Goal: Task Accomplishment & Management: Complete application form

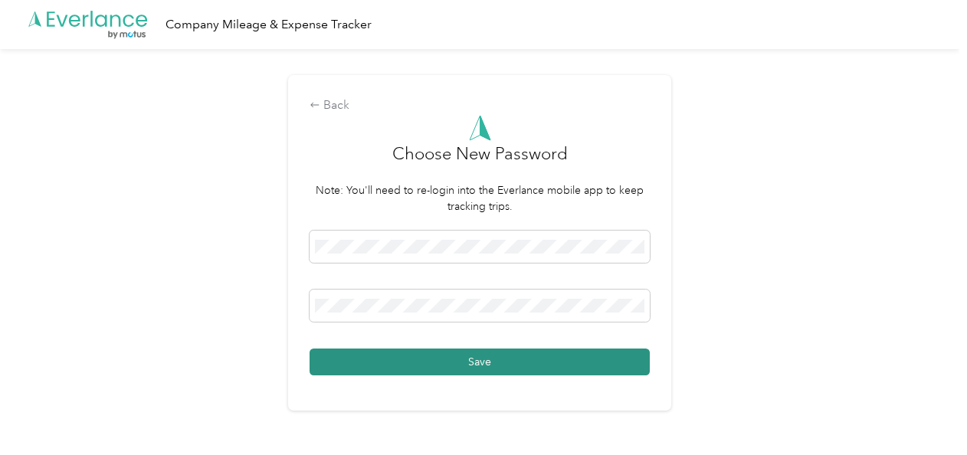
click at [572, 366] on button "Save" at bounding box center [480, 362] width 340 height 27
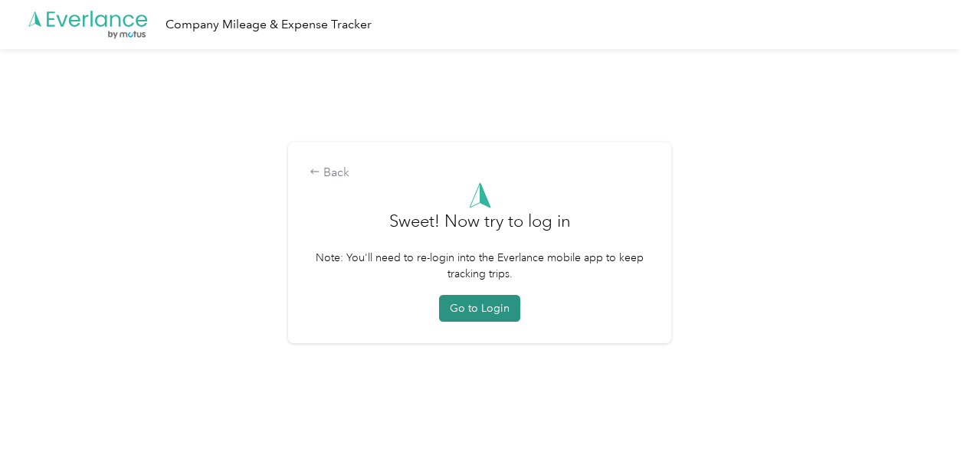
click at [478, 303] on button "Go to Login" at bounding box center [479, 308] width 81 height 27
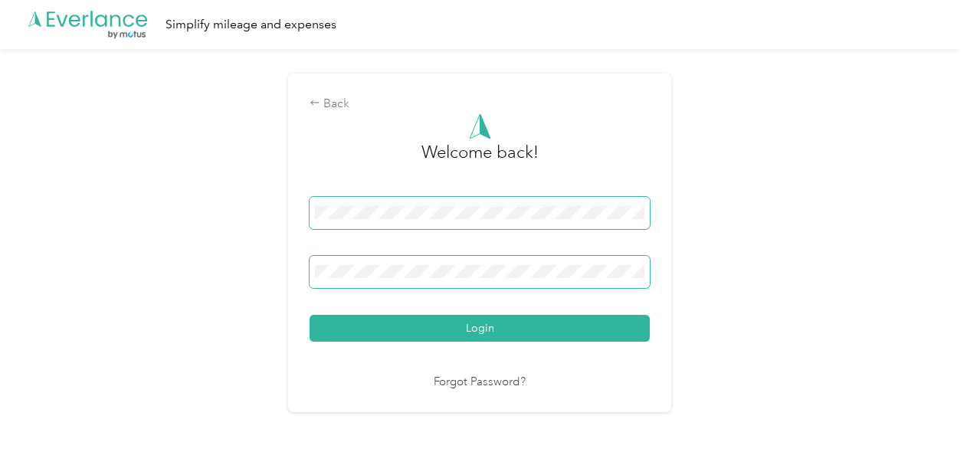
click at [310, 315] on button "Login" at bounding box center [480, 328] width 340 height 27
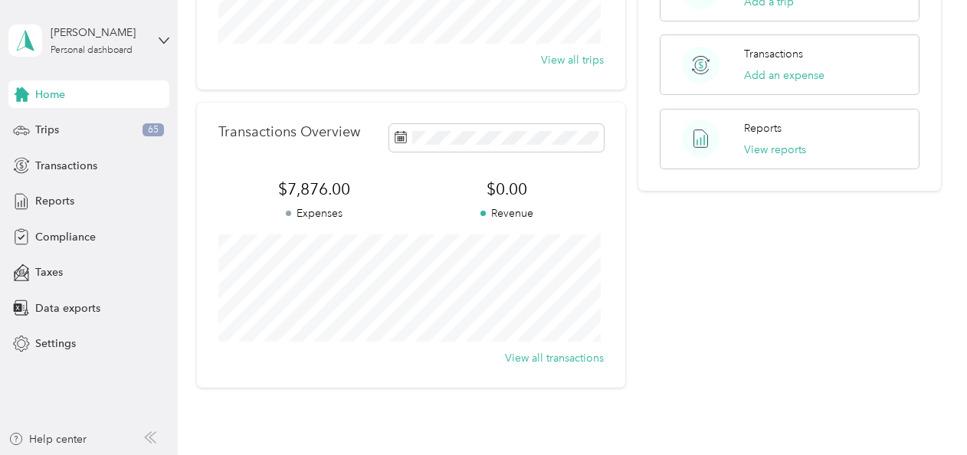
scroll to position [307, 0]
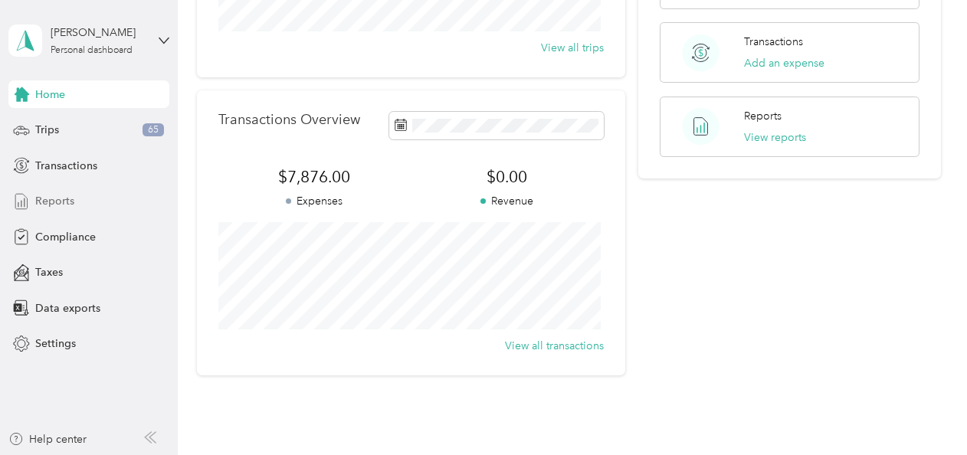
click at [67, 195] on span "Reports" at bounding box center [54, 201] width 39 height 16
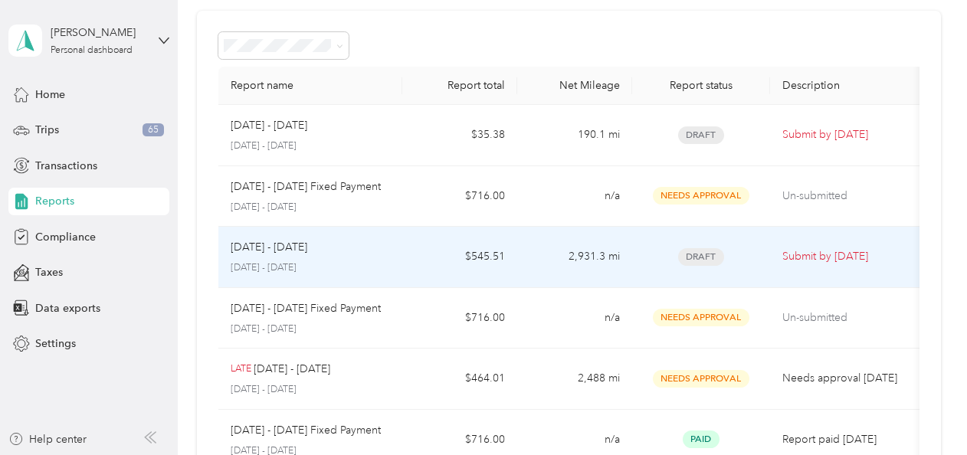
scroll to position [77, 0]
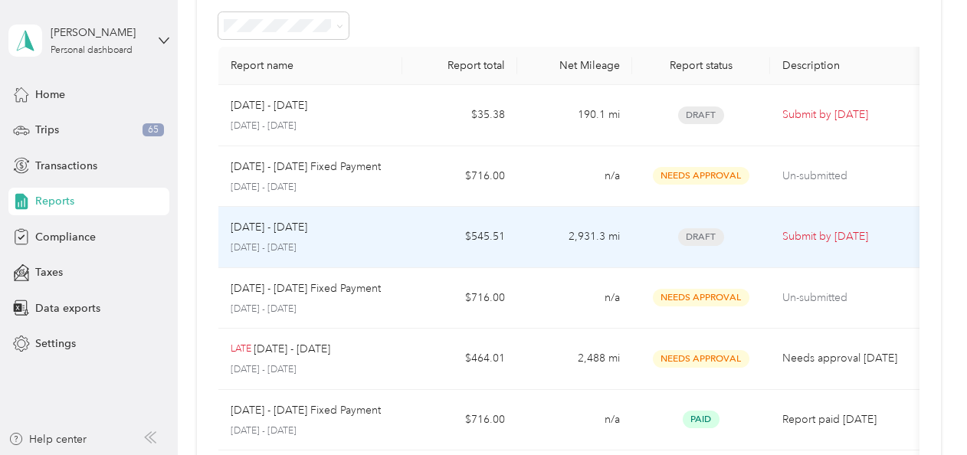
click at [429, 238] on td "$545.51" at bounding box center [459, 237] width 115 height 61
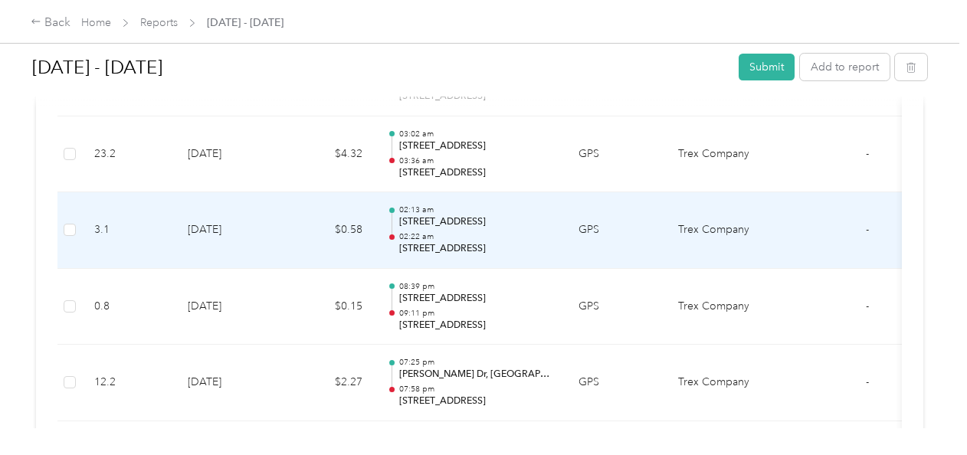
scroll to position [1992, 0]
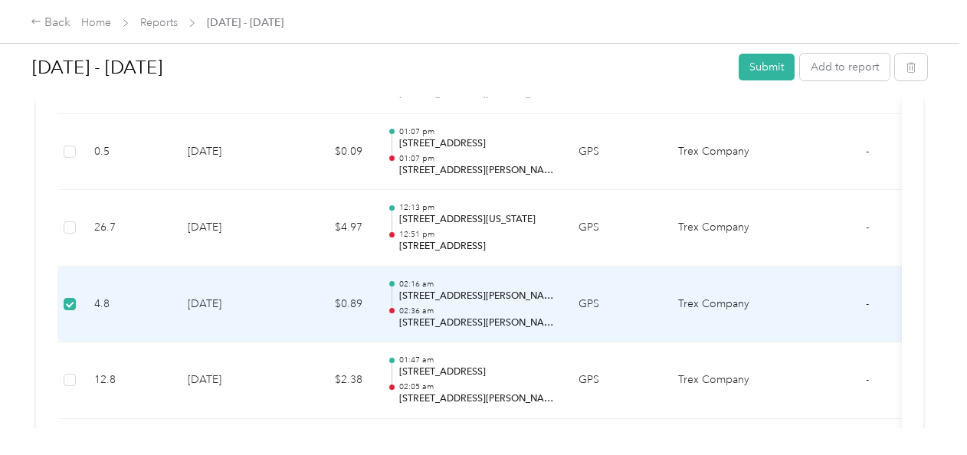
click at [785, 311] on td at bounding box center [809, 305] width 57 height 77
click at [303, 323] on td "$0.89" at bounding box center [329, 305] width 92 height 77
click at [293, 302] on td "$0.89" at bounding box center [329, 305] width 92 height 77
click at [301, 300] on td "$0.89" at bounding box center [329, 305] width 92 height 77
click at [173, 285] on td "4.8" at bounding box center [128, 305] width 93 height 77
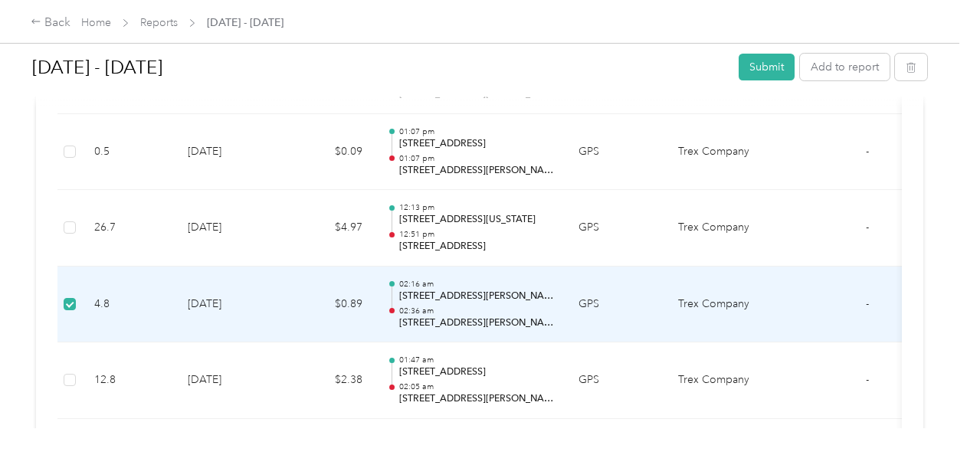
click at [173, 285] on td "4.8" at bounding box center [128, 305] width 93 height 77
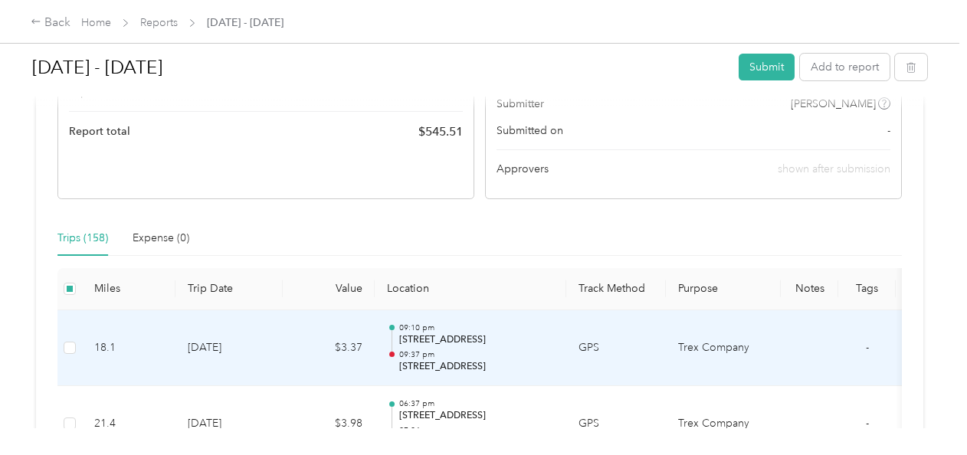
scroll to position [0, 0]
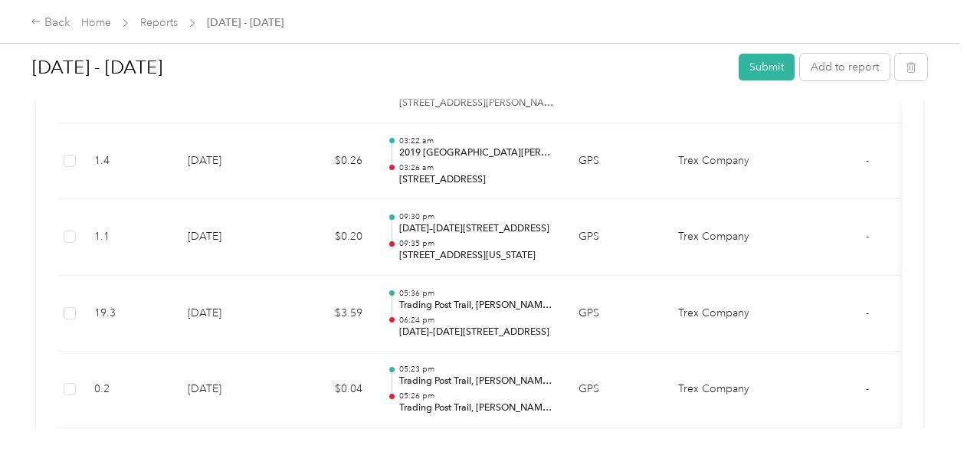
scroll to position [2605, 0]
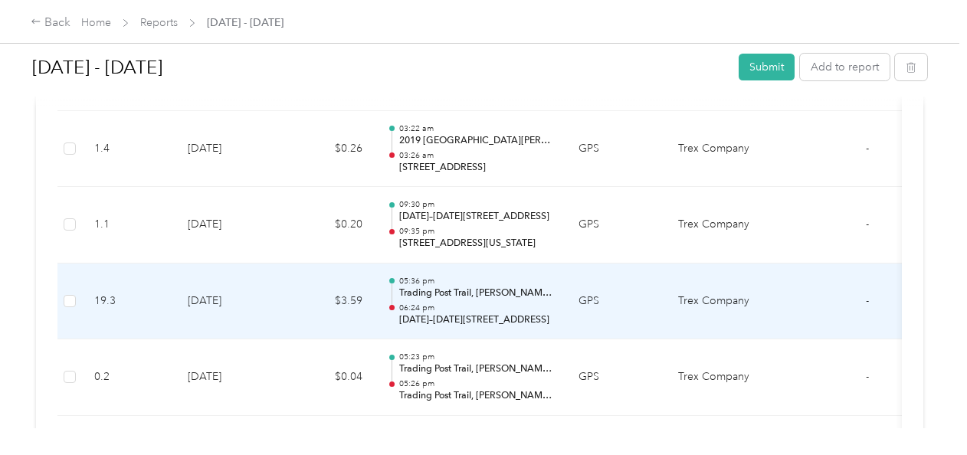
click at [501, 303] on p "06:24 pm" at bounding box center [476, 308] width 155 height 11
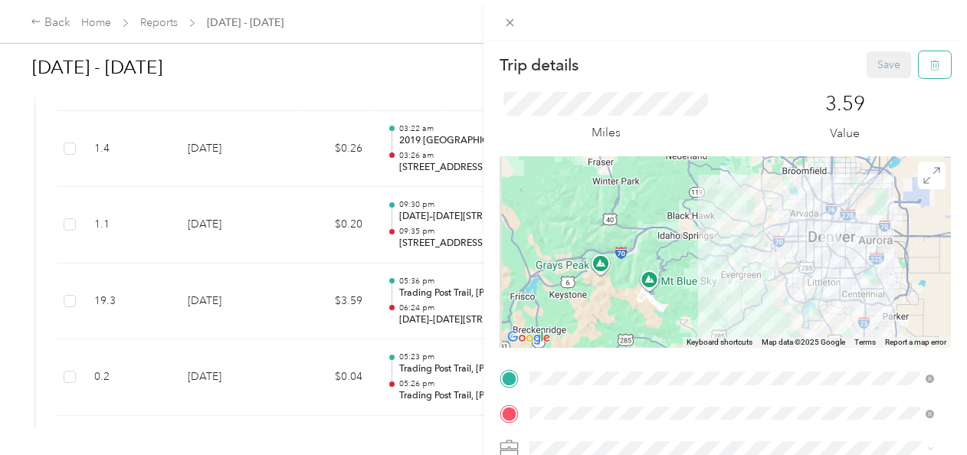
click at [929, 67] on icon "button" at bounding box center [934, 65] width 11 height 11
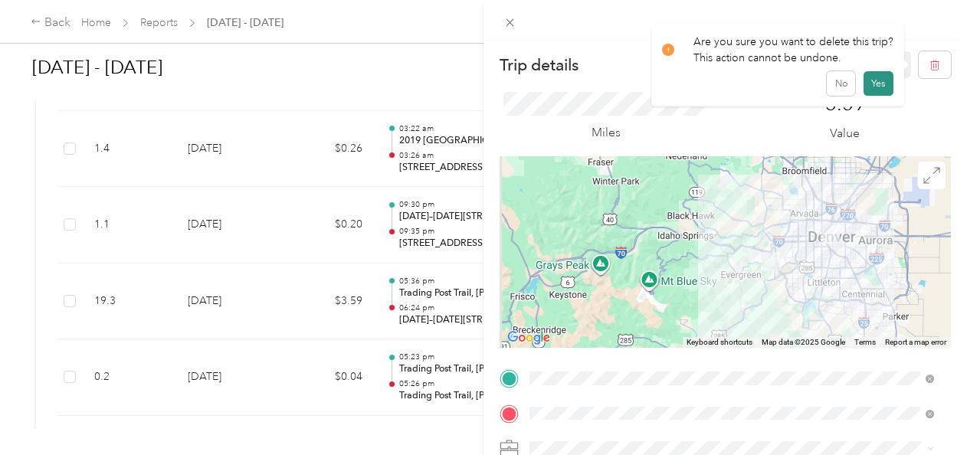
click at [878, 89] on button "Yes" at bounding box center [879, 83] width 30 height 25
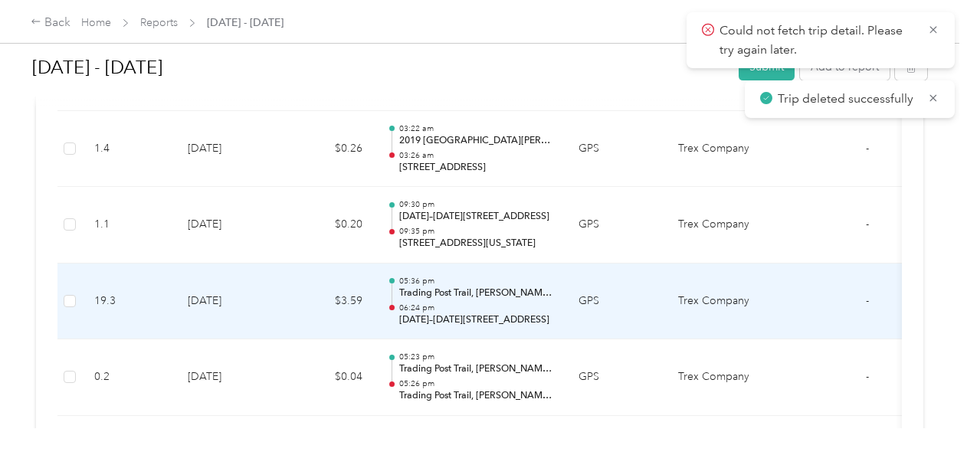
click at [580, 309] on td "GPS" at bounding box center [616, 302] width 100 height 77
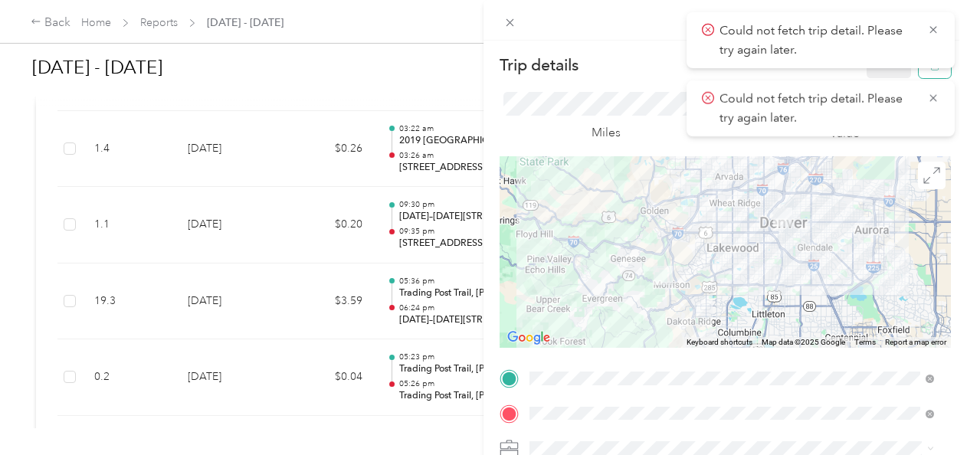
click at [928, 74] on button "button" at bounding box center [935, 64] width 32 height 27
click at [932, 25] on icon at bounding box center [933, 30] width 12 height 14
click at [930, 28] on icon at bounding box center [933, 30] width 12 height 14
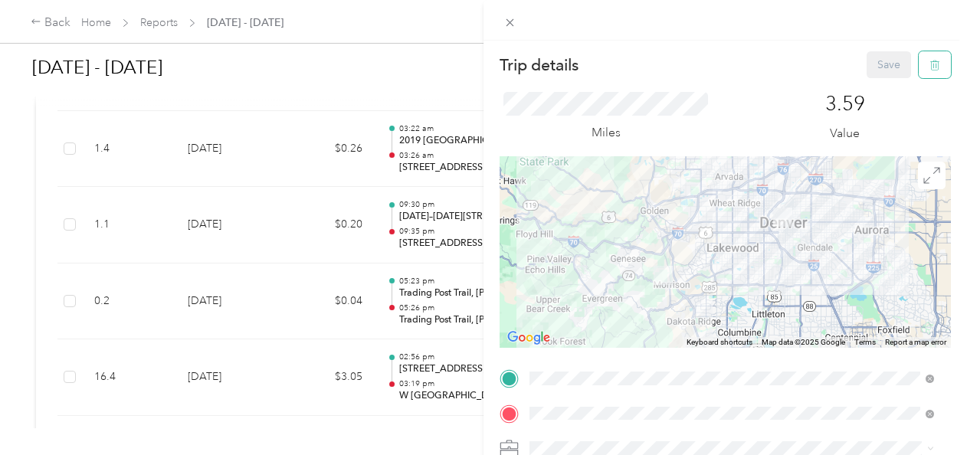
click at [933, 64] on icon "button" at bounding box center [933, 66] width 0 height 4
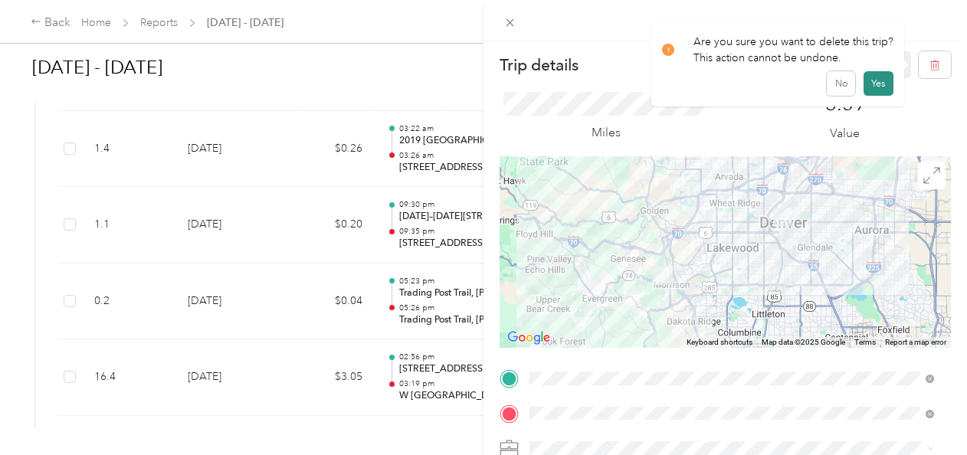
click at [877, 84] on button "Yes" at bounding box center [879, 83] width 30 height 25
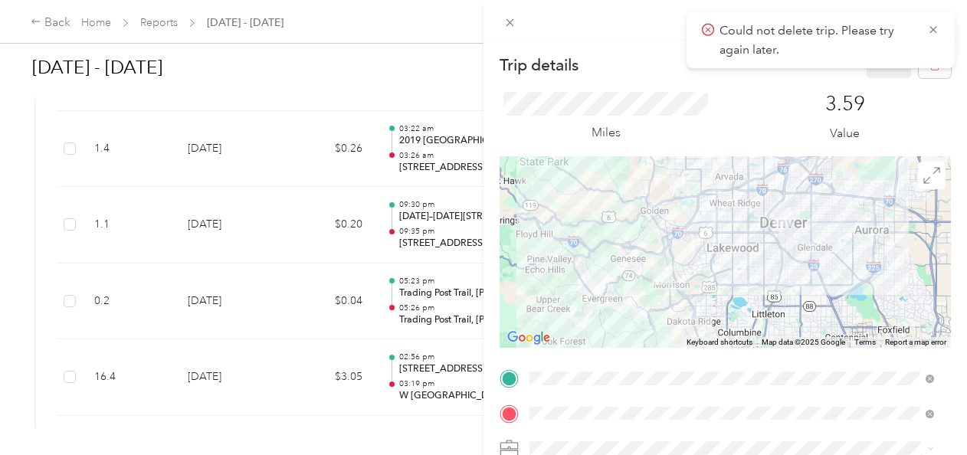
click at [310, 58] on div "Trip details Save This trip cannot be edited because it is either under review,…" at bounding box center [483, 227] width 967 height 455
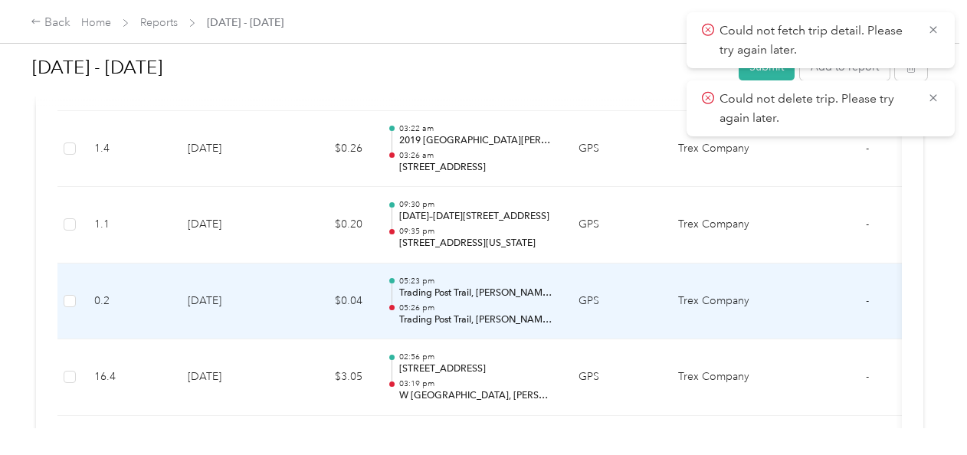
click at [313, 302] on td "$0.04" at bounding box center [329, 302] width 92 height 77
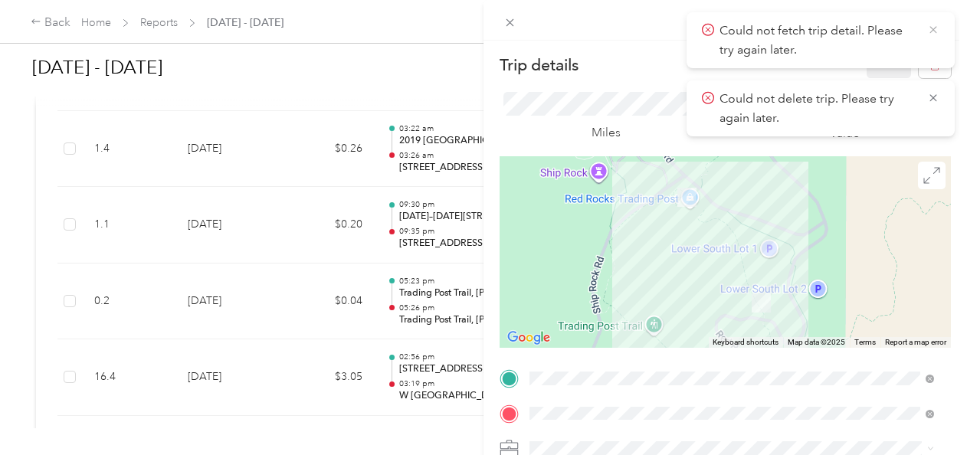
click at [935, 29] on icon at bounding box center [933, 30] width 12 height 14
click at [933, 29] on icon at bounding box center [932, 29] width 7 height 7
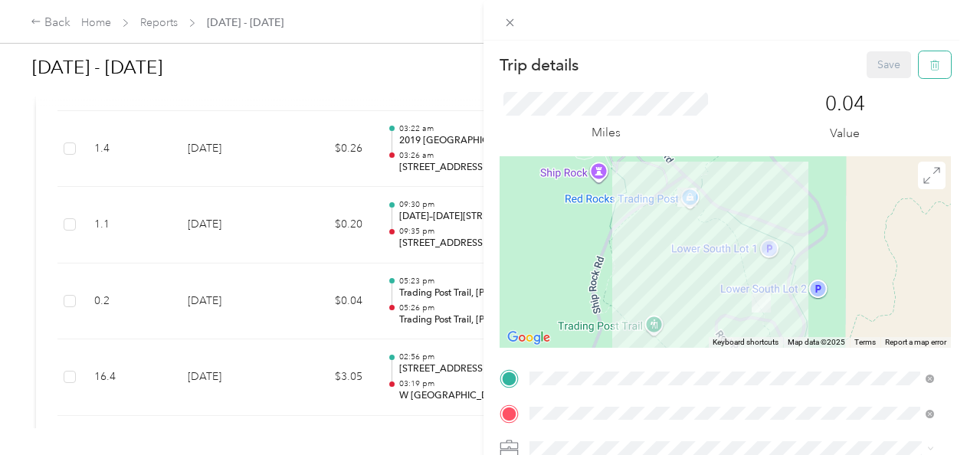
click at [929, 67] on icon "button" at bounding box center [934, 65] width 11 height 11
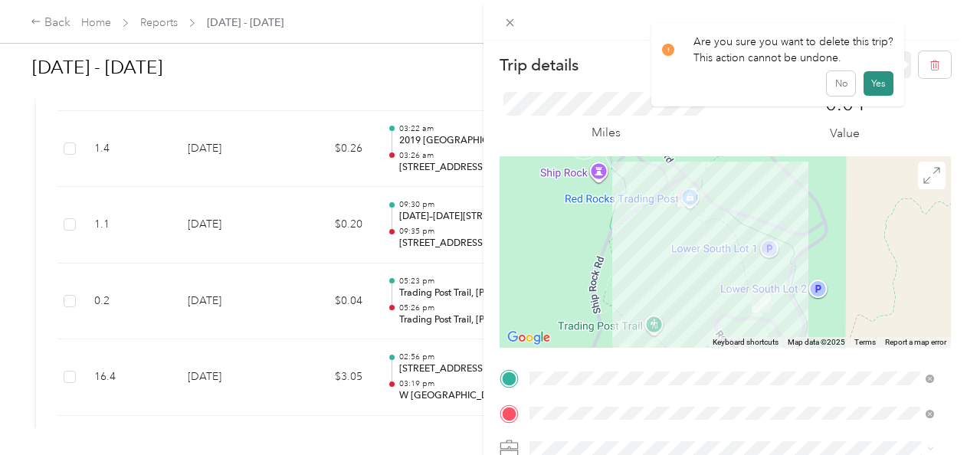
click at [878, 90] on button "Yes" at bounding box center [879, 83] width 30 height 25
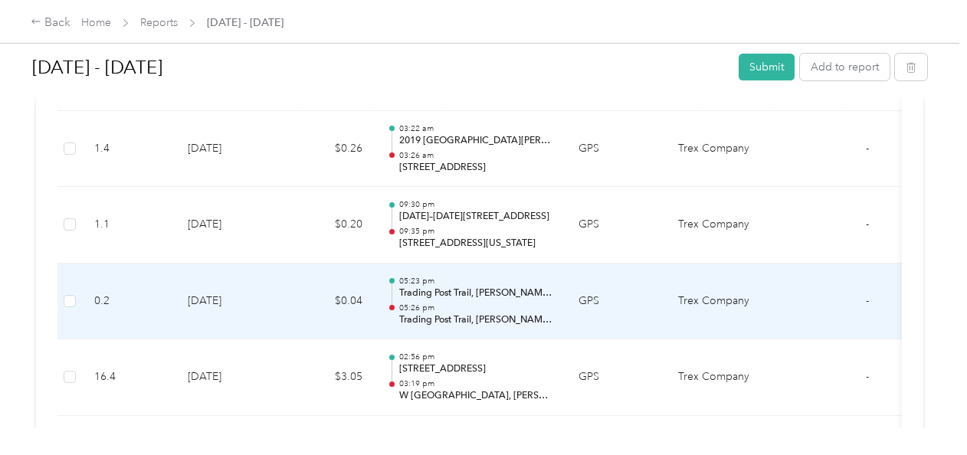
scroll to position [2682, 0]
click at [287, 292] on td "$0.22" at bounding box center [329, 301] width 92 height 77
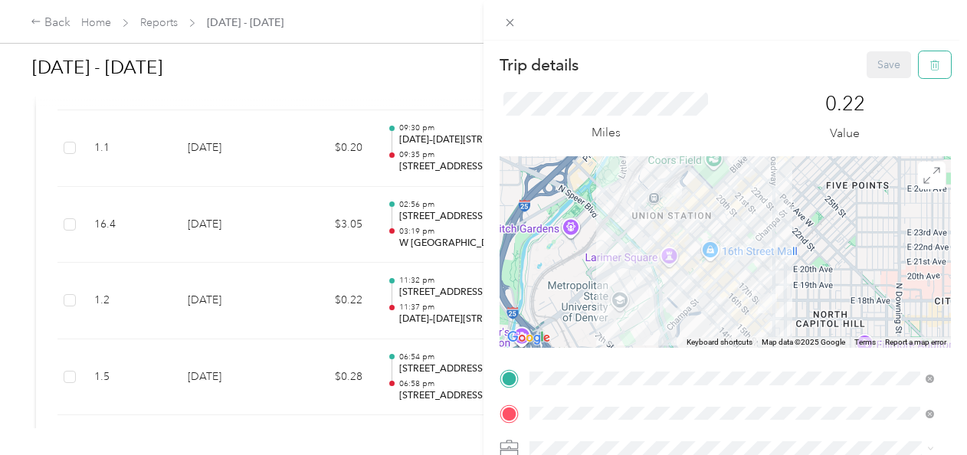
click at [920, 76] on button "button" at bounding box center [935, 64] width 32 height 27
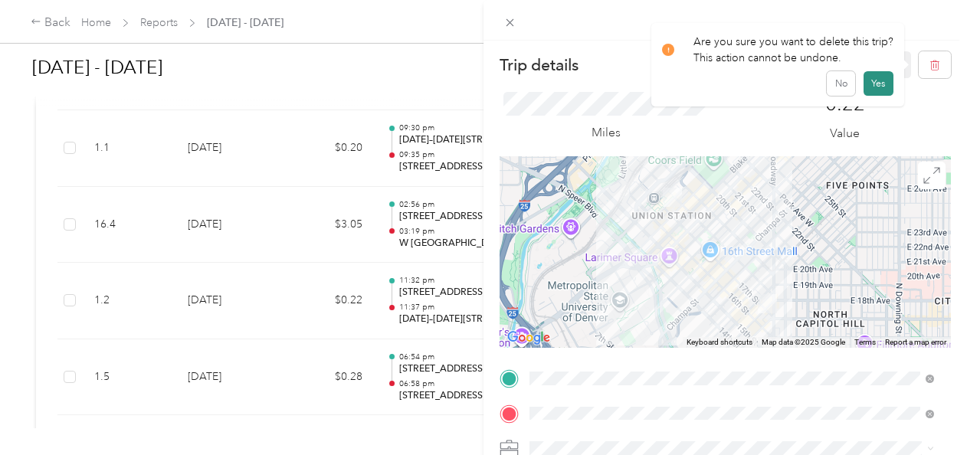
click at [884, 81] on button "Yes" at bounding box center [879, 83] width 30 height 25
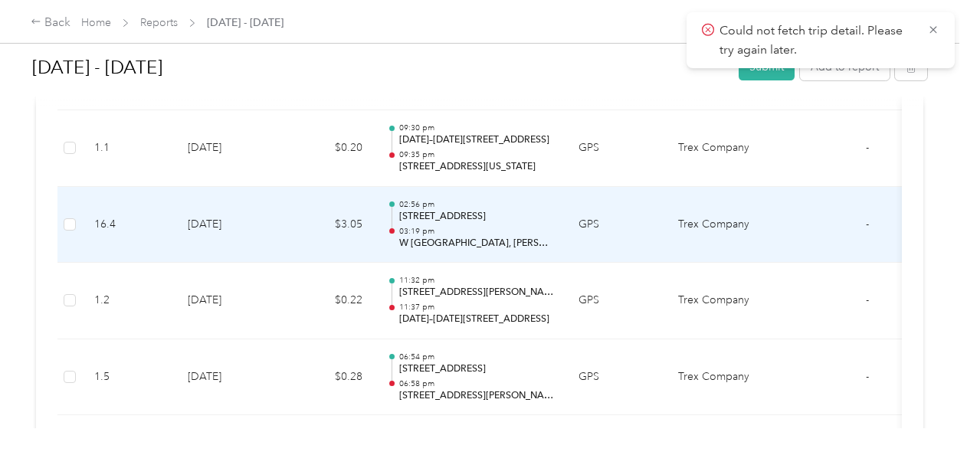
click at [320, 227] on td "$3.05" at bounding box center [329, 225] width 92 height 77
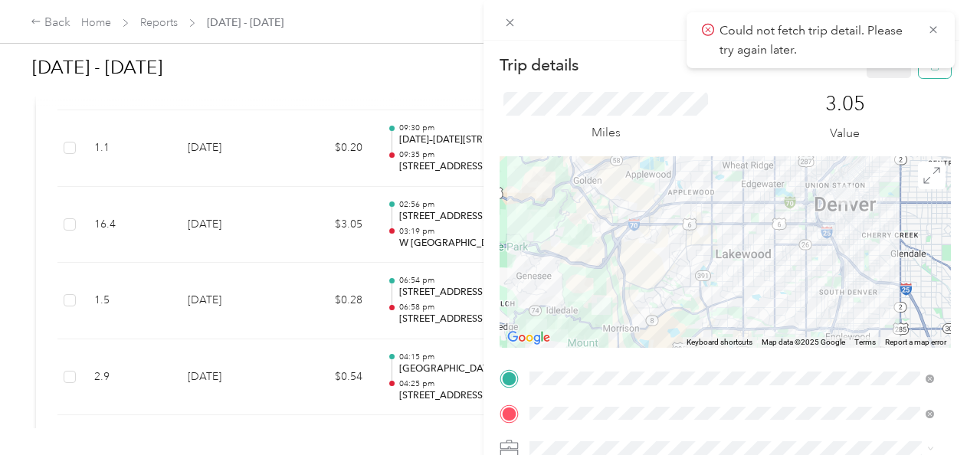
click at [936, 72] on button "button" at bounding box center [935, 64] width 32 height 27
click at [880, 86] on button "Yes" at bounding box center [879, 83] width 30 height 25
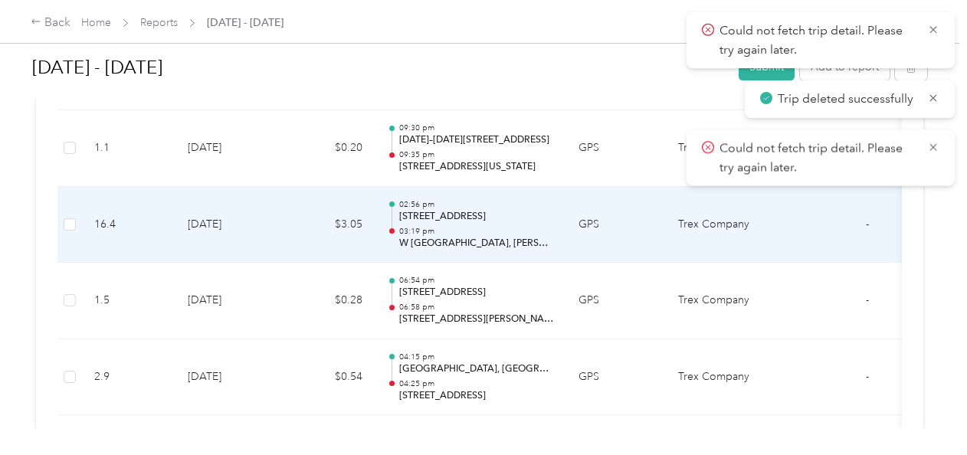
click at [303, 227] on td "$3.05" at bounding box center [329, 225] width 92 height 77
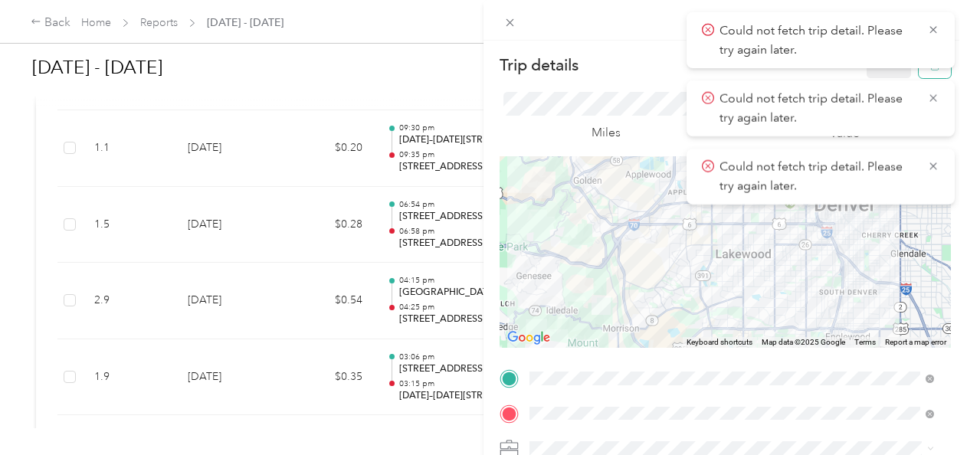
click at [929, 74] on button "button" at bounding box center [935, 64] width 32 height 27
click at [931, 28] on icon at bounding box center [932, 29] width 7 height 7
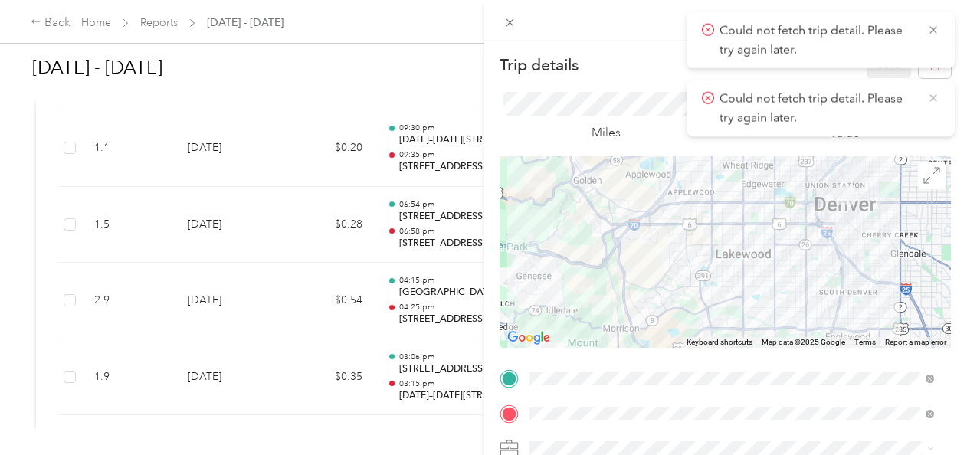
click at [934, 97] on icon at bounding box center [932, 97] width 7 height 7
click at [935, 32] on icon at bounding box center [933, 30] width 12 height 14
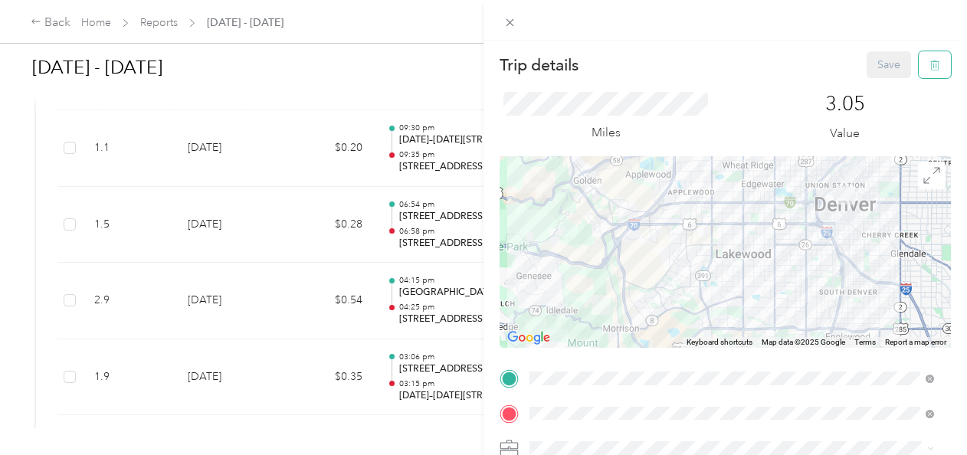
click at [919, 67] on button "button" at bounding box center [935, 64] width 32 height 27
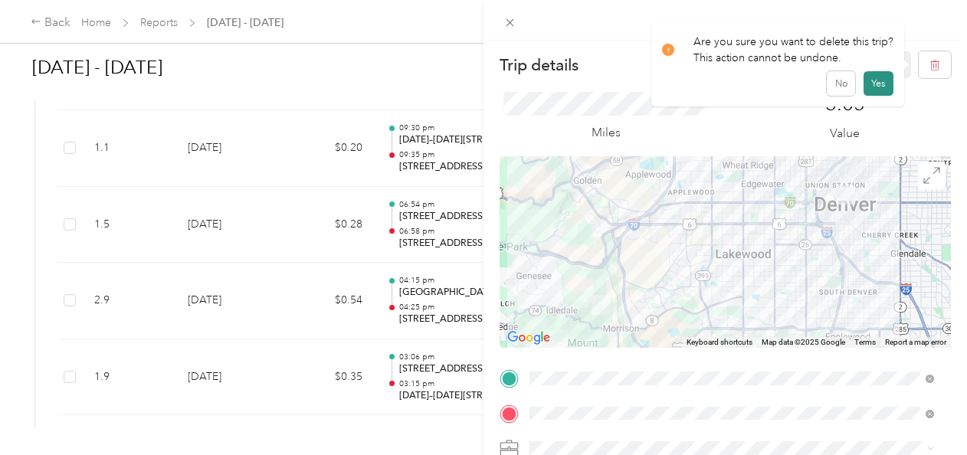
click at [877, 87] on button "Yes" at bounding box center [879, 83] width 30 height 25
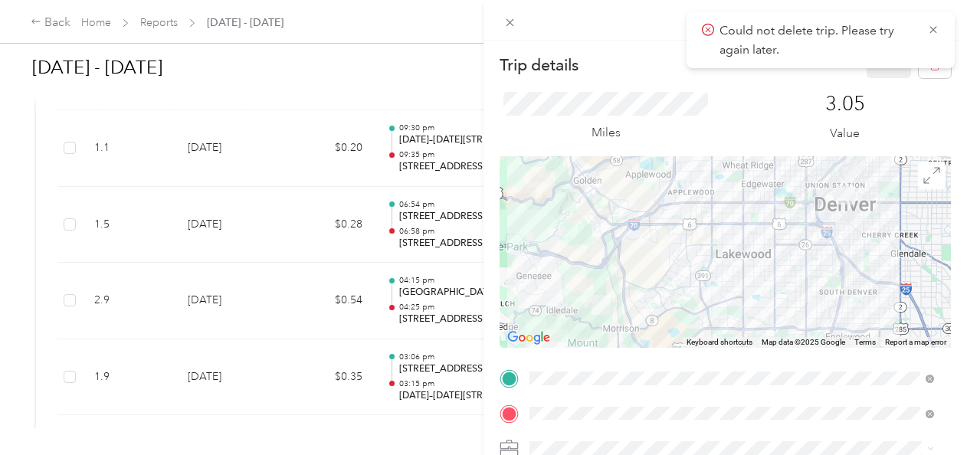
click at [300, 219] on div "Trip details Save This trip cannot be edited because it is either under review,…" at bounding box center [483, 227] width 967 height 455
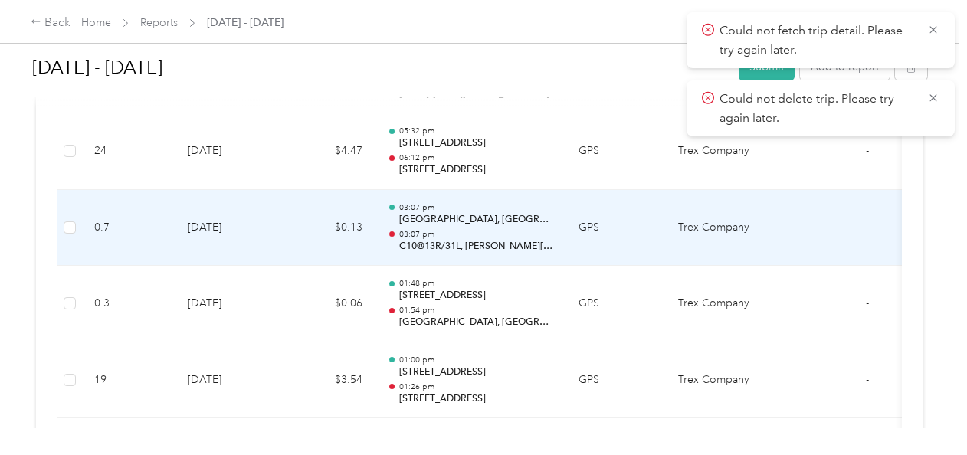
scroll to position [2988, 0]
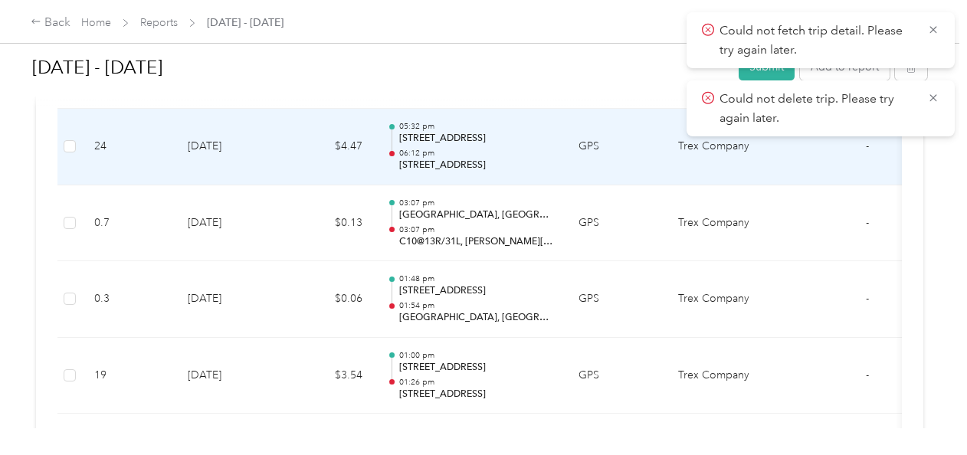
click at [300, 142] on td "$4.47" at bounding box center [329, 147] width 92 height 77
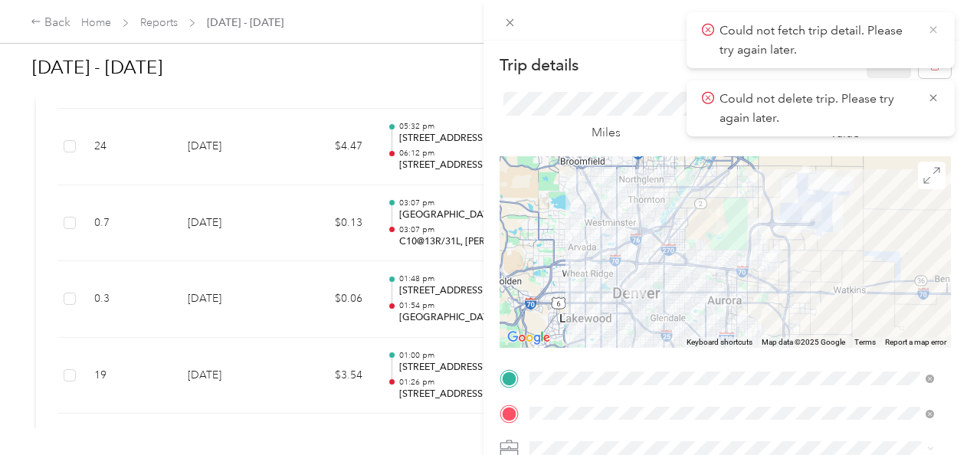
click at [936, 29] on icon at bounding box center [933, 30] width 12 height 14
click at [931, 30] on icon at bounding box center [933, 30] width 12 height 14
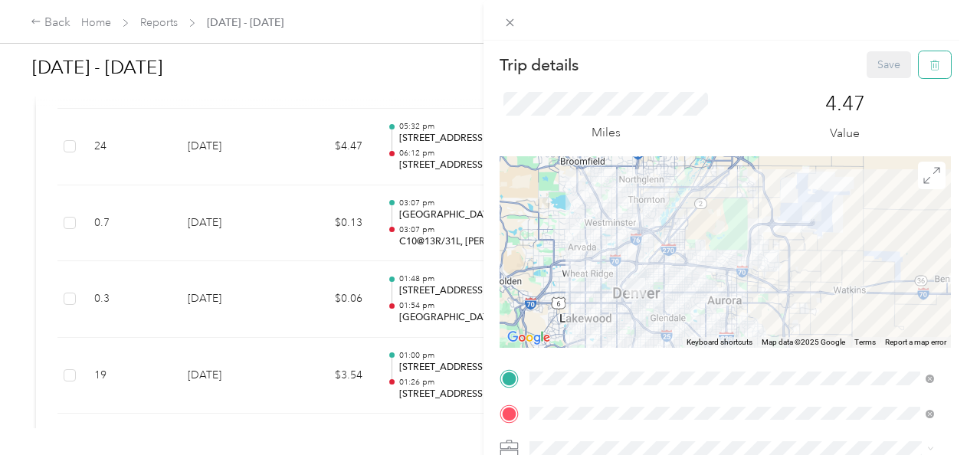
click at [929, 64] on icon "button" at bounding box center [934, 65] width 11 height 11
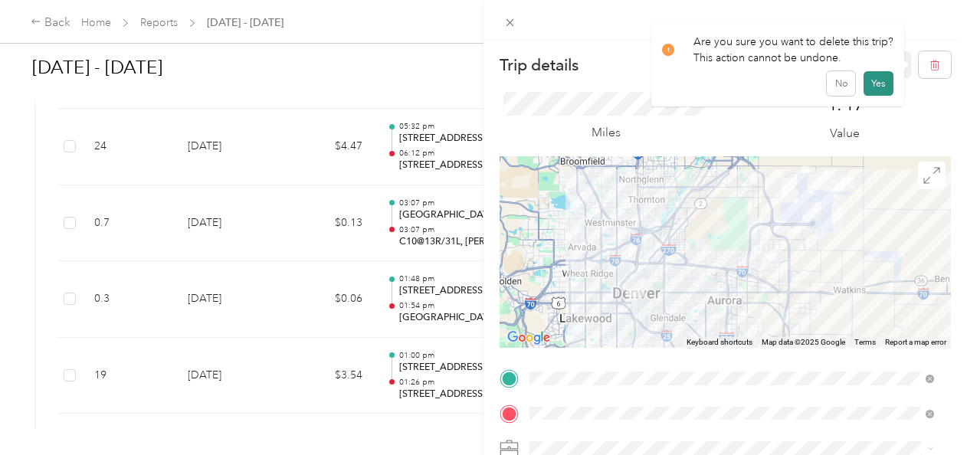
click at [875, 85] on button "Yes" at bounding box center [879, 83] width 30 height 25
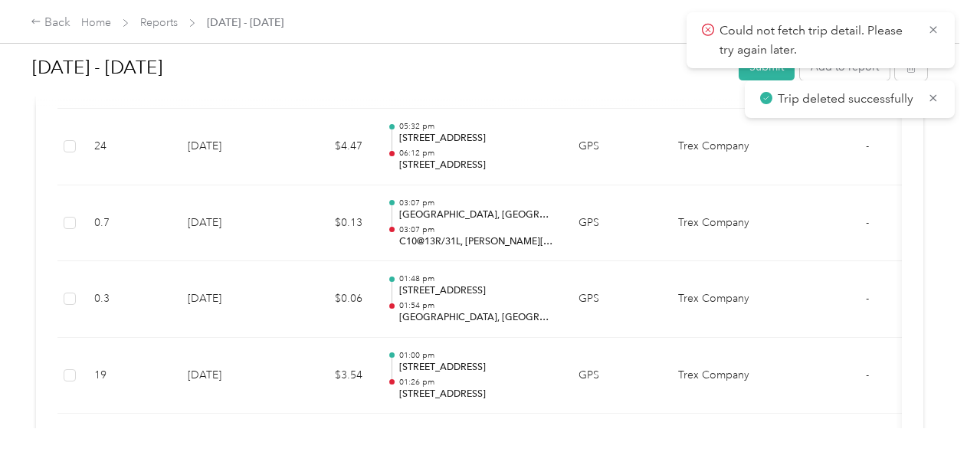
click at [933, 31] on icon at bounding box center [933, 30] width 12 height 14
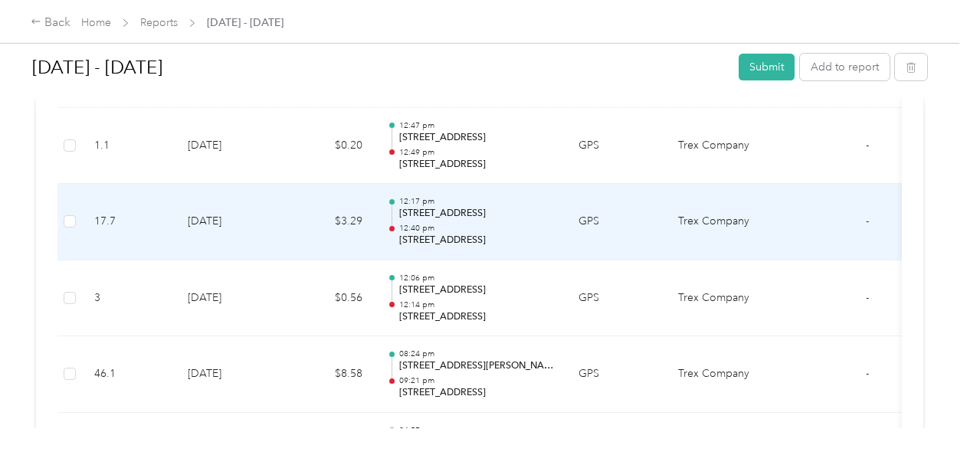
scroll to position [3295, 0]
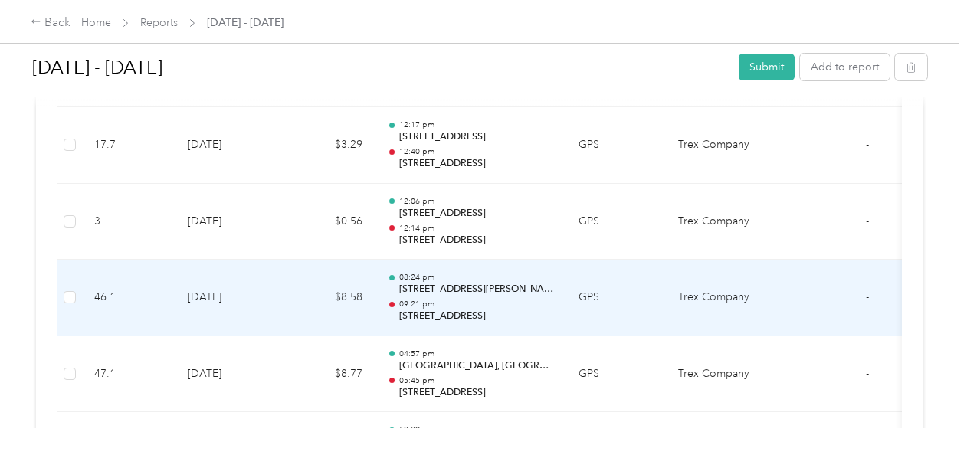
click at [303, 290] on td "$8.58" at bounding box center [329, 298] width 92 height 77
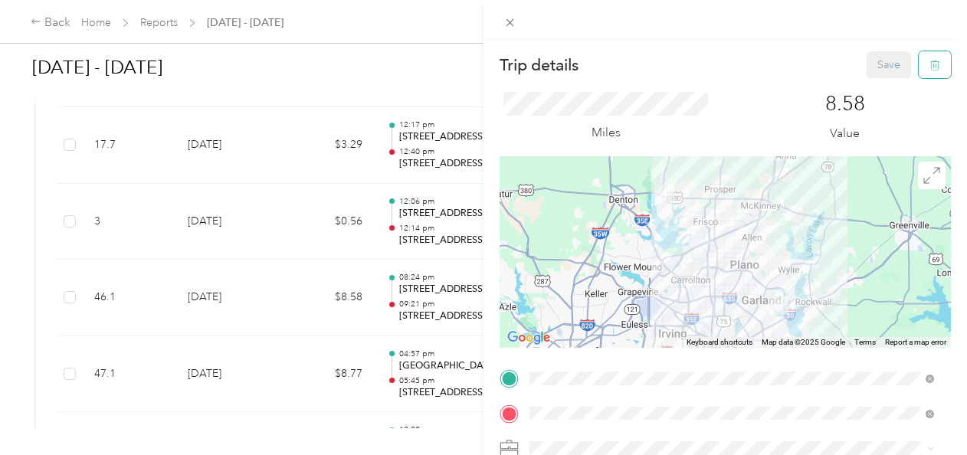
click at [936, 65] on icon "button" at bounding box center [936, 66] width 0 height 4
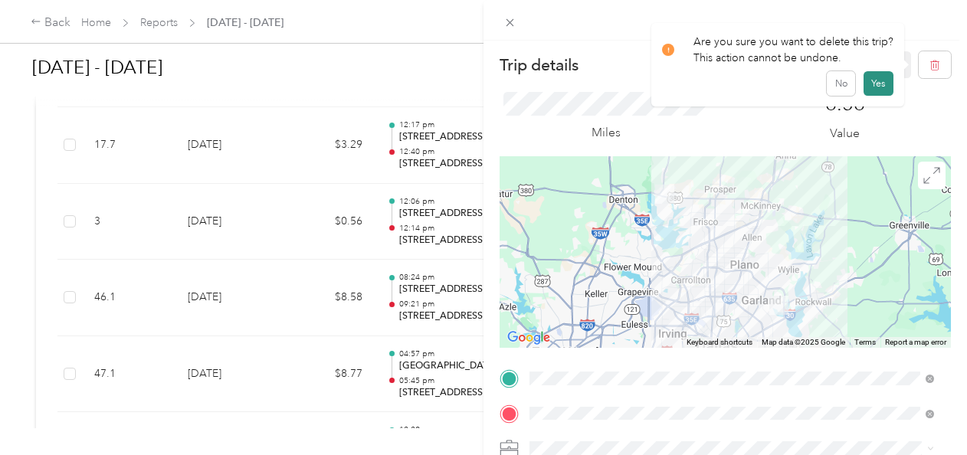
click at [875, 86] on button "Yes" at bounding box center [879, 83] width 30 height 25
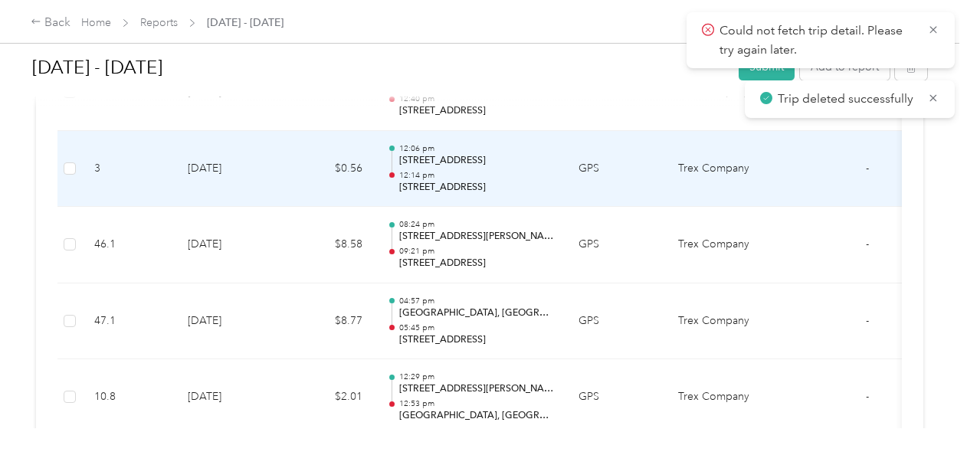
scroll to position [3372, 0]
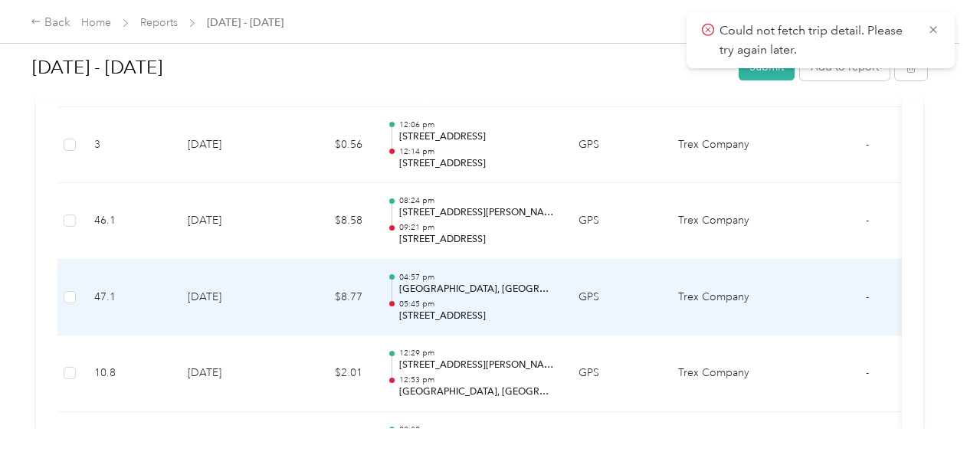
click at [309, 280] on td "$8.77" at bounding box center [329, 298] width 92 height 77
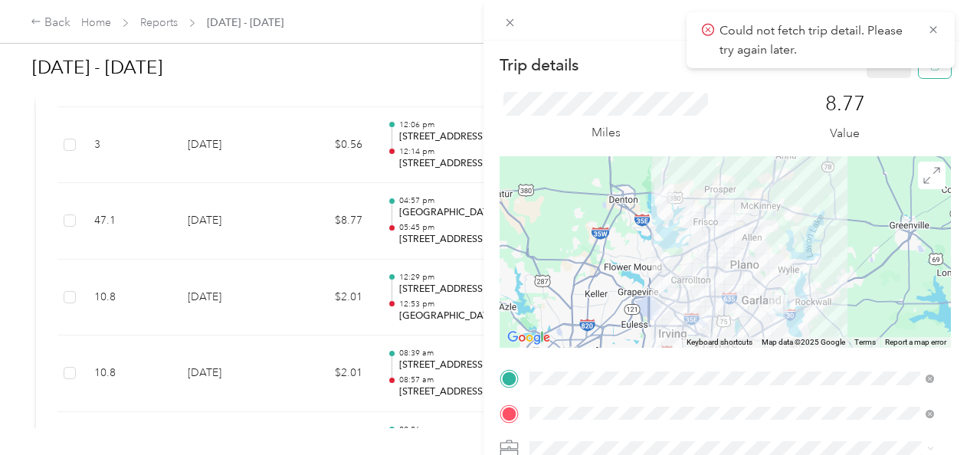
click at [929, 74] on button "button" at bounding box center [935, 64] width 32 height 27
click at [876, 88] on button "Yes" at bounding box center [879, 83] width 30 height 25
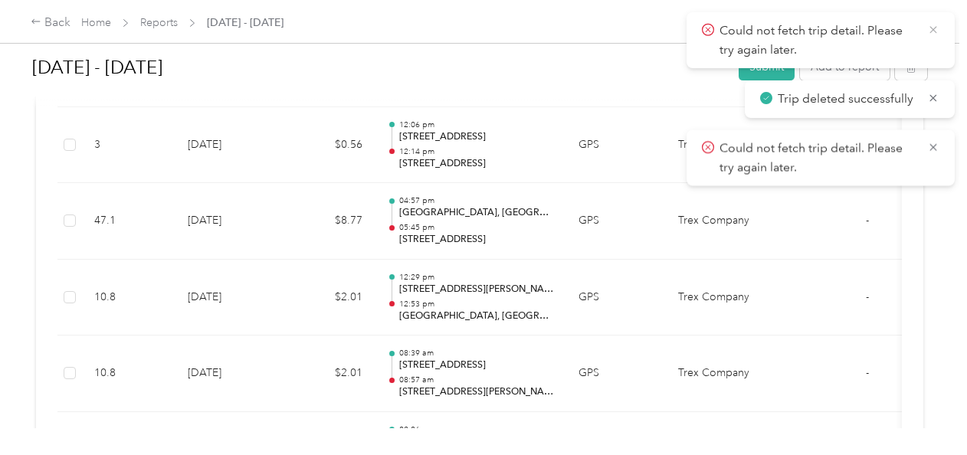
click at [937, 31] on icon at bounding box center [933, 30] width 12 height 14
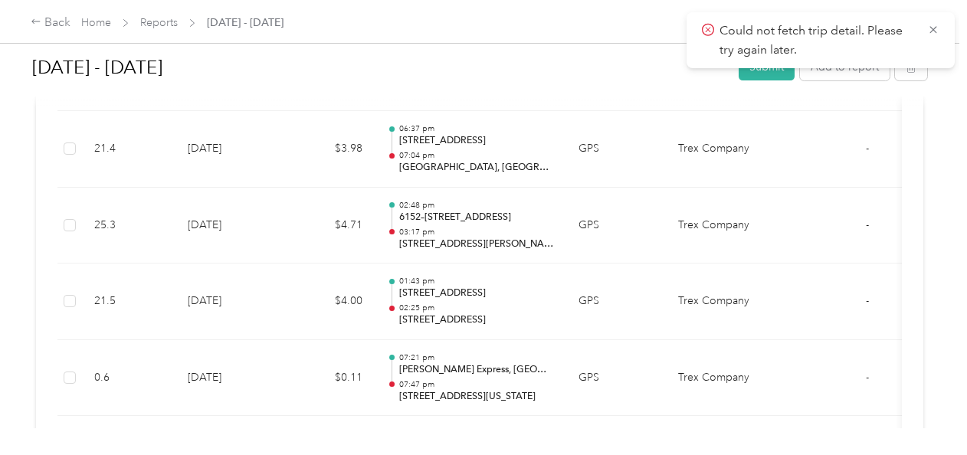
scroll to position [415, 0]
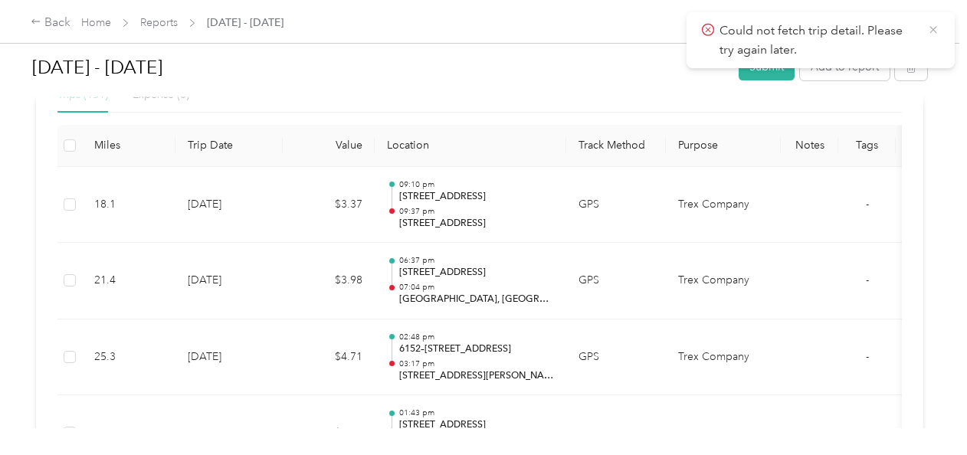
click at [932, 31] on icon at bounding box center [932, 29] width 7 height 7
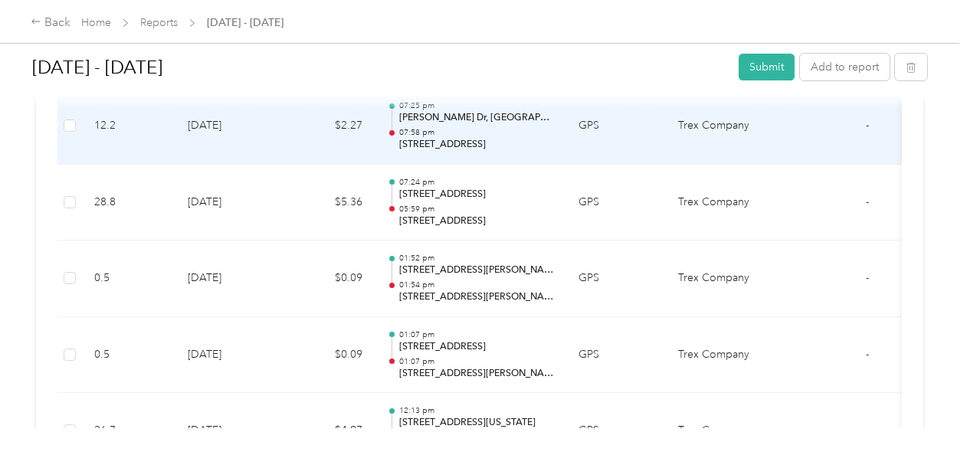
scroll to position [1794, 0]
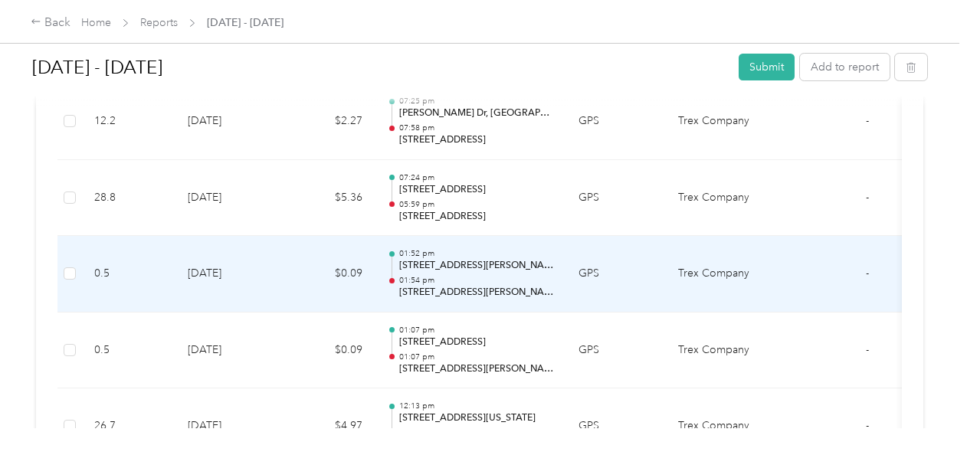
click at [559, 282] on td "01:52 pm [STREET_ADDRESS][PERSON_NAME] 01:54 pm [STREET_ADDRESS][PERSON_NAME]" at bounding box center [471, 274] width 192 height 77
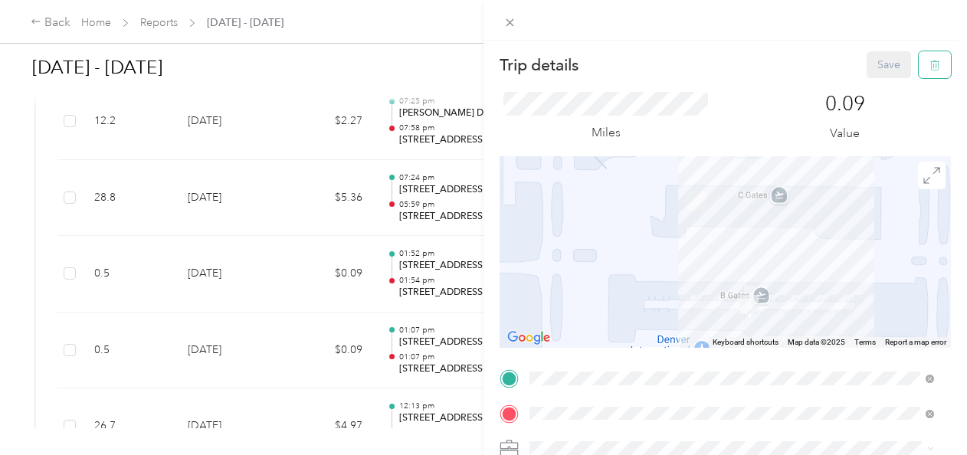
click at [933, 64] on icon "button" at bounding box center [933, 66] width 0 height 4
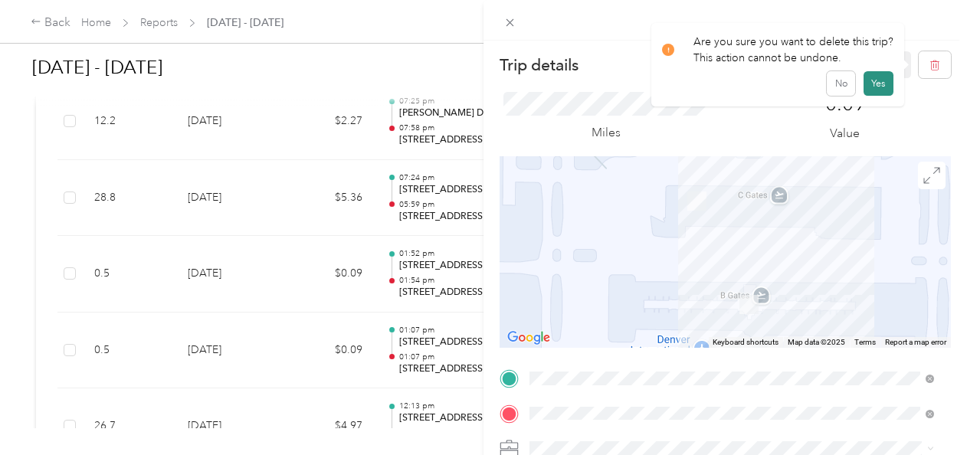
click at [881, 87] on button "Yes" at bounding box center [879, 83] width 30 height 25
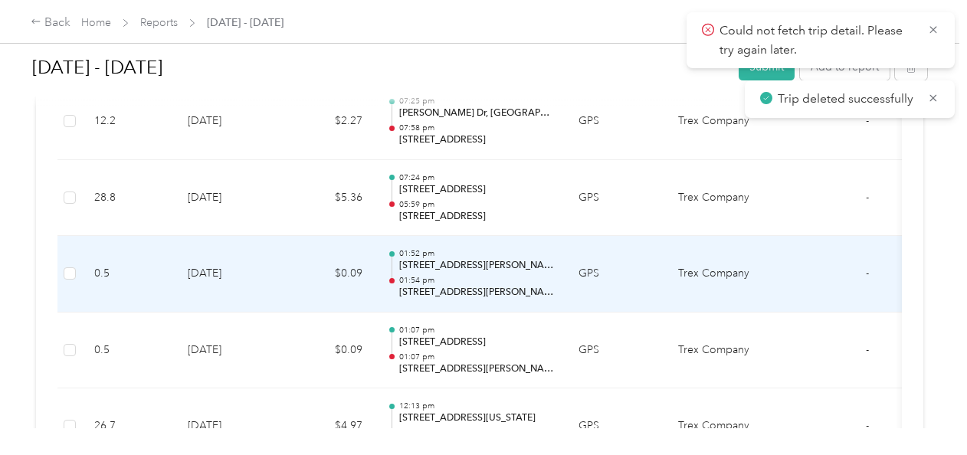
click at [544, 291] on p "[STREET_ADDRESS][PERSON_NAME]" at bounding box center [476, 293] width 155 height 14
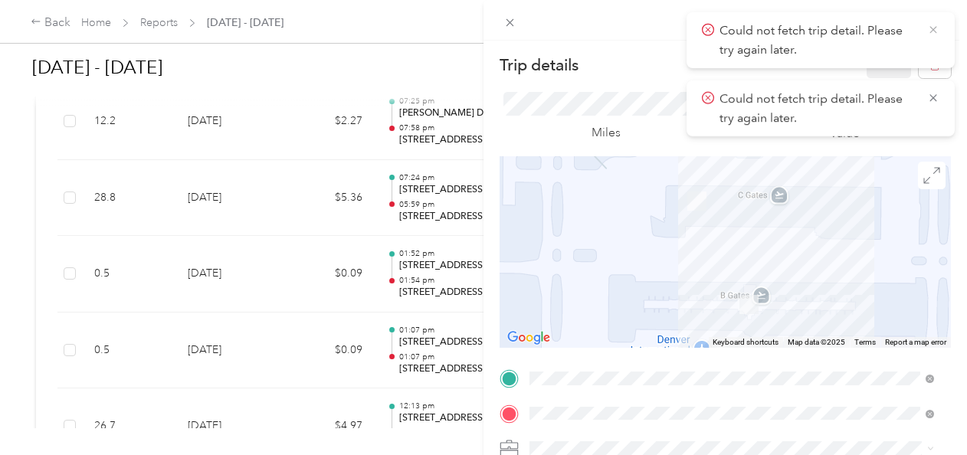
click at [936, 28] on icon at bounding box center [933, 30] width 12 height 14
click at [935, 27] on icon at bounding box center [932, 29] width 7 height 7
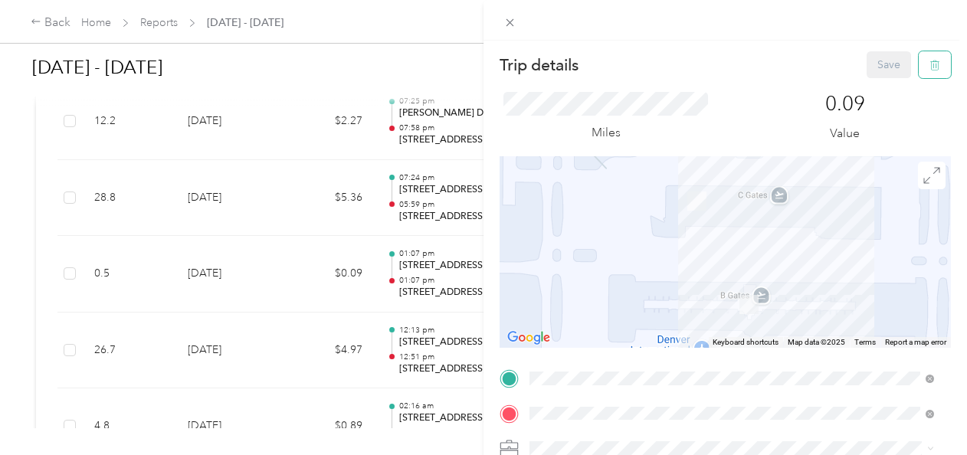
click at [936, 65] on icon "button" at bounding box center [936, 66] width 0 height 4
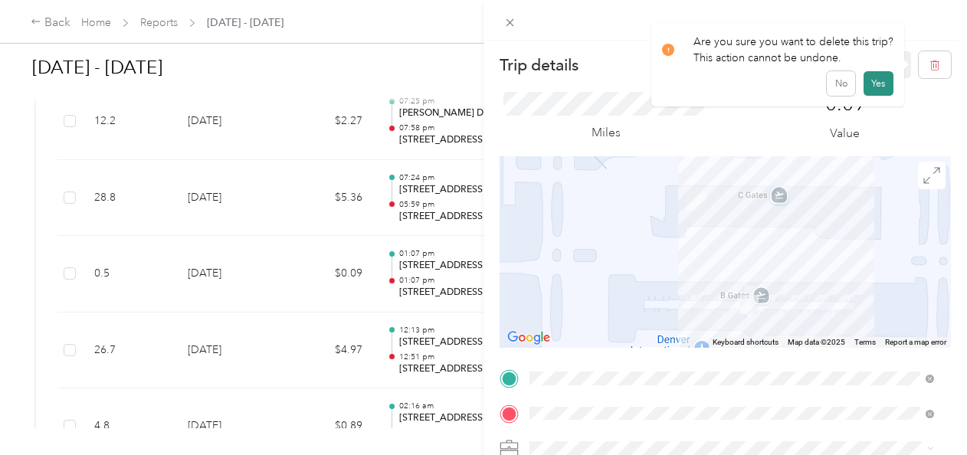
click at [874, 87] on button "Yes" at bounding box center [879, 83] width 30 height 25
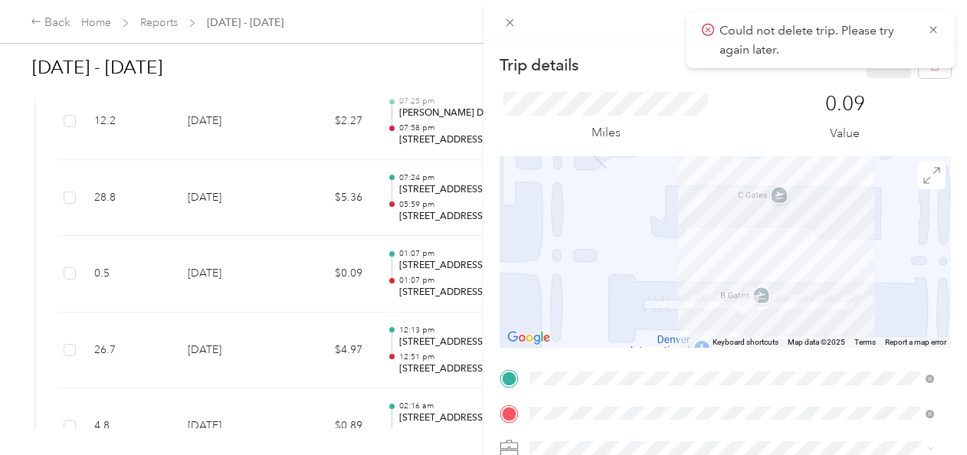
click at [291, 271] on div "Trip details Save This trip cannot be edited because it is either under review,…" at bounding box center [483, 227] width 967 height 455
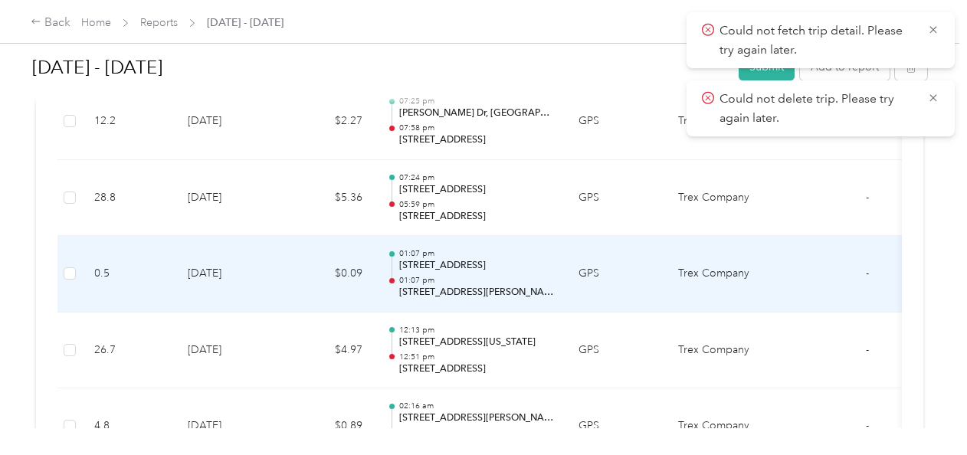
click at [582, 270] on td "GPS" at bounding box center [616, 274] width 100 height 77
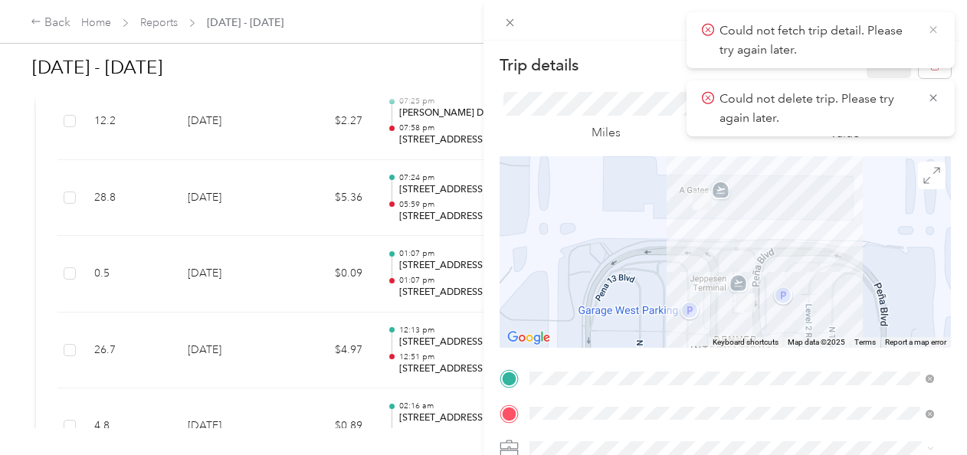
click at [935, 32] on icon at bounding box center [933, 30] width 12 height 14
click at [934, 29] on icon at bounding box center [932, 29] width 7 height 7
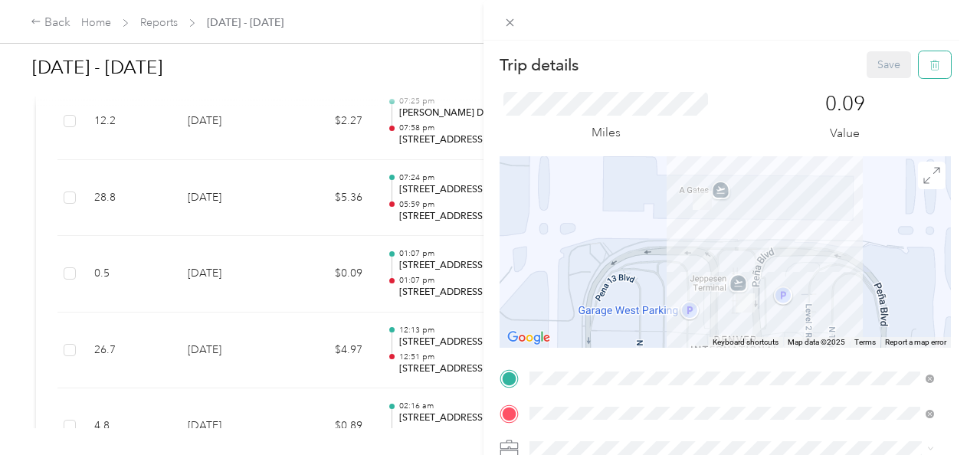
click at [936, 67] on icon "button" at bounding box center [936, 66] width 0 height 4
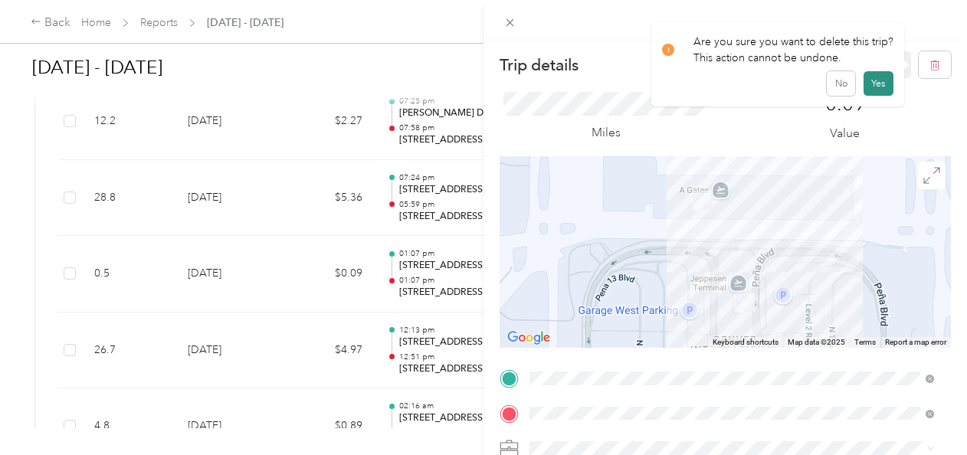
click at [872, 89] on button "Yes" at bounding box center [879, 83] width 30 height 25
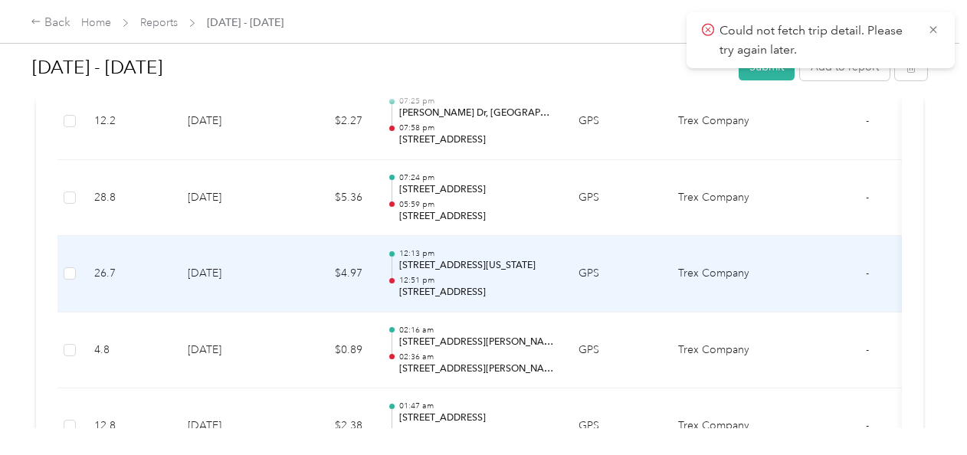
click at [556, 284] on td "12:13 pm [STREET_ADDRESS][US_STATE] 12:51 pm [STREET_ADDRESS]" at bounding box center [471, 274] width 192 height 77
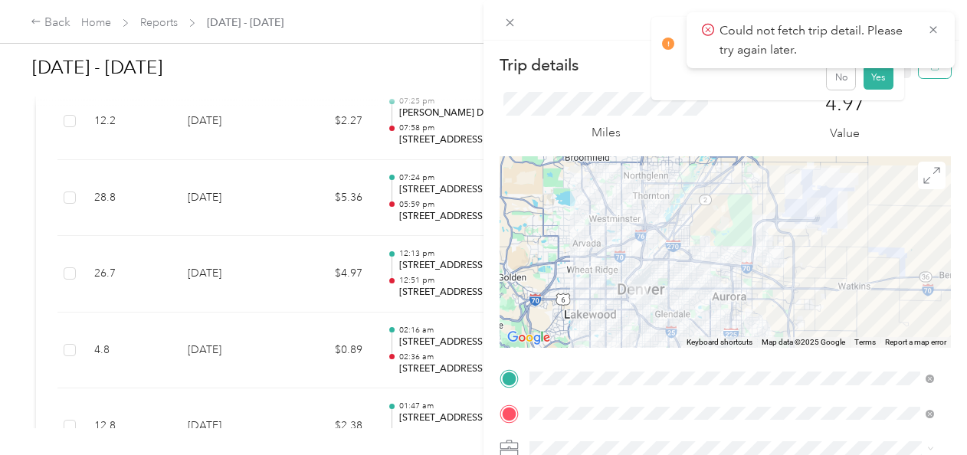
click at [927, 74] on button "button" at bounding box center [935, 64] width 32 height 27
click at [877, 90] on button "Yes" at bounding box center [879, 83] width 30 height 25
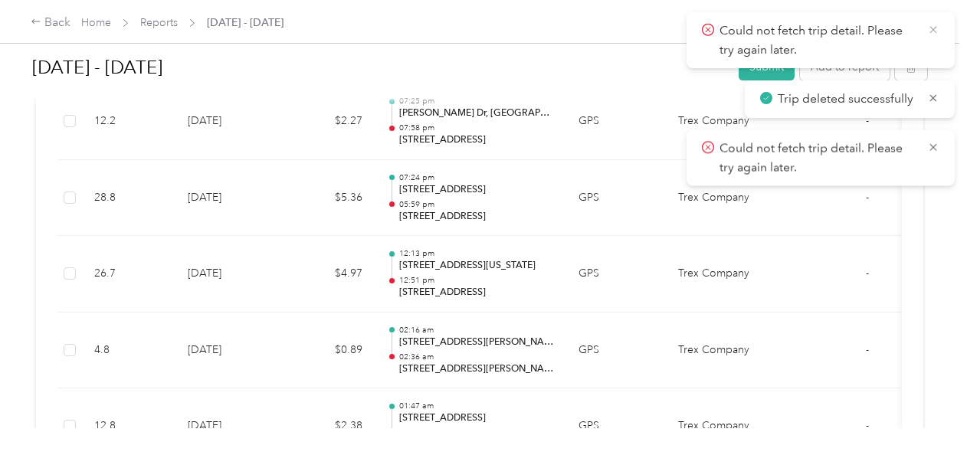
click at [935, 30] on icon at bounding box center [933, 30] width 12 height 14
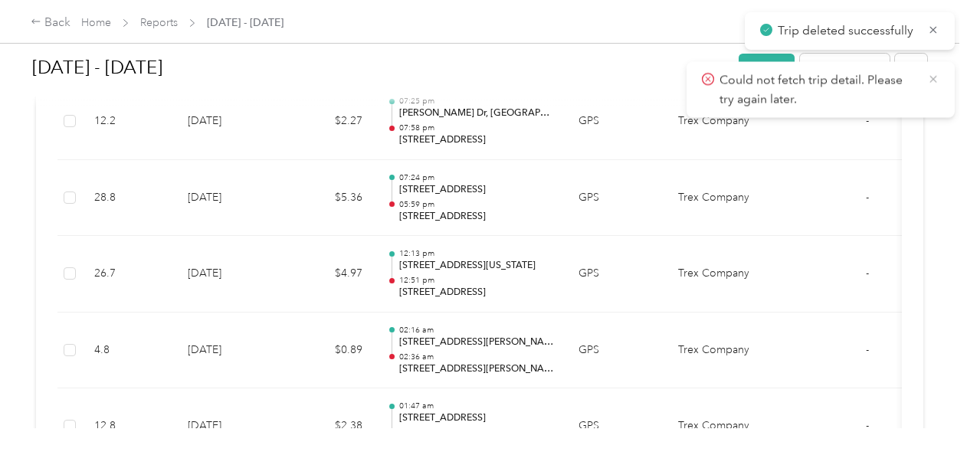
click at [930, 80] on icon at bounding box center [933, 79] width 12 height 14
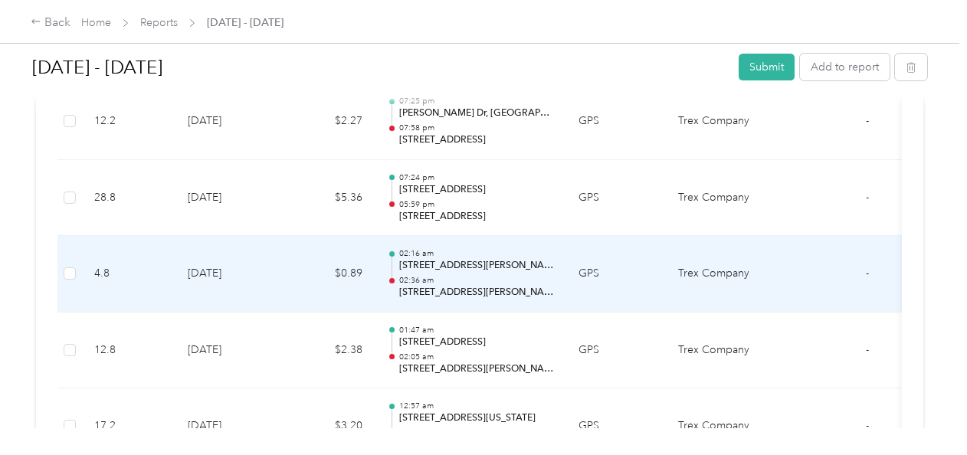
click at [329, 274] on td "$0.89" at bounding box center [329, 274] width 92 height 77
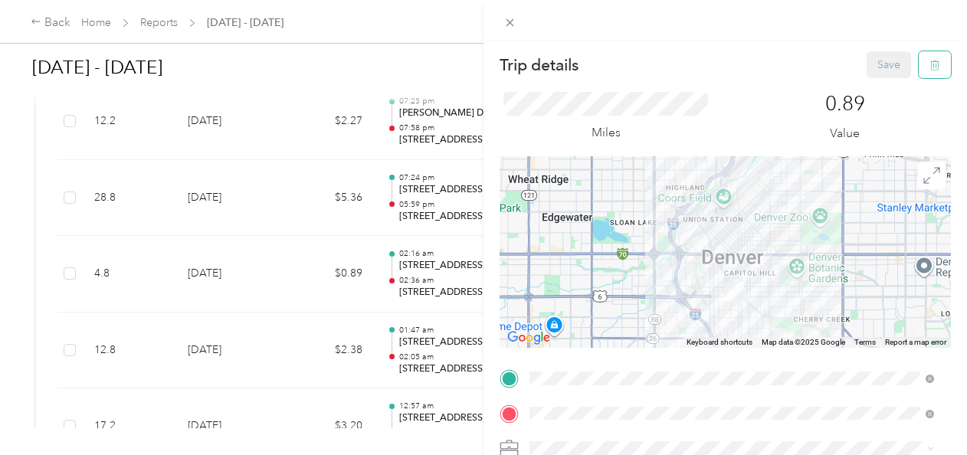
click at [930, 68] on button "button" at bounding box center [935, 64] width 32 height 27
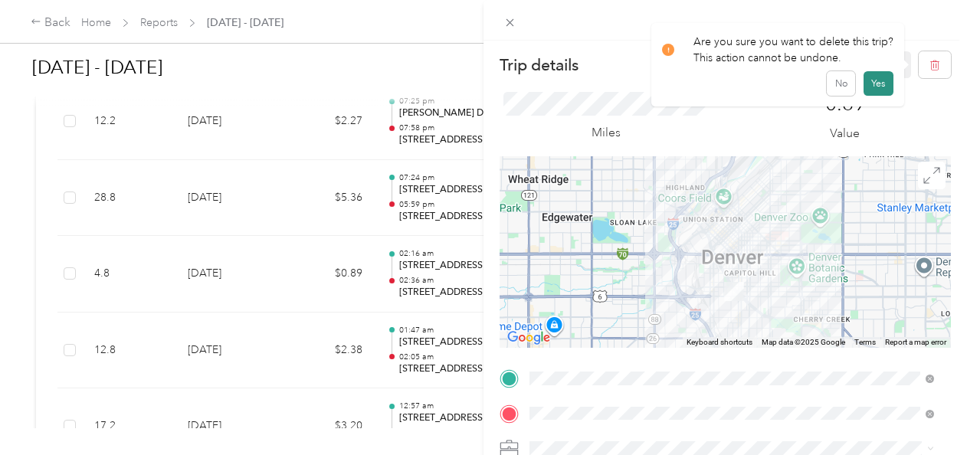
click at [884, 87] on button "Yes" at bounding box center [879, 83] width 30 height 25
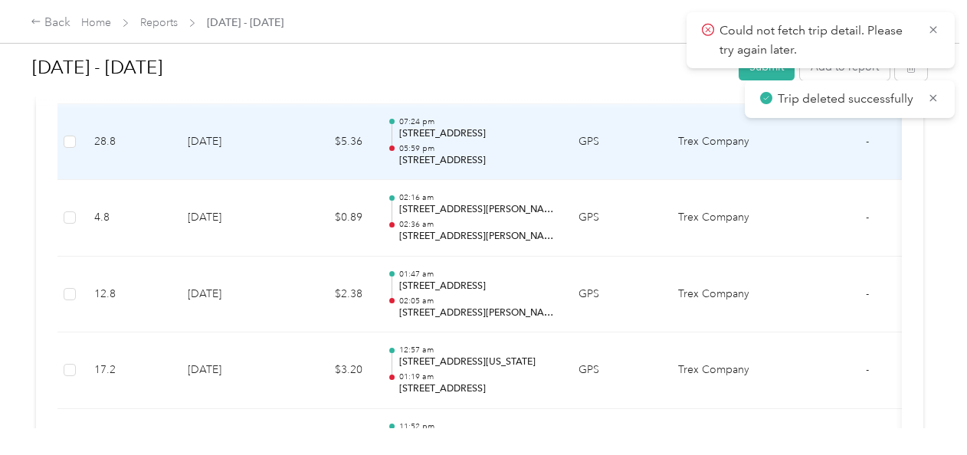
scroll to position [1870, 0]
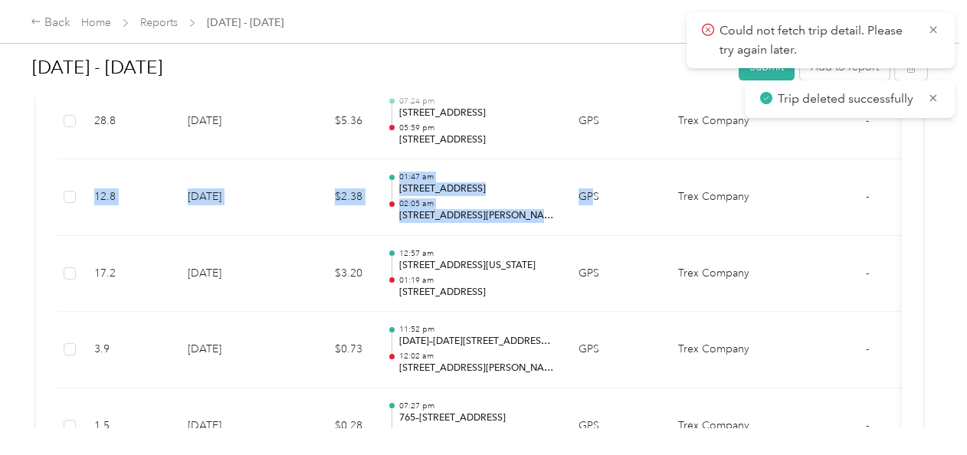
drag, startPoint x: 590, startPoint y: 195, endPoint x: 596, endPoint y: 211, distance: 17.9
click at [596, 211] on td "GPS" at bounding box center [616, 197] width 100 height 77
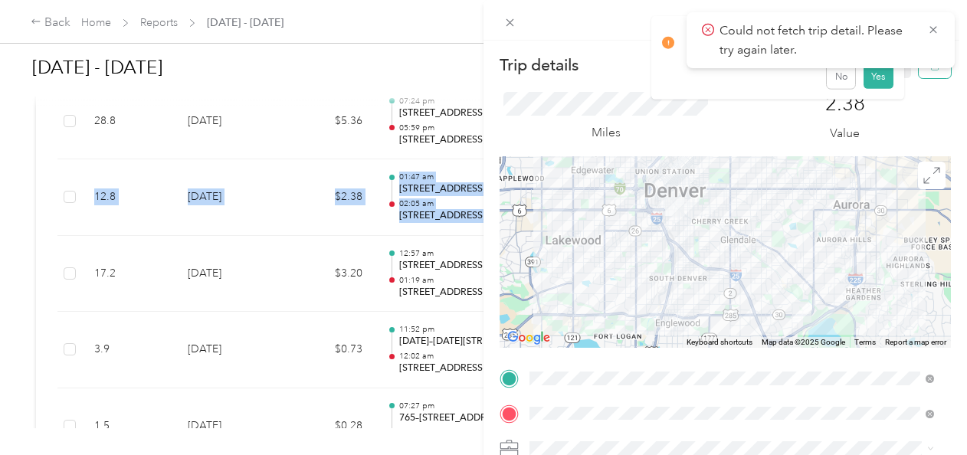
click at [929, 74] on button "button" at bounding box center [935, 64] width 32 height 27
click at [877, 88] on button "Yes" at bounding box center [879, 83] width 30 height 25
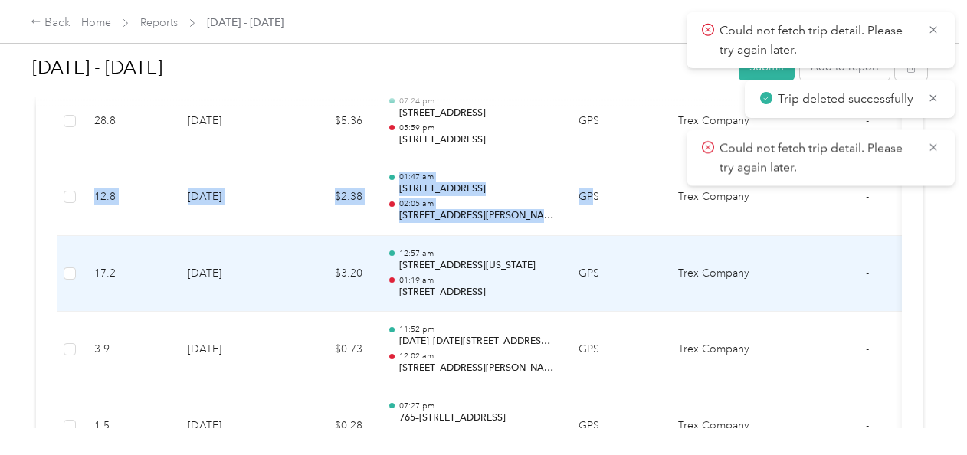
scroll to position [1947, 0]
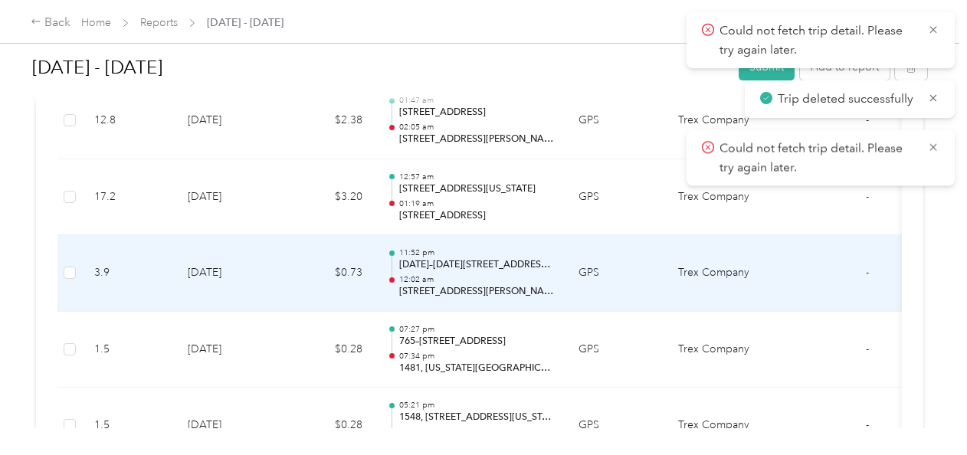
click at [543, 274] on p "12:02 am" at bounding box center [476, 279] width 155 height 11
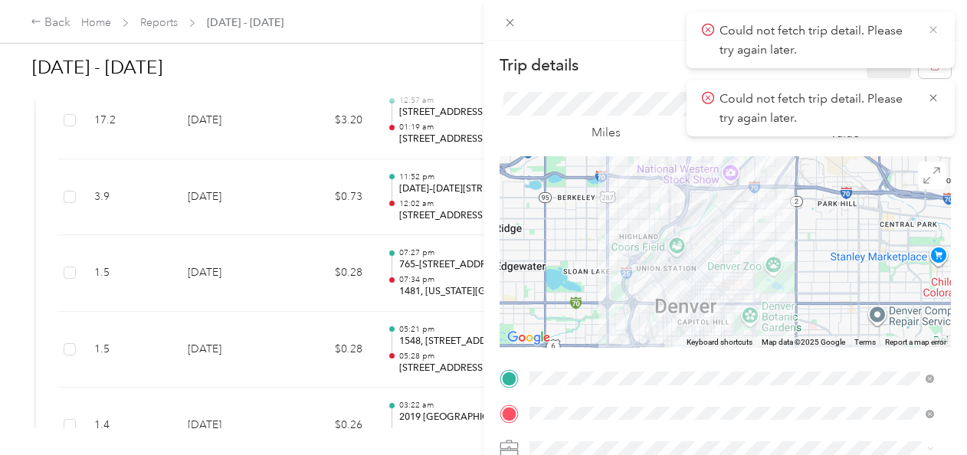
click at [935, 32] on icon at bounding box center [933, 30] width 12 height 14
click at [935, 31] on icon at bounding box center [933, 30] width 12 height 14
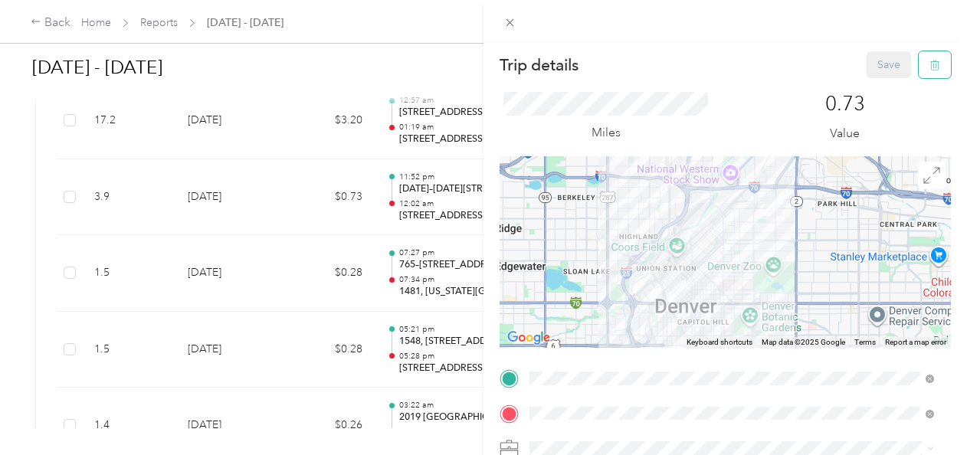
click at [930, 63] on button "button" at bounding box center [935, 64] width 32 height 27
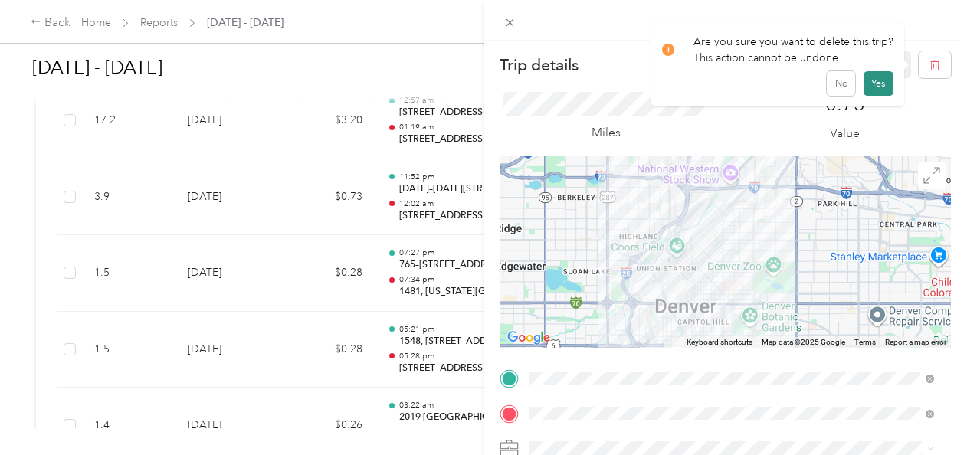
click at [872, 83] on button "Yes" at bounding box center [879, 83] width 30 height 25
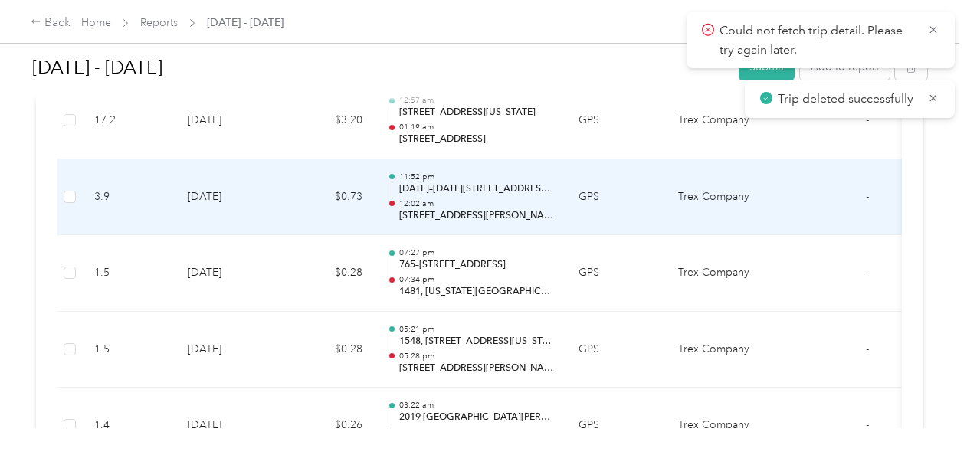
click at [569, 201] on td "GPS" at bounding box center [616, 197] width 100 height 77
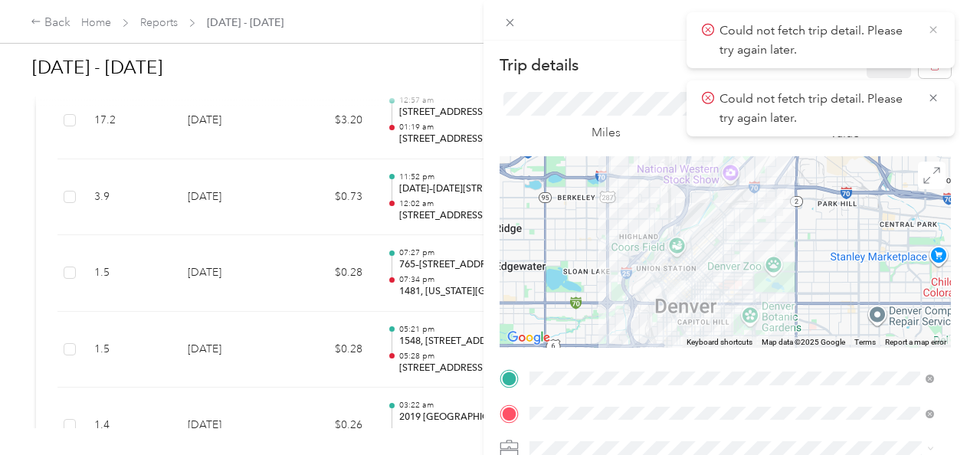
click at [932, 29] on icon at bounding box center [933, 30] width 12 height 14
click at [934, 32] on icon at bounding box center [933, 30] width 12 height 14
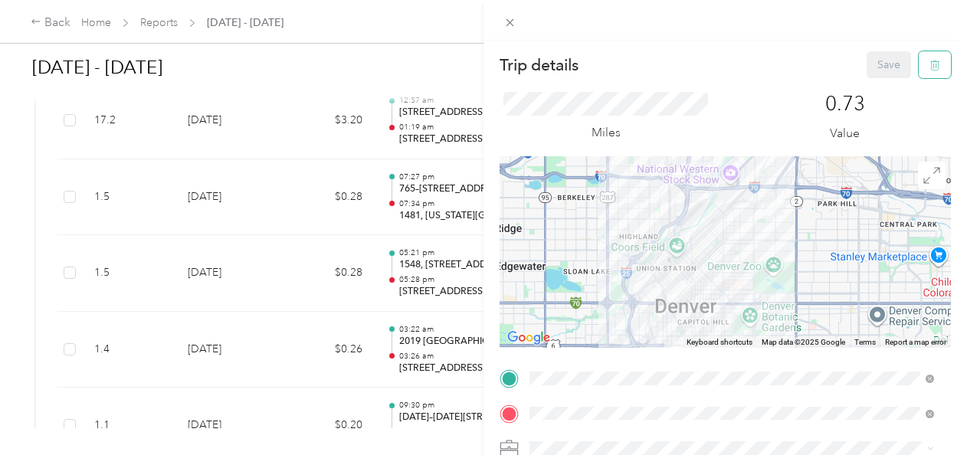
click at [930, 64] on icon "button" at bounding box center [934, 66] width 9 height 10
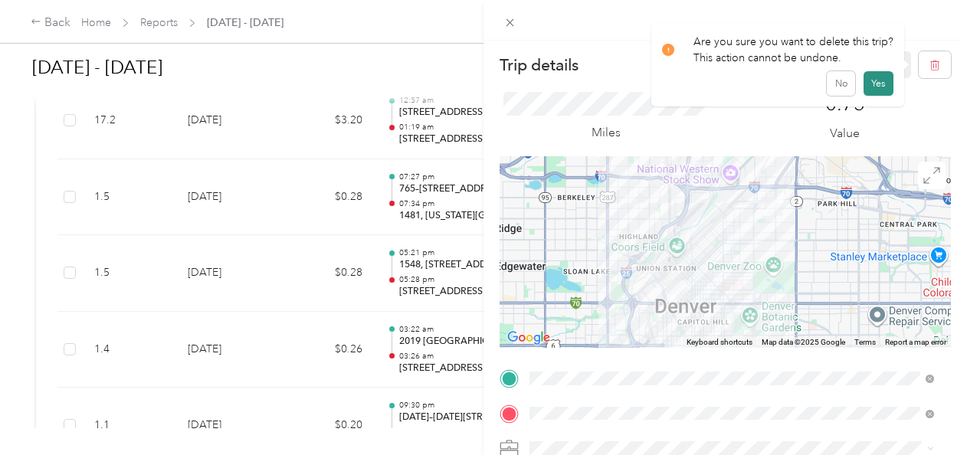
click at [874, 87] on button "Yes" at bounding box center [879, 83] width 30 height 25
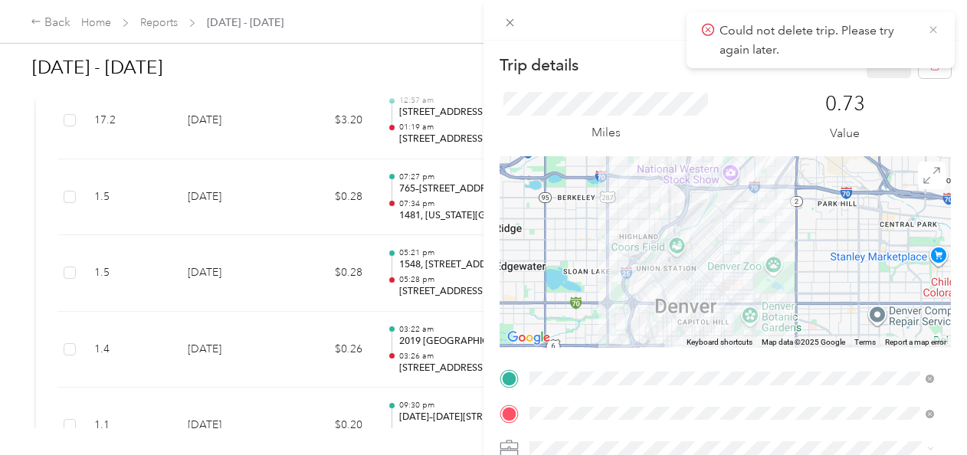
click at [933, 29] on icon at bounding box center [932, 29] width 7 height 7
click at [287, 274] on div "Trip details Save This trip cannot be edited because it is either under review,…" at bounding box center [483, 227] width 967 height 455
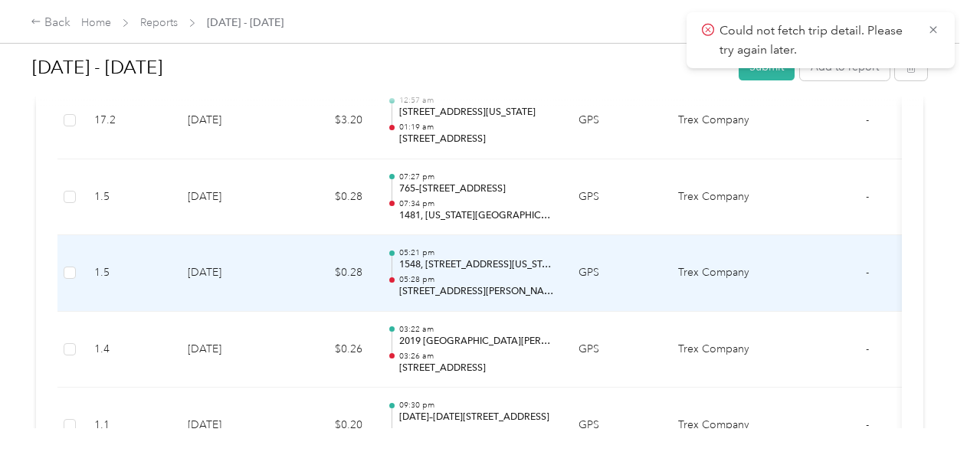
click at [511, 274] on p "05:28 pm" at bounding box center [476, 279] width 155 height 11
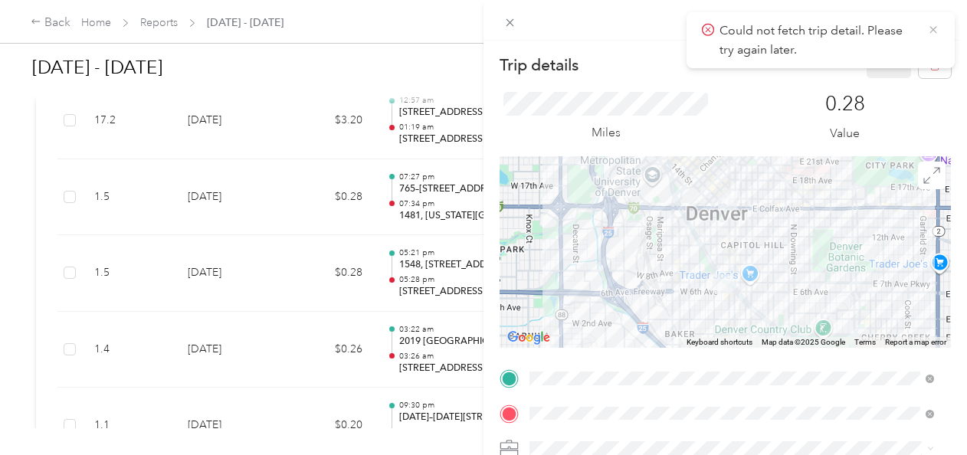
click at [931, 31] on icon at bounding box center [933, 30] width 12 height 14
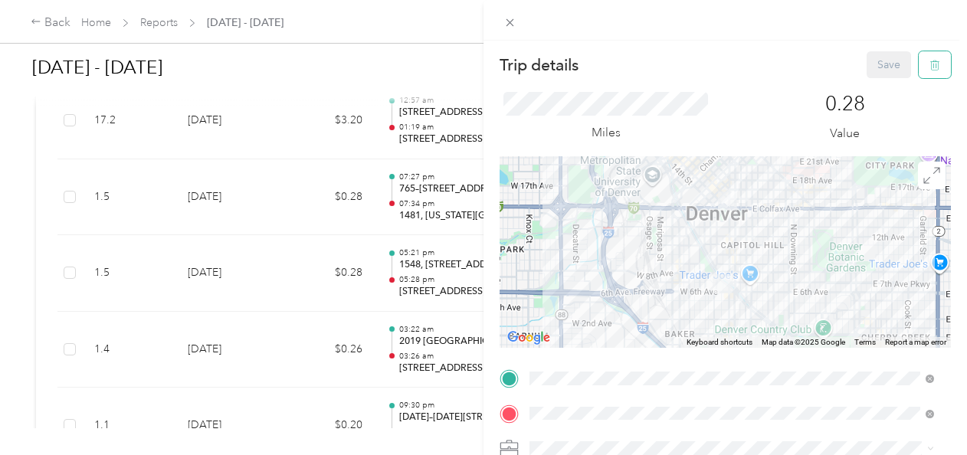
click at [929, 64] on icon "button" at bounding box center [934, 65] width 11 height 11
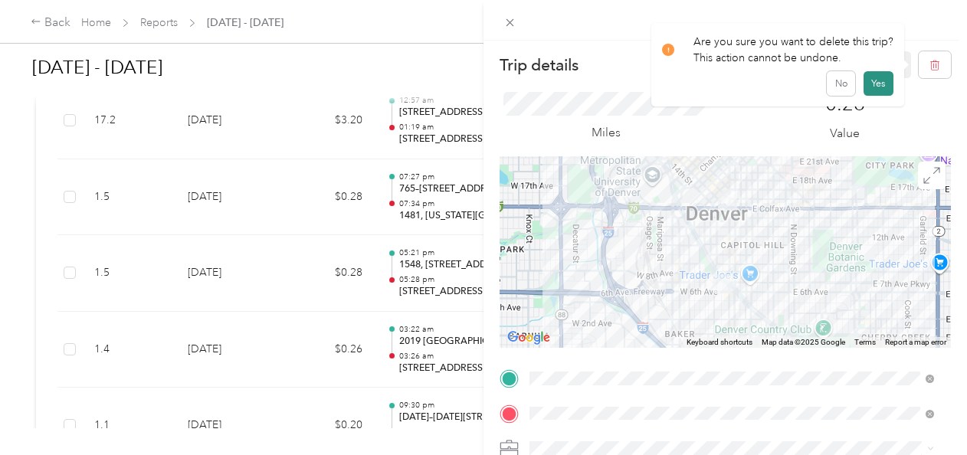
click at [874, 87] on button "Yes" at bounding box center [879, 83] width 30 height 25
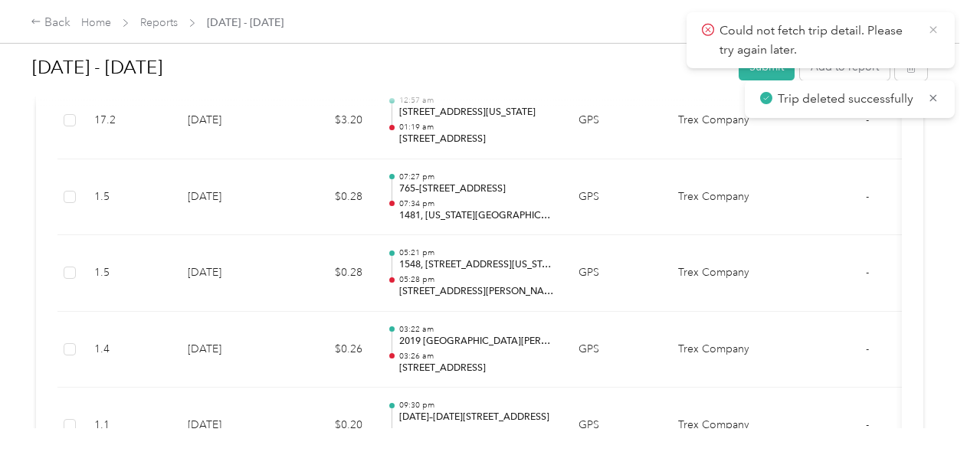
click at [929, 30] on icon at bounding box center [933, 30] width 12 height 14
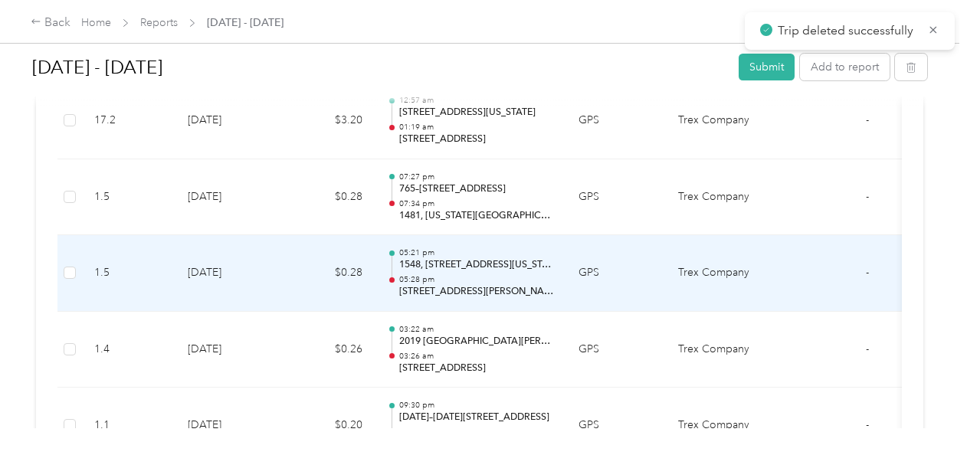
click at [539, 274] on p "05:28 pm" at bounding box center [476, 279] width 155 height 11
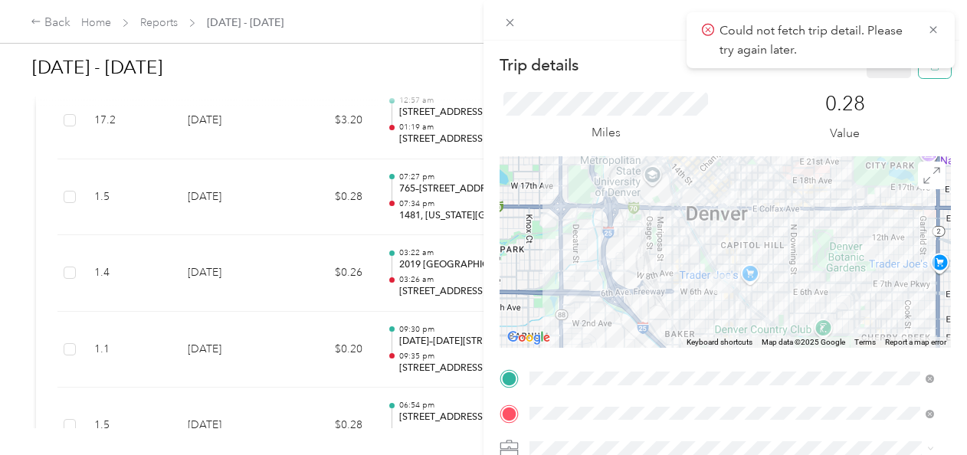
click at [926, 73] on button "button" at bounding box center [935, 64] width 32 height 27
click at [877, 86] on button "Yes" at bounding box center [879, 83] width 30 height 25
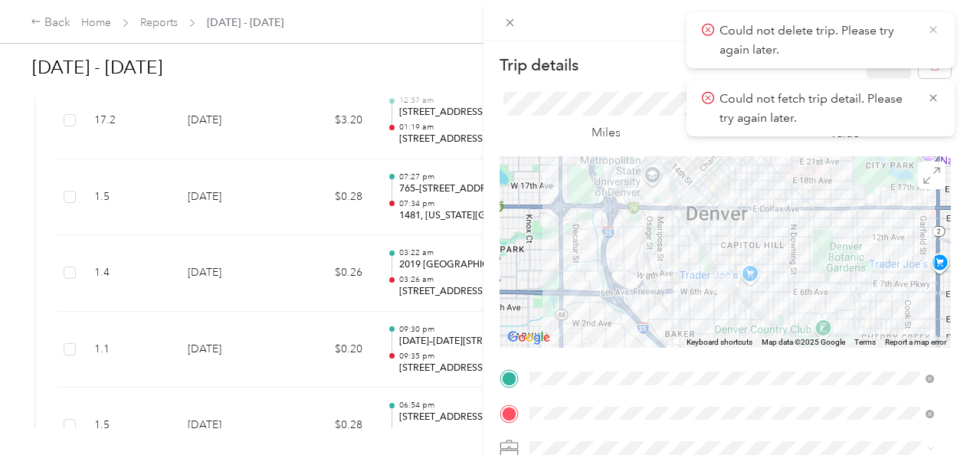
click at [935, 32] on icon at bounding box center [933, 30] width 12 height 14
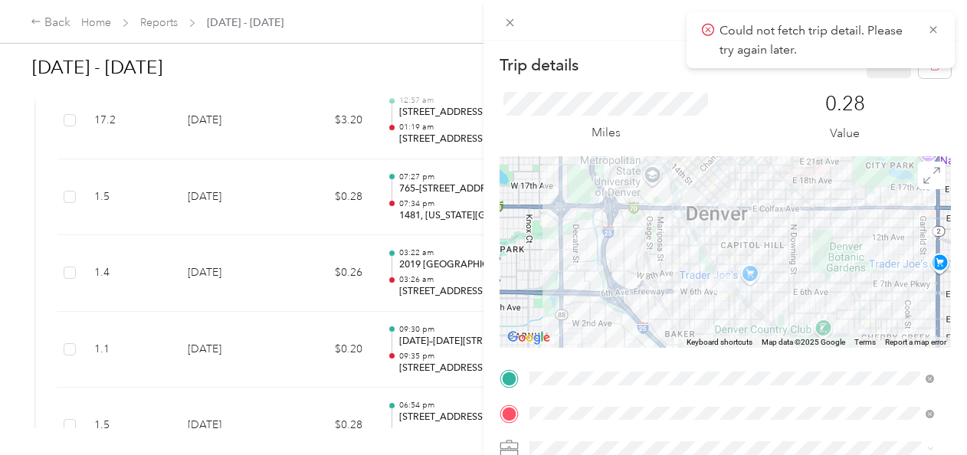
click at [932, 28] on icon at bounding box center [933, 30] width 12 height 14
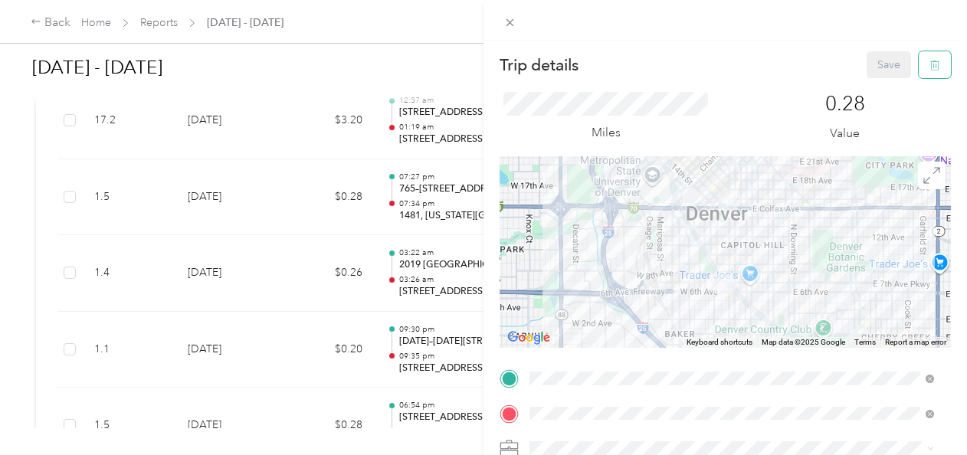
click at [930, 66] on icon "button" at bounding box center [934, 66] width 9 height 10
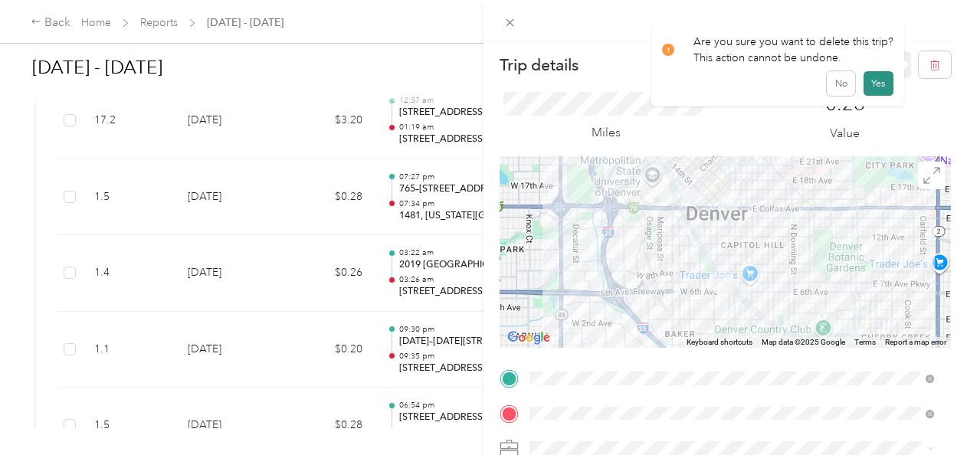
click at [887, 82] on button "Yes" at bounding box center [879, 83] width 30 height 25
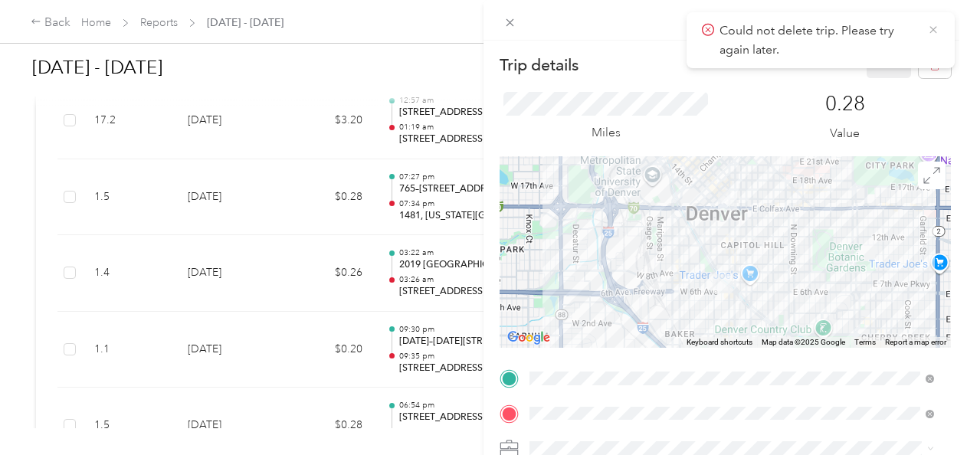
click at [932, 29] on icon at bounding box center [933, 30] width 12 height 14
click at [388, 52] on div "Trip details Save This trip cannot be edited because it is either under review,…" at bounding box center [483, 227] width 967 height 455
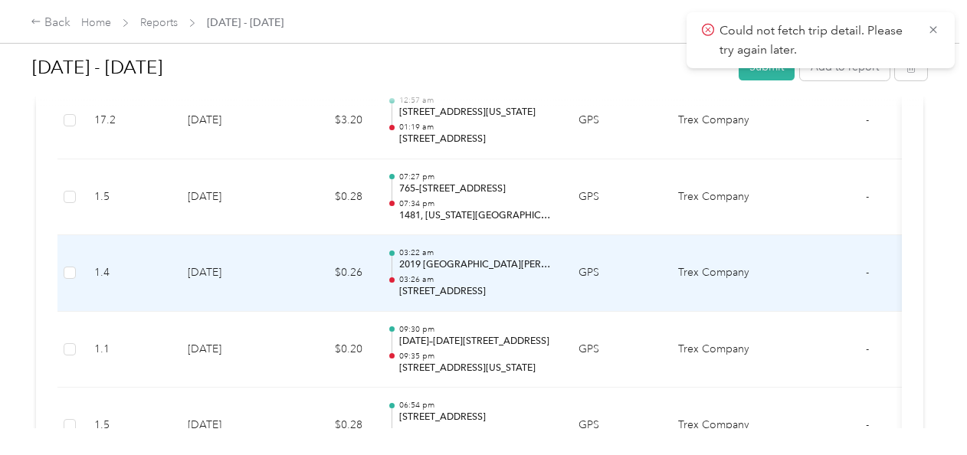
click at [553, 274] on p "03:26 am" at bounding box center [476, 279] width 155 height 11
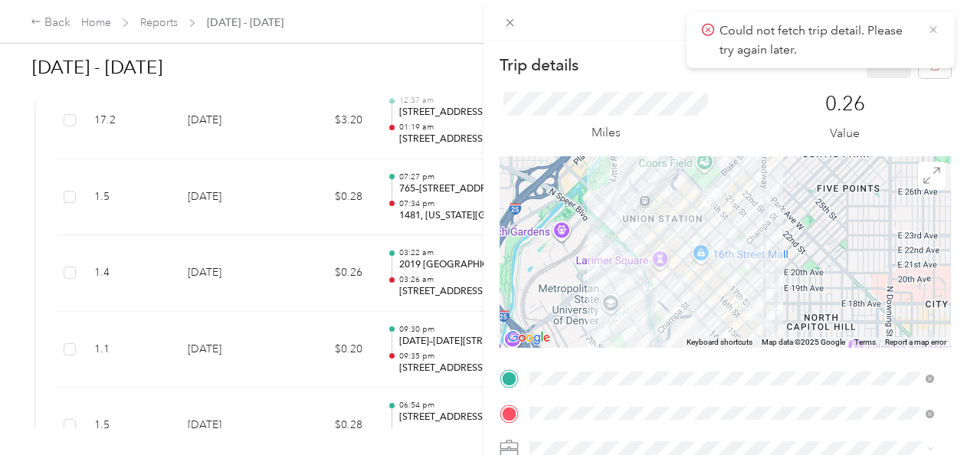
click at [933, 26] on icon at bounding box center [933, 30] width 12 height 14
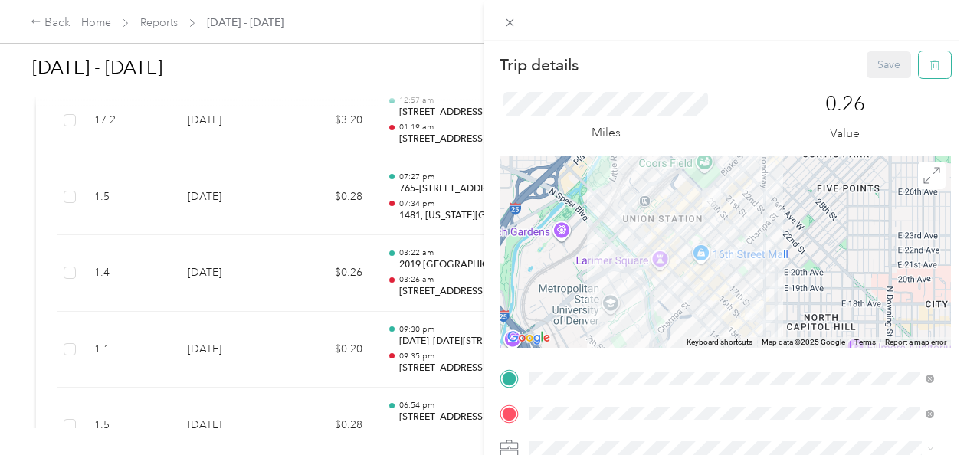
click at [930, 64] on icon "button" at bounding box center [934, 66] width 9 height 10
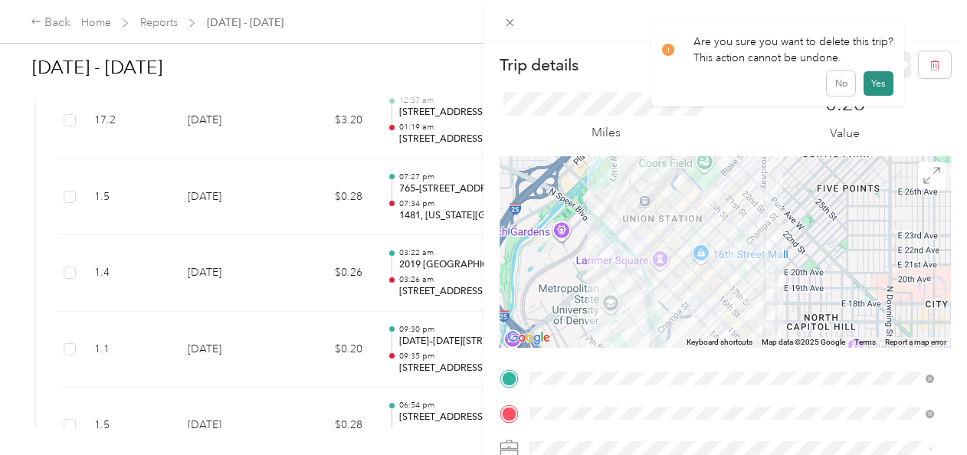
click at [872, 87] on button "Yes" at bounding box center [879, 83] width 30 height 25
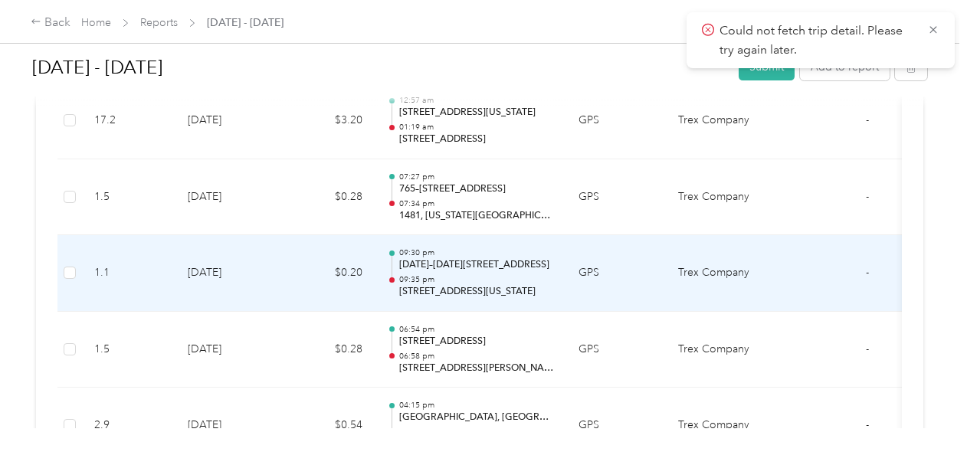
click at [561, 278] on td "09:30 pm [DATE]–[DATE][STREET_ADDRESS] 09:35 pm [STREET_ADDRESS][US_STATE]" at bounding box center [471, 273] width 192 height 77
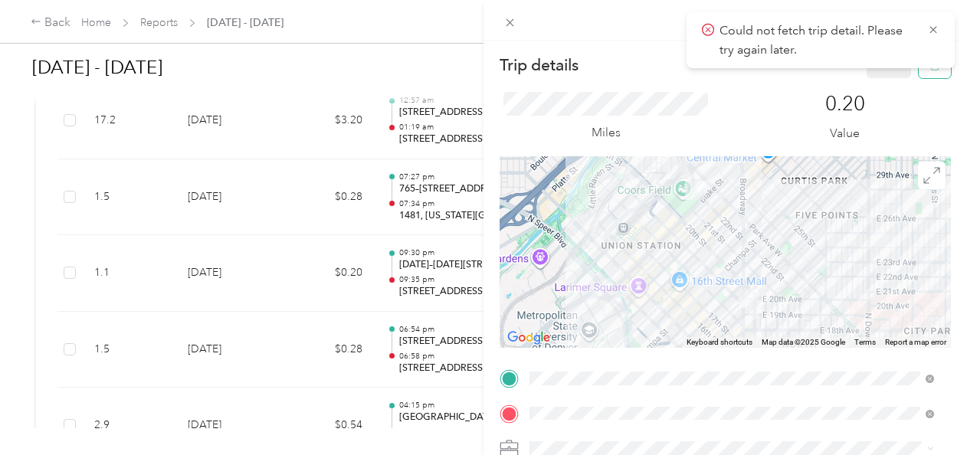
click at [935, 74] on button "button" at bounding box center [935, 64] width 32 height 27
click at [884, 92] on button "Yes" at bounding box center [879, 83] width 30 height 25
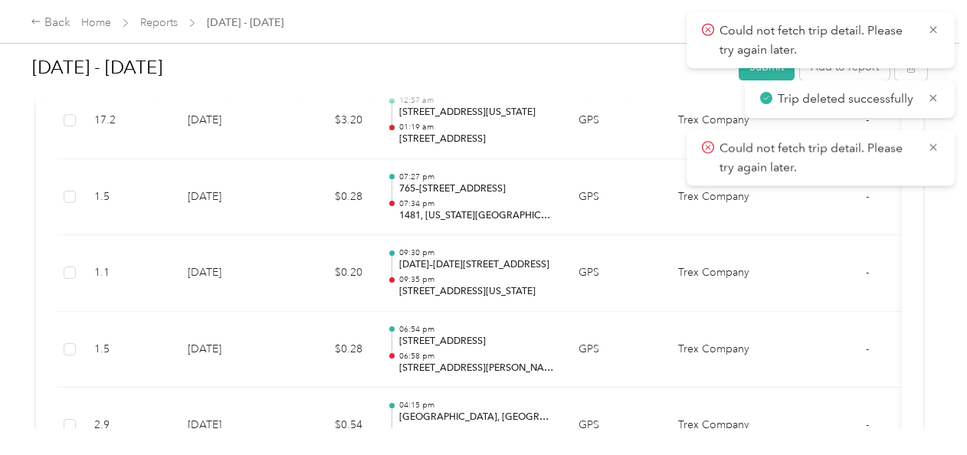
click at [930, 30] on icon at bounding box center [933, 30] width 12 height 14
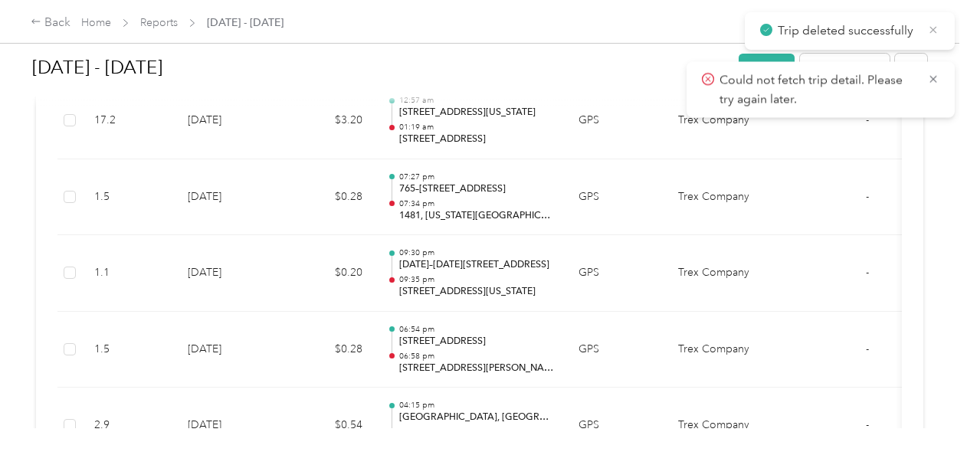
click at [934, 31] on icon at bounding box center [933, 30] width 12 height 14
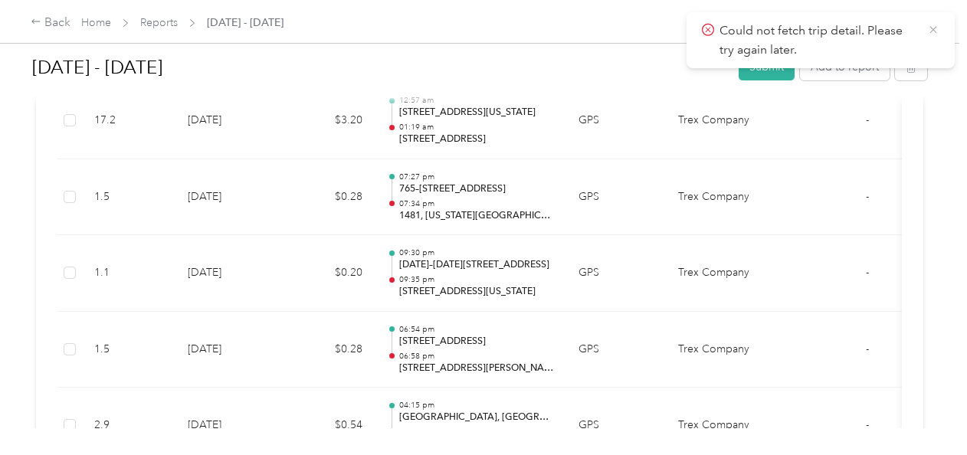
click at [936, 34] on icon at bounding box center [933, 30] width 12 height 14
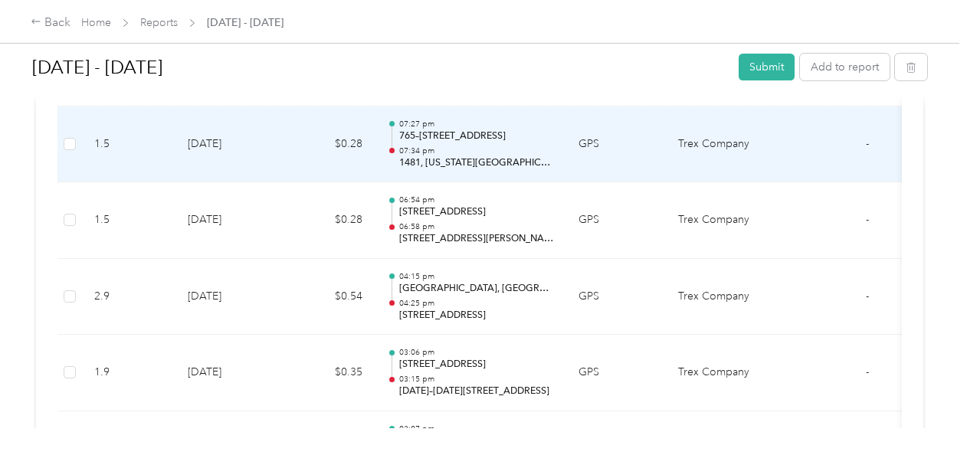
scroll to position [2024, 0]
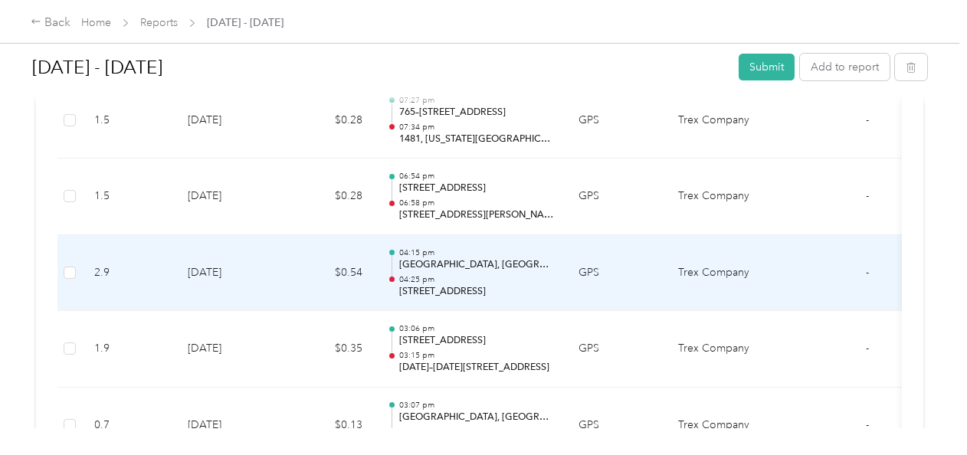
click at [588, 281] on td "GPS" at bounding box center [616, 273] width 100 height 77
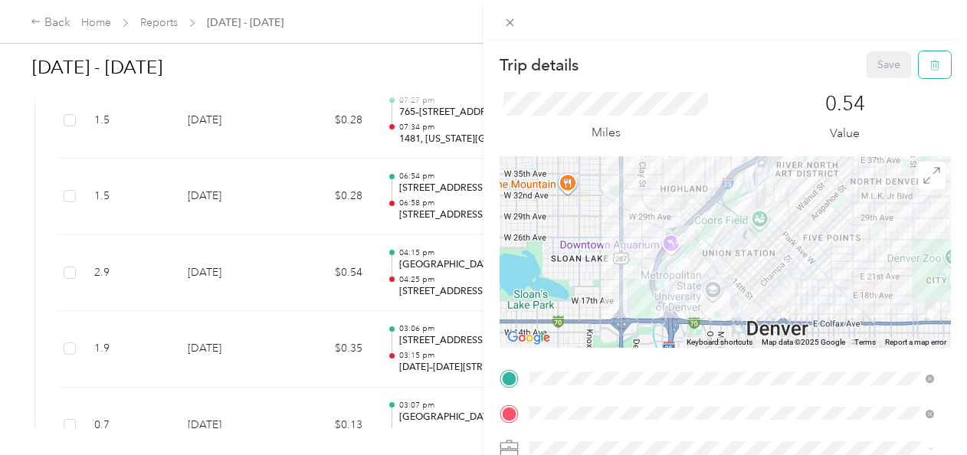
click at [929, 64] on button "button" at bounding box center [935, 64] width 32 height 27
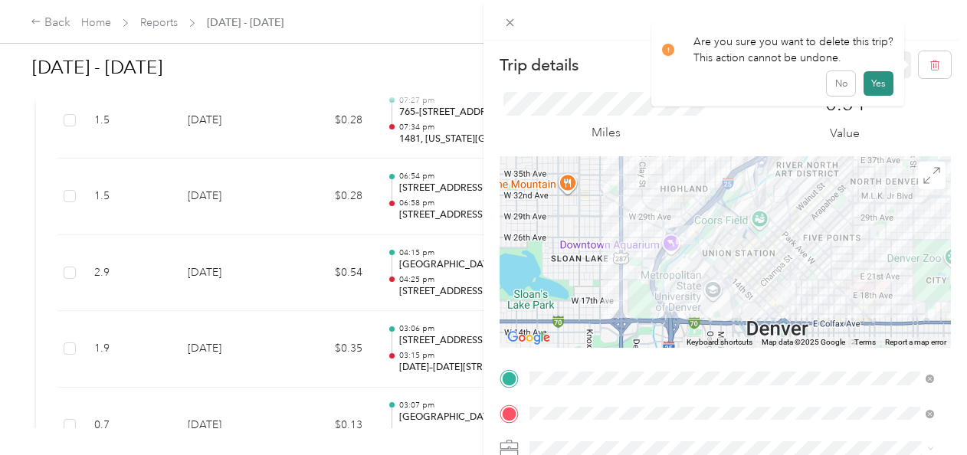
click at [883, 87] on button "Yes" at bounding box center [879, 83] width 30 height 25
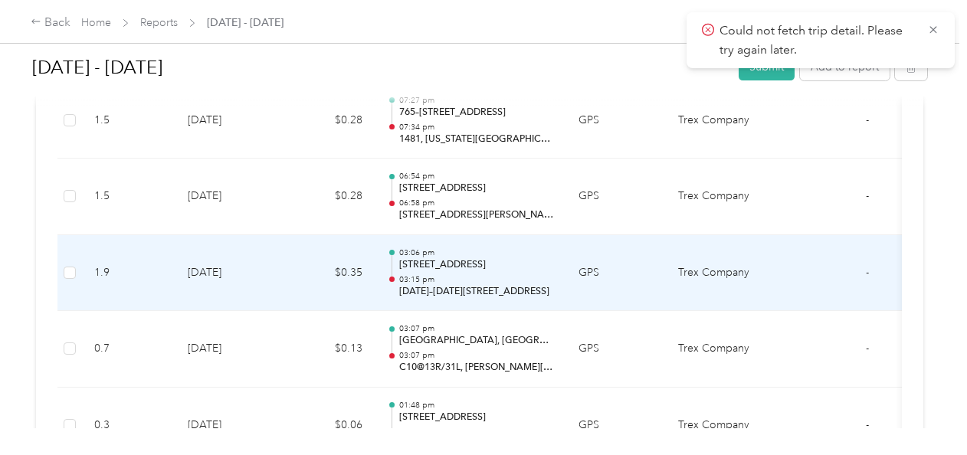
click at [578, 271] on td "GPS" at bounding box center [616, 273] width 100 height 77
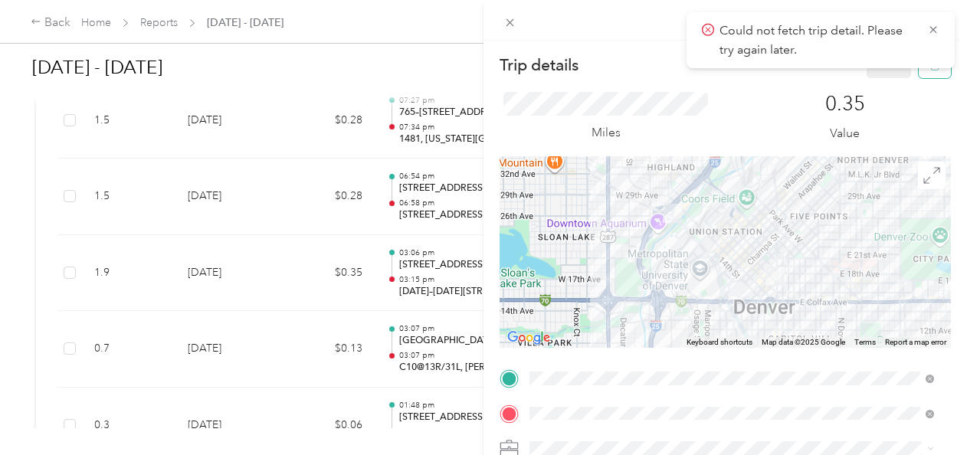
click at [930, 74] on button "button" at bounding box center [935, 64] width 32 height 27
click at [883, 86] on button "Yes" at bounding box center [879, 83] width 30 height 25
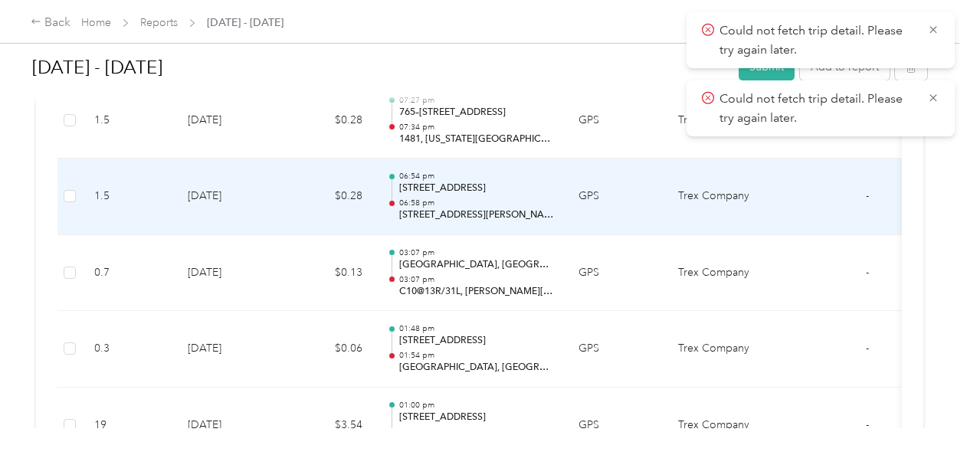
click at [566, 208] on td "GPS" at bounding box center [616, 197] width 100 height 77
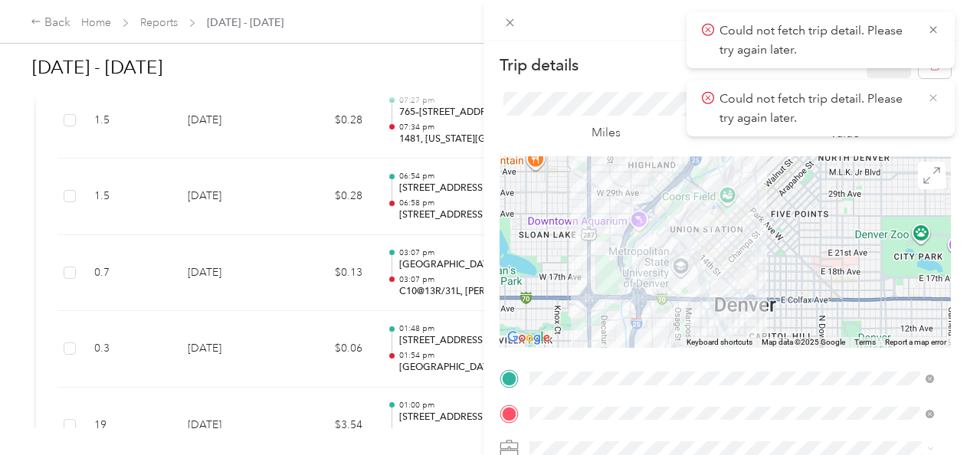
click at [937, 100] on icon at bounding box center [933, 98] width 12 height 14
click at [929, 74] on button "button" at bounding box center [935, 64] width 32 height 27
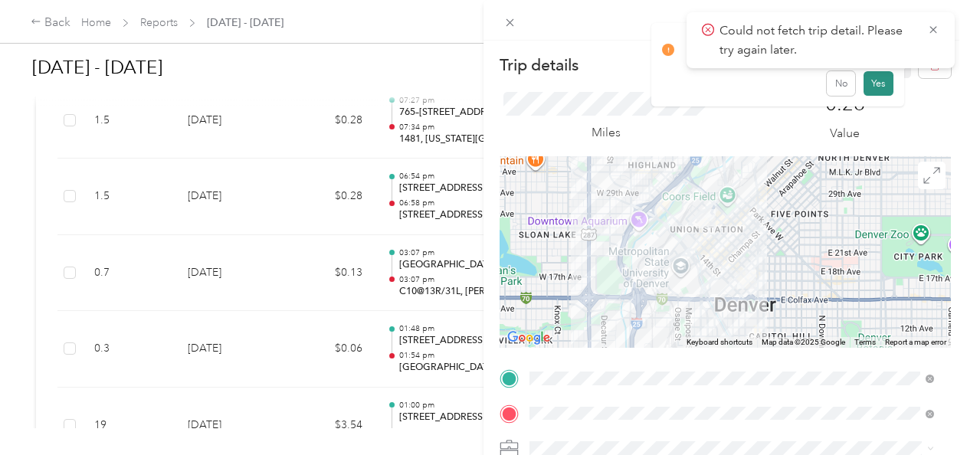
click at [874, 89] on button "Yes" at bounding box center [879, 83] width 30 height 25
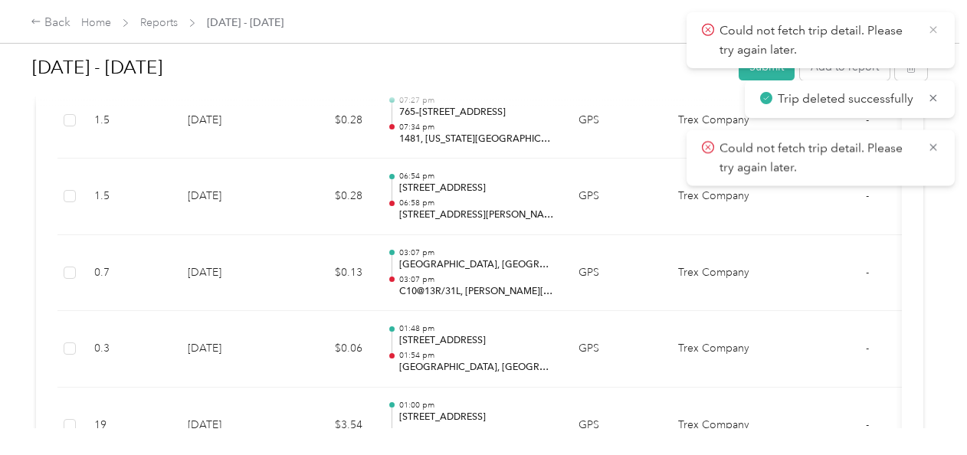
click at [933, 35] on icon at bounding box center [933, 30] width 12 height 14
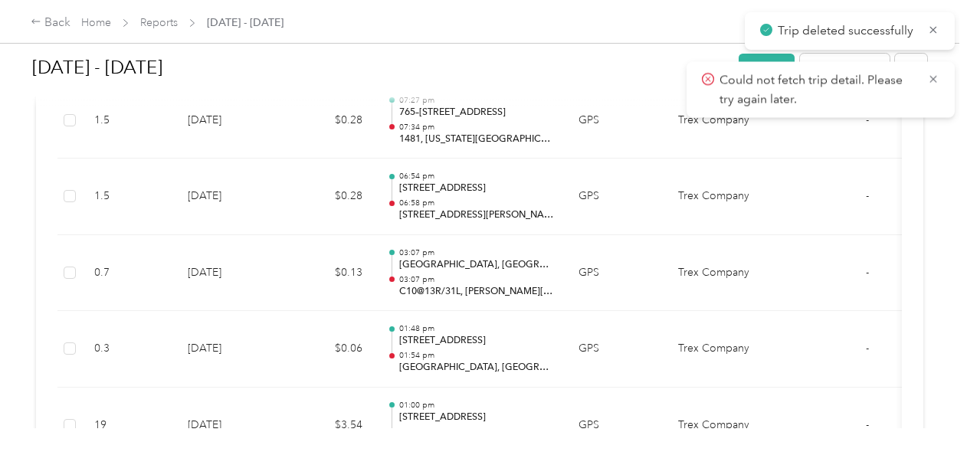
click at [935, 37] on span "Trip deleted successfully" at bounding box center [849, 30] width 179 height 19
click at [932, 78] on icon at bounding box center [932, 79] width 7 height 7
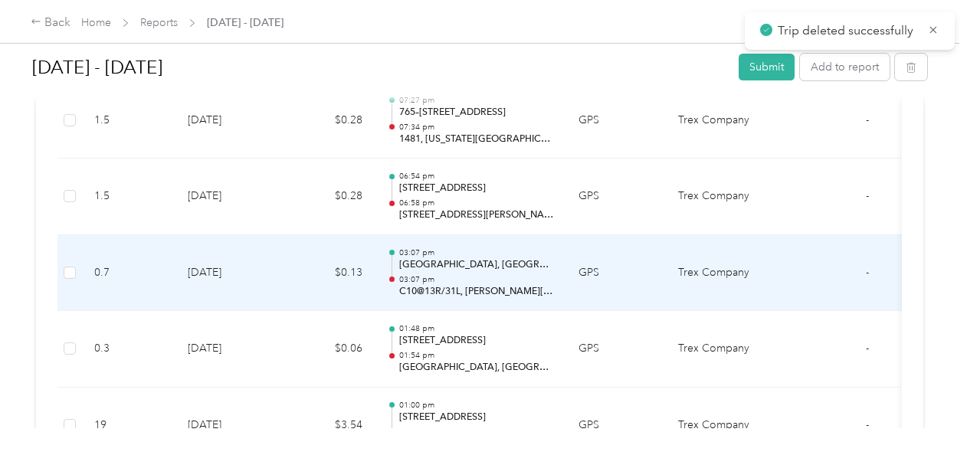
scroll to position [1947, 0]
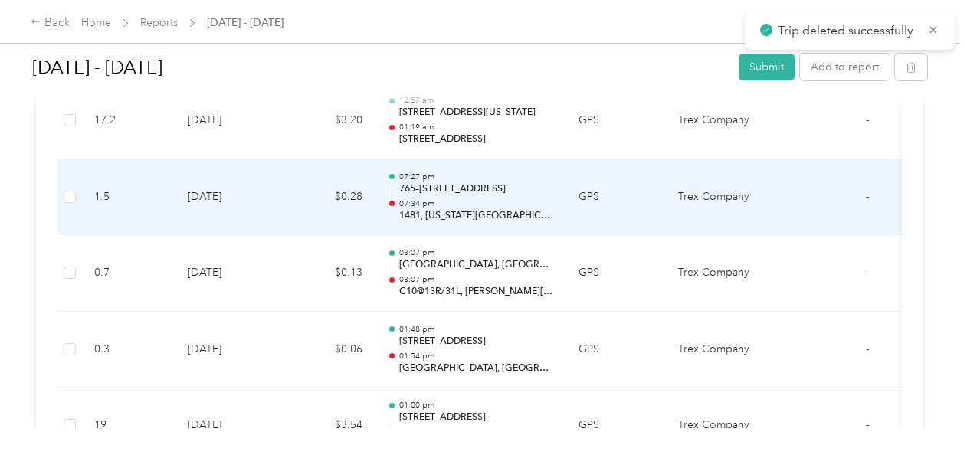
click at [586, 190] on td "GPS" at bounding box center [616, 197] width 100 height 77
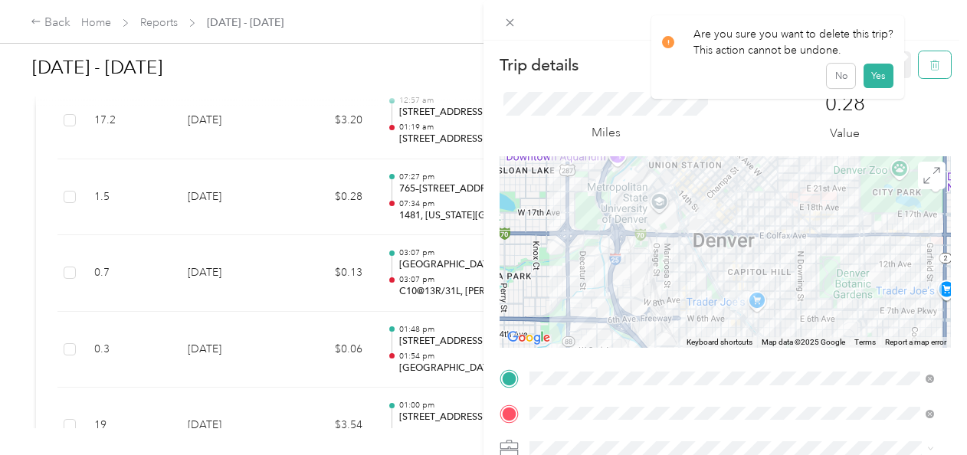
click at [919, 73] on button "button" at bounding box center [935, 64] width 32 height 27
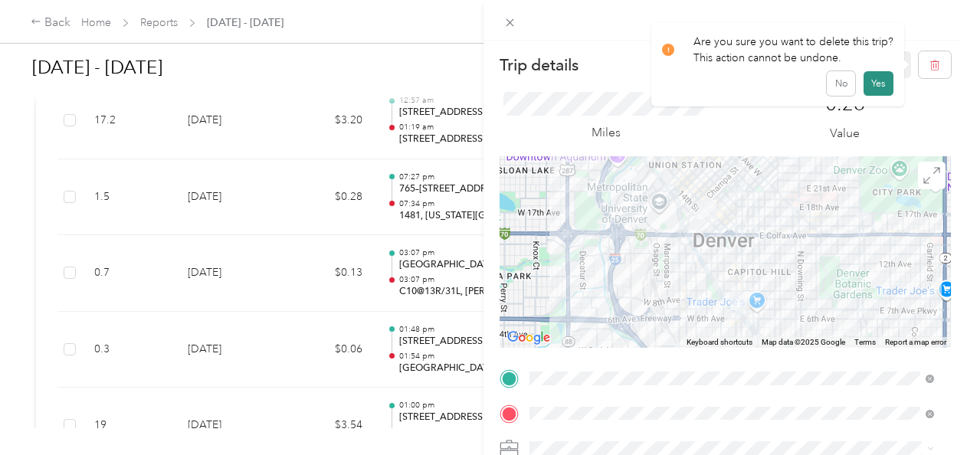
click at [878, 87] on button "Yes" at bounding box center [879, 83] width 30 height 25
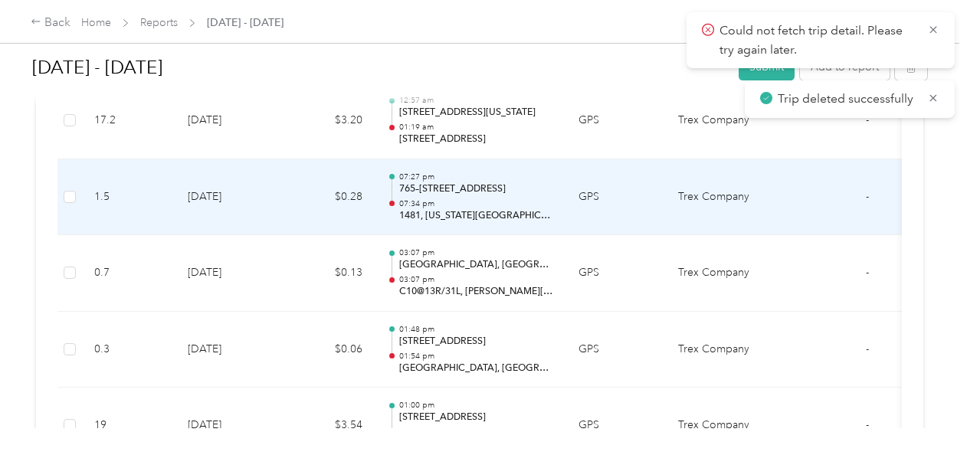
click at [559, 204] on td "07:27 pm 765–[STREET_ADDRESS] 07:34 pm 1481, [US_STATE][GEOGRAPHIC_DATA], [GEOG…" at bounding box center [471, 197] width 192 height 77
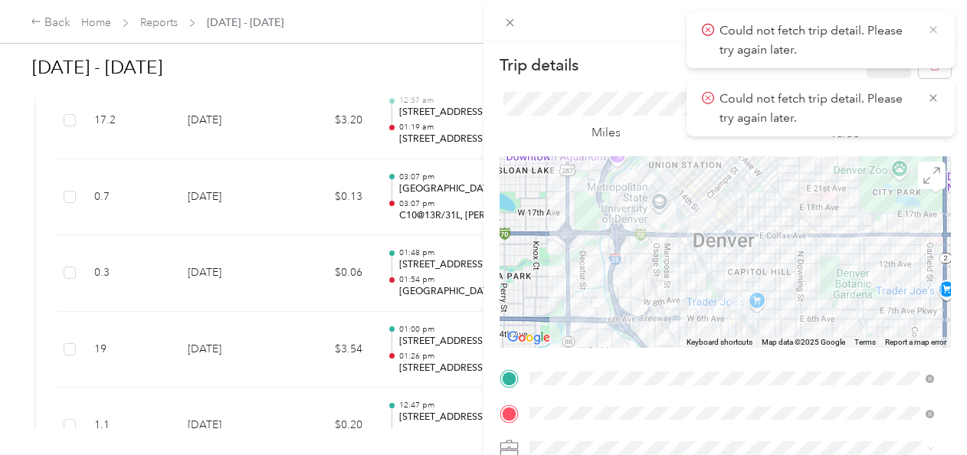
click at [938, 31] on icon at bounding box center [933, 30] width 12 height 14
click at [937, 30] on icon at bounding box center [933, 30] width 12 height 14
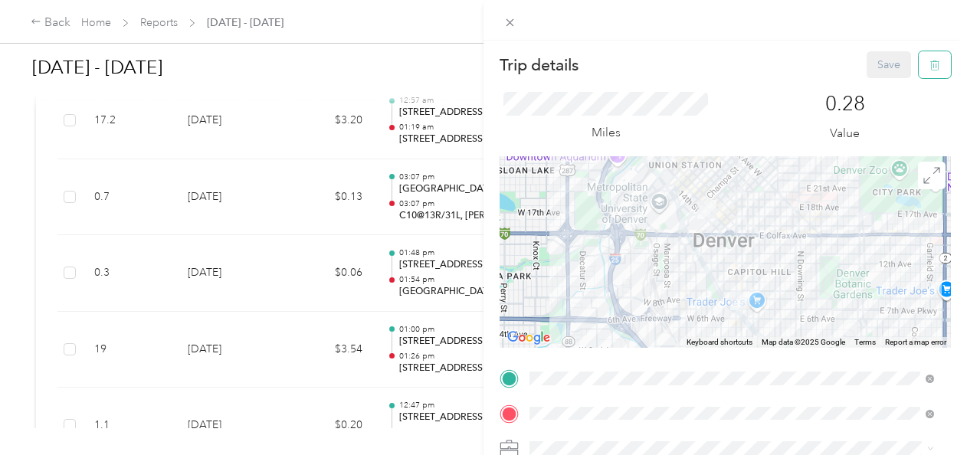
click at [929, 67] on icon "button" at bounding box center [934, 65] width 11 height 11
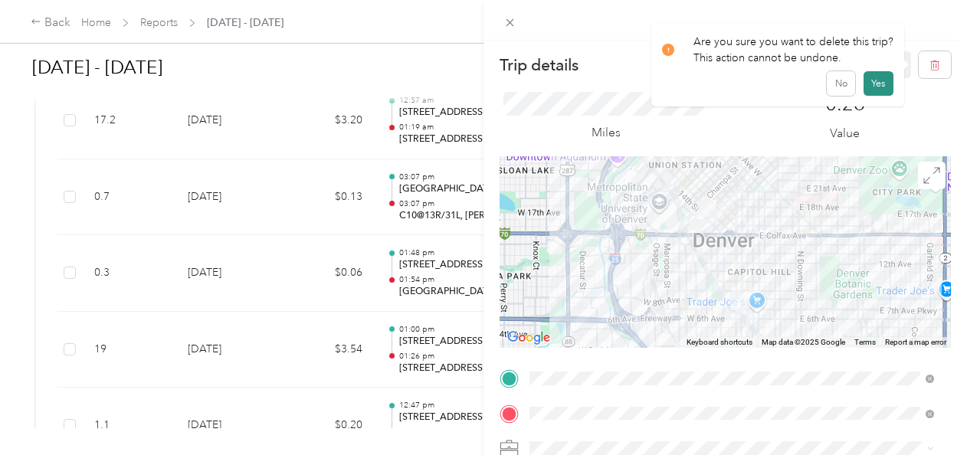
click at [884, 80] on button "Yes" at bounding box center [879, 83] width 30 height 25
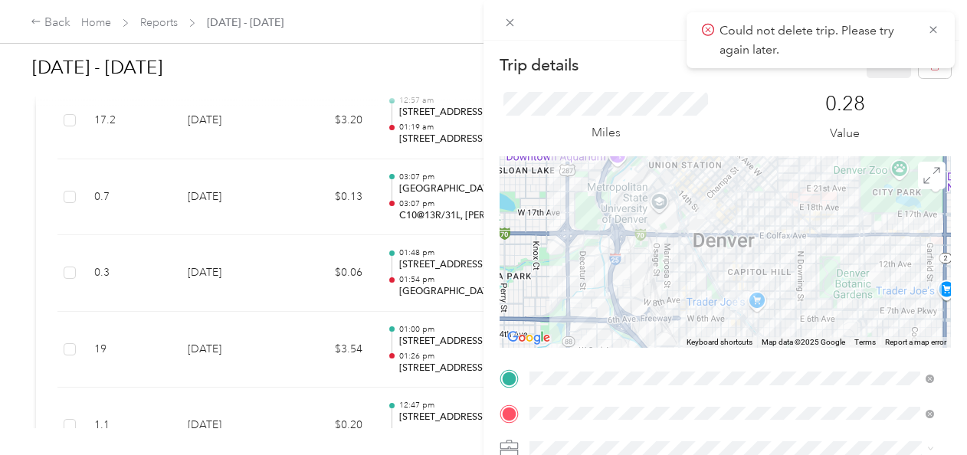
click at [275, 184] on div "Trip details Save This trip cannot be edited because it is either under review,…" at bounding box center [483, 227] width 967 height 455
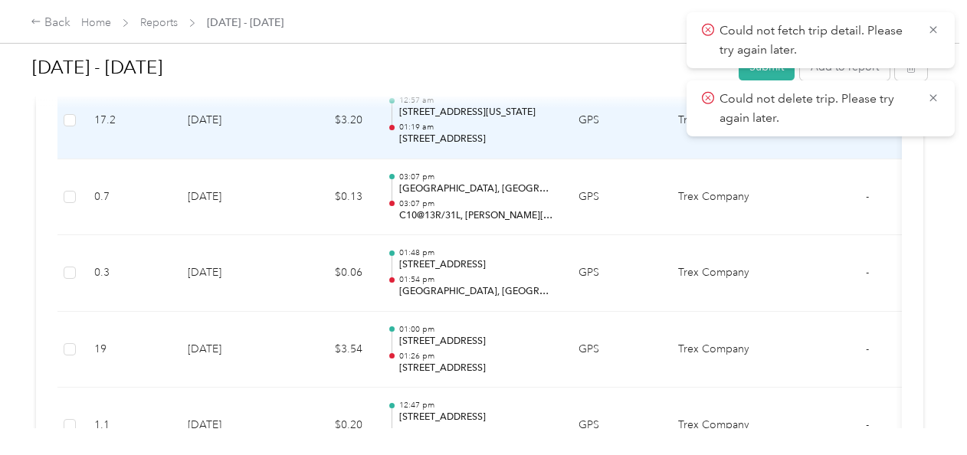
click at [538, 133] on p "[STREET_ADDRESS]" at bounding box center [476, 140] width 155 height 14
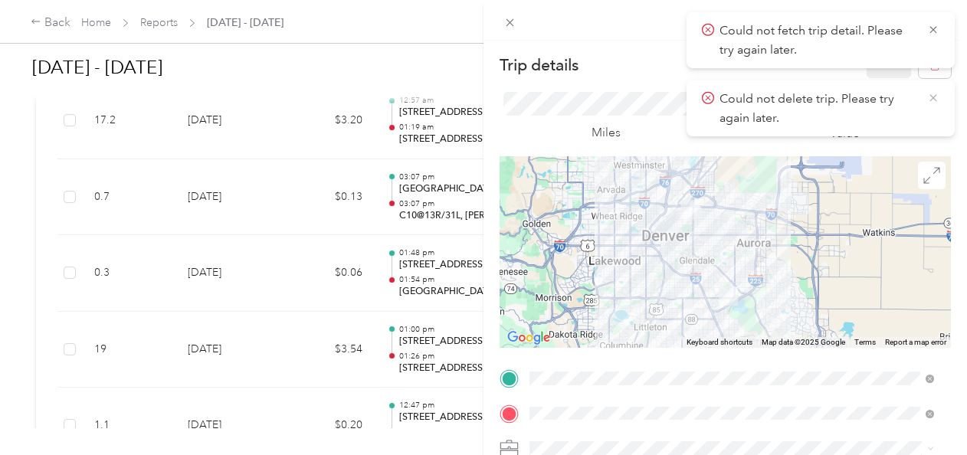
click at [929, 95] on icon at bounding box center [932, 97] width 7 height 7
click at [935, 34] on icon at bounding box center [933, 30] width 12 height 14
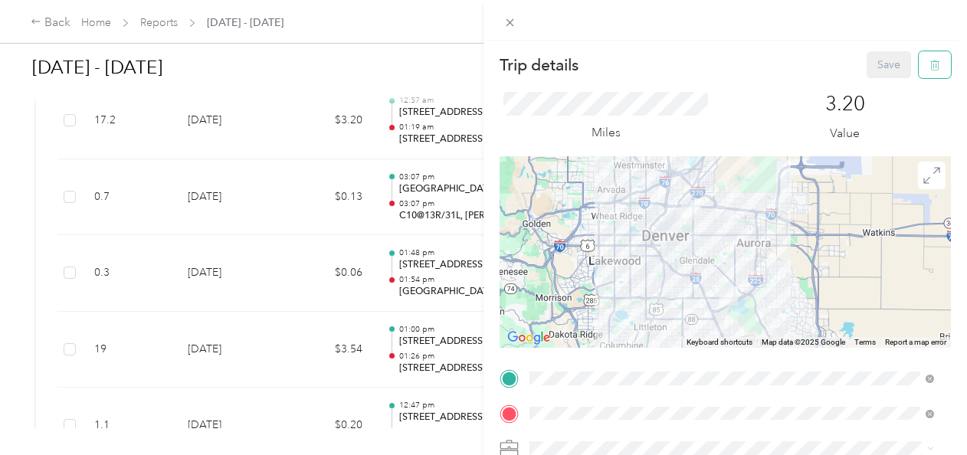
click at [929, 64] on icon "button" at bounding box center [934, 65] width 11 height 11
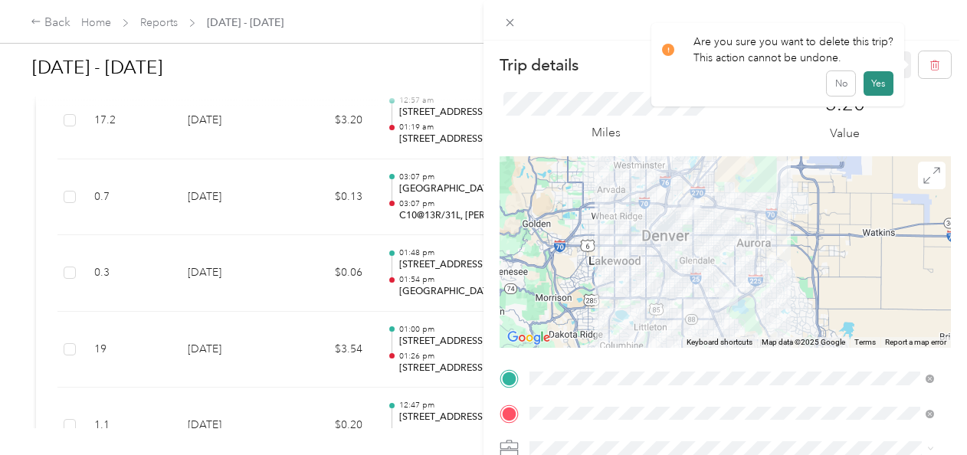
click at [874, 87] on button "Yes" at bounding box center [879, 83] width 30 height 25
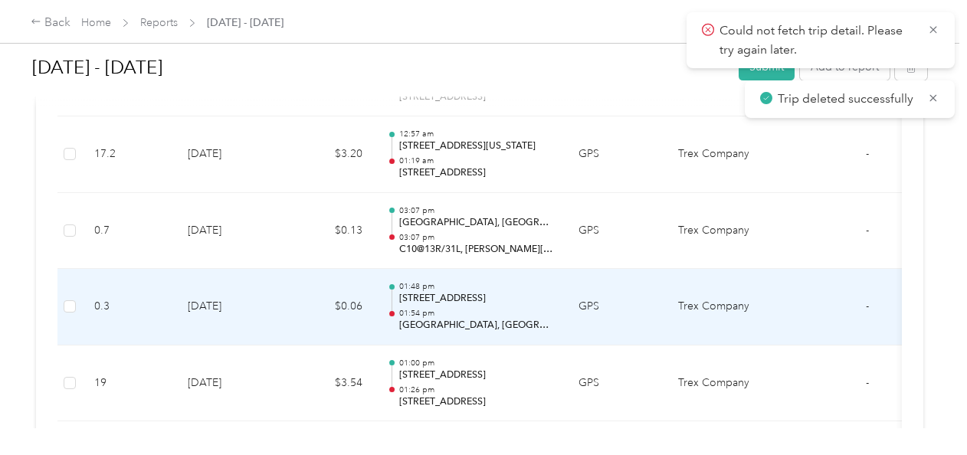
scroll to position [1870, 0]
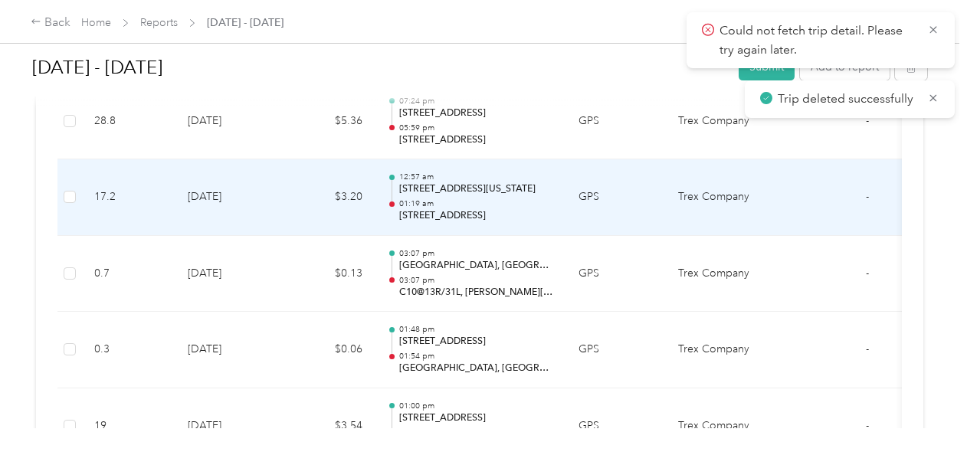
click at [558, 202] on td "12:57 am [STREET_ADDRESS][US_STATE] 01:19 am [STREET_ADDRESS]" at bounding box center [471, 197] width 192 height 77
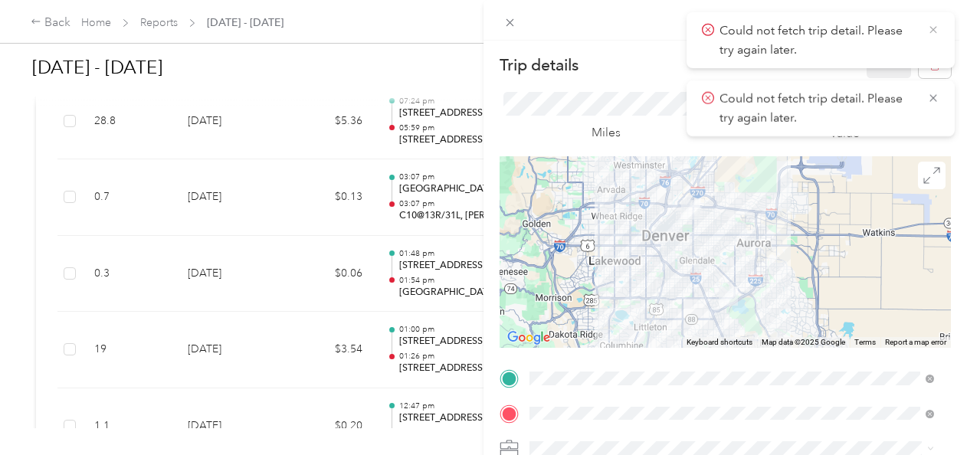
click at [932, 31] on icon at bounding box center [932, 29] width 7 height 7
click at [932, 29] on icon at bounding box center [932, 29] width 7 height 7
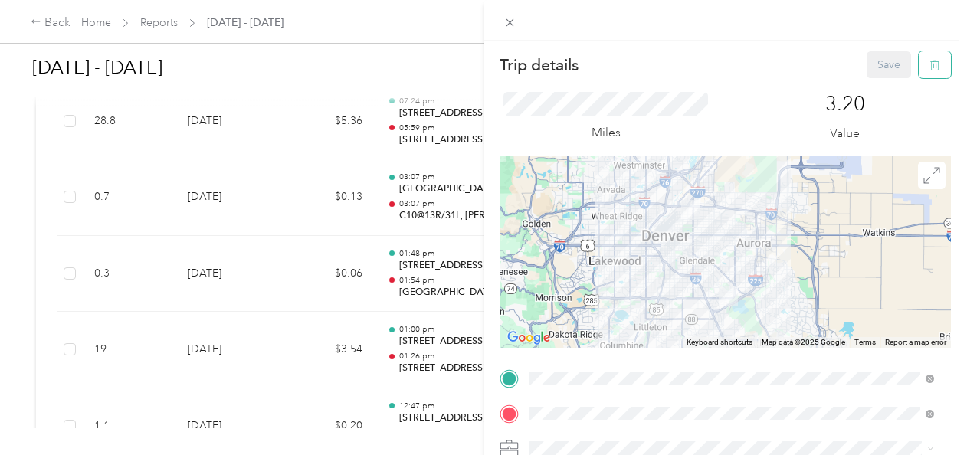
click at [919, 63] on button "button" at bounding box center [935, 64] width 32 height 27
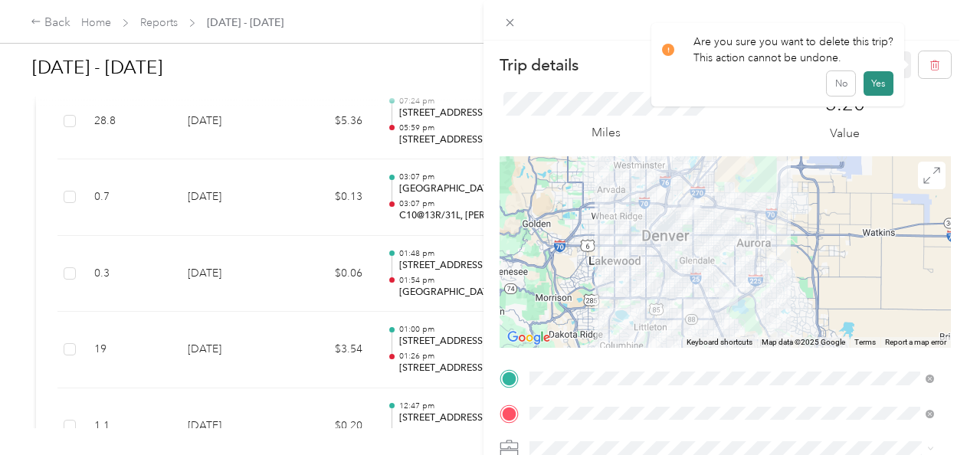
click at [872, 86] on button "Yes" at bounding box center [879, 83] width 30 height 25
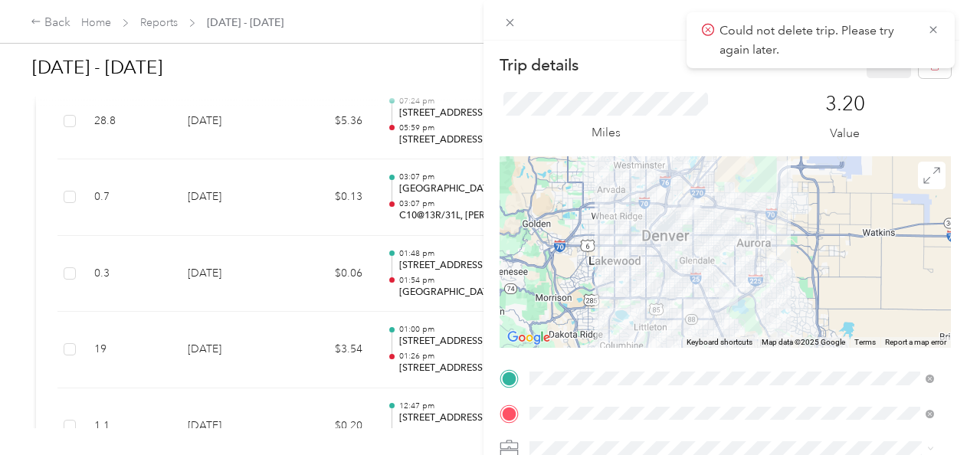
click at [434, 31] on div "Trip details Save This trip cannot be edited because it is either under review,…" at bounding box center [483, 227] width 967 height 455
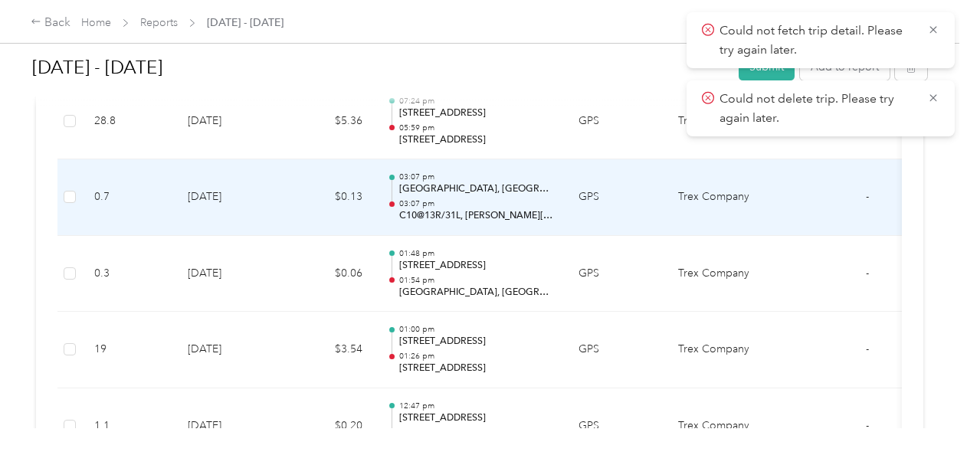
click at [491, 190] on div "03:07 pm [GEOGRAPHIC_DATA], [GEOGRAPHIC_DATA], [GEOGRAPHIC_DATA] 03:07 pm C10@1…" at bounding box center [476, 197] width 155 height 51
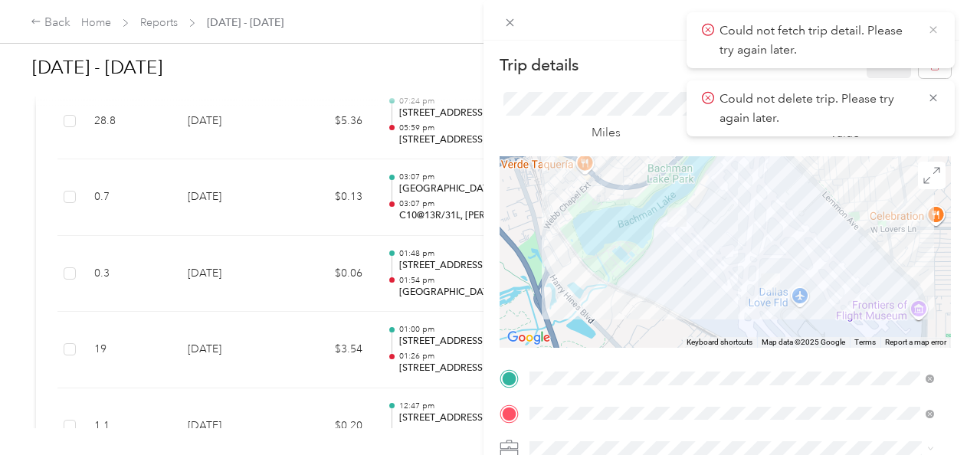
click at [932, 27] on icon at bounding box center [933, 30] width 12 height 14
click at [936, 29] on icon at bounding box center [933, 30] width 12 height 14
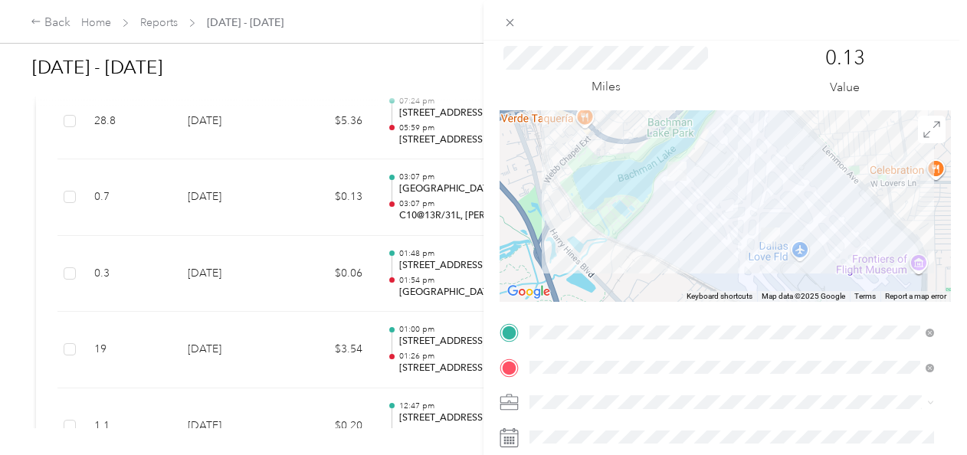
scroll to position [77, 0]
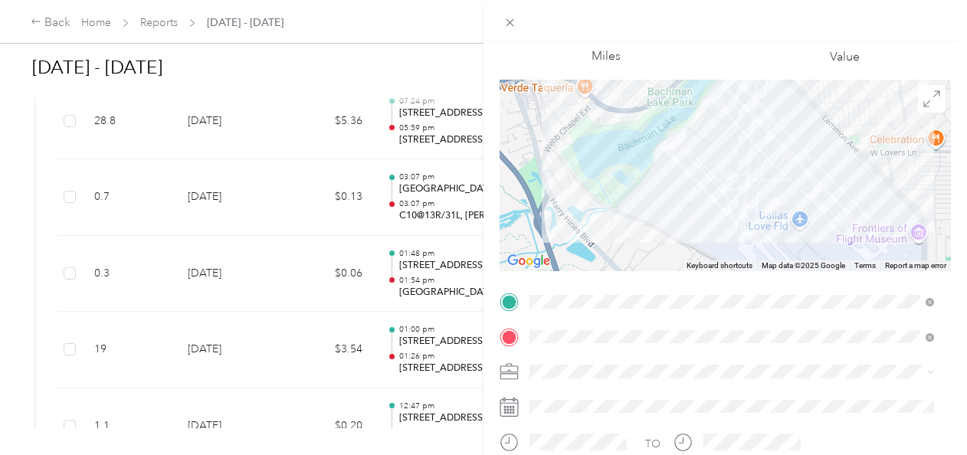
click at [422, 17] on div "Trip details Save This trip cannot be edited because it is either under review,…" at bounding box center [483, 227] width 967 height 455
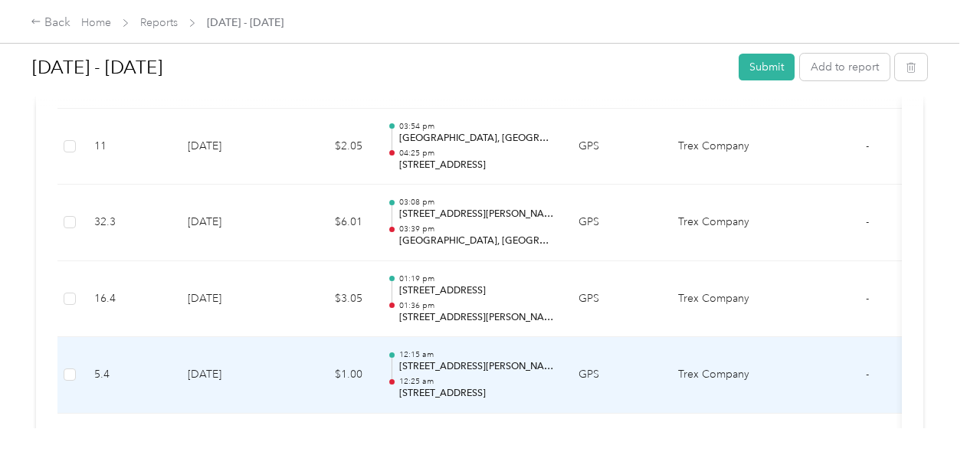
scroll to position [10361, 0]
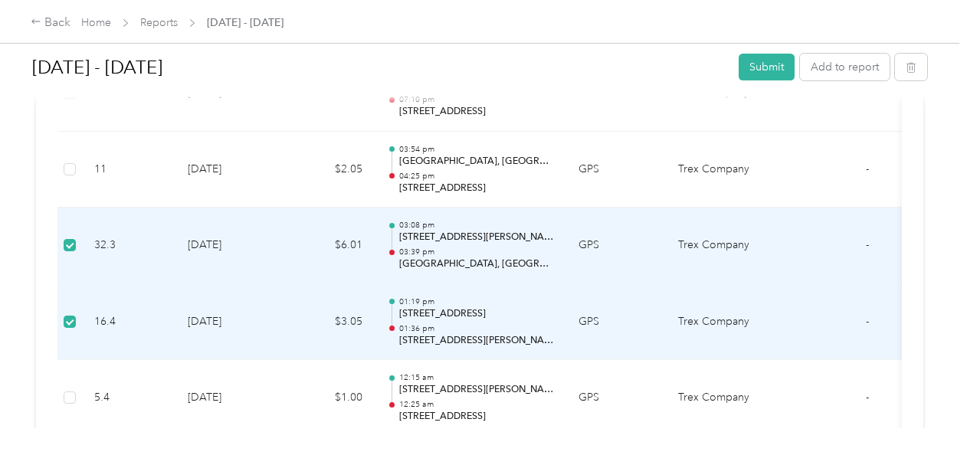
click at [655, 226] on td "GPS" at bounding box center [616, 246] width 100 height 77
click at [647, 216] on td "GPS" at bounding box center [616, 246] width 100 height 77
click at [632, 208] on td "GPS" at bounding box center [616, 246] width 100 height 77
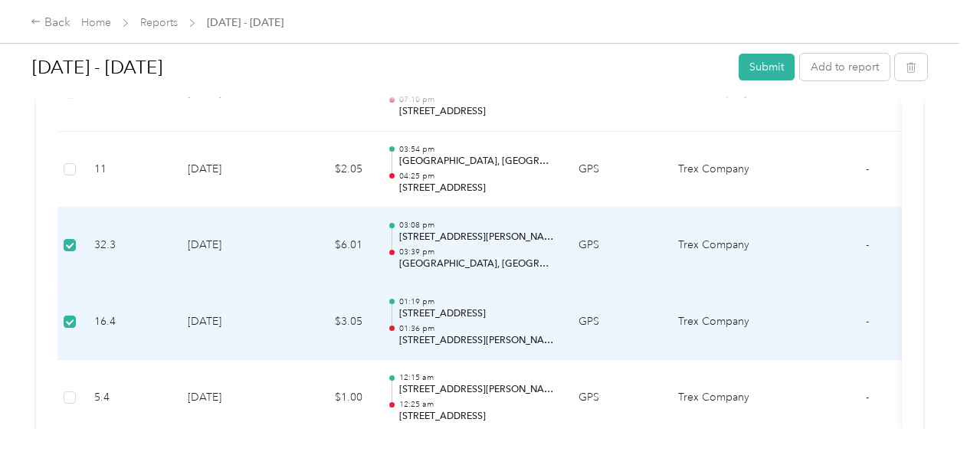
click at [632, 208] on td "GPS" at bounding box center [616, 246] width 100 height 77
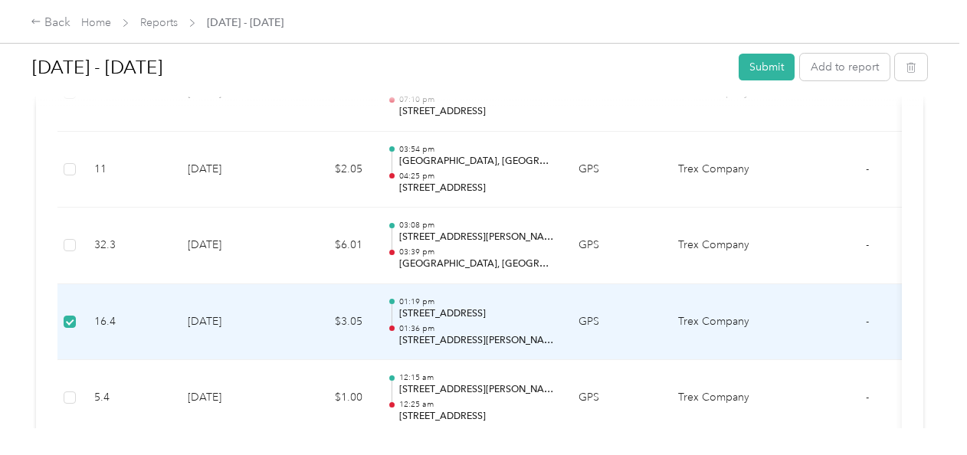
click at [634, 293] on td "GPS" at bounding box center [616, 322] width 100 height 77
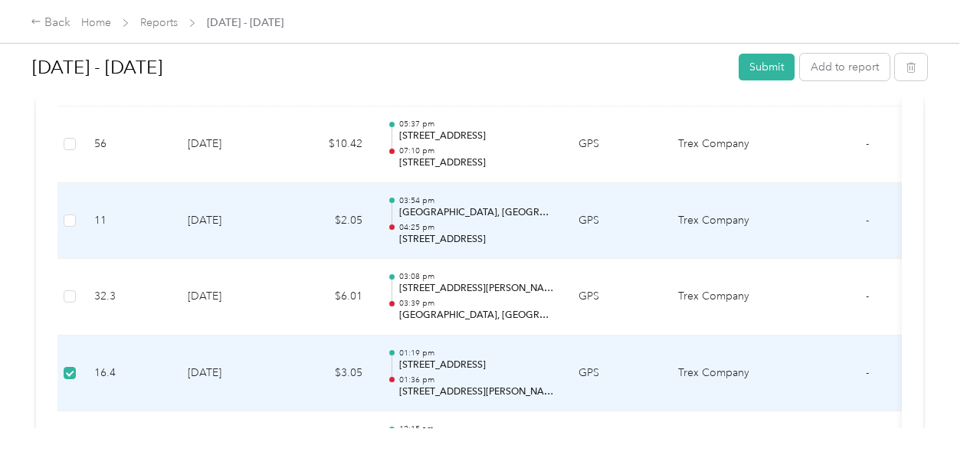
scroll to position [10438, 0]
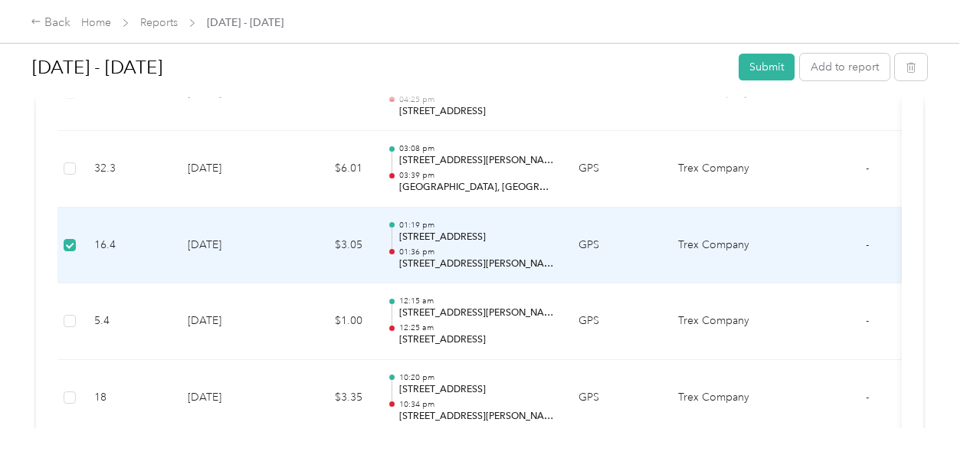
click at [623, 228] on td "GPS" at bounding box center [616, 246] width 100 height 77
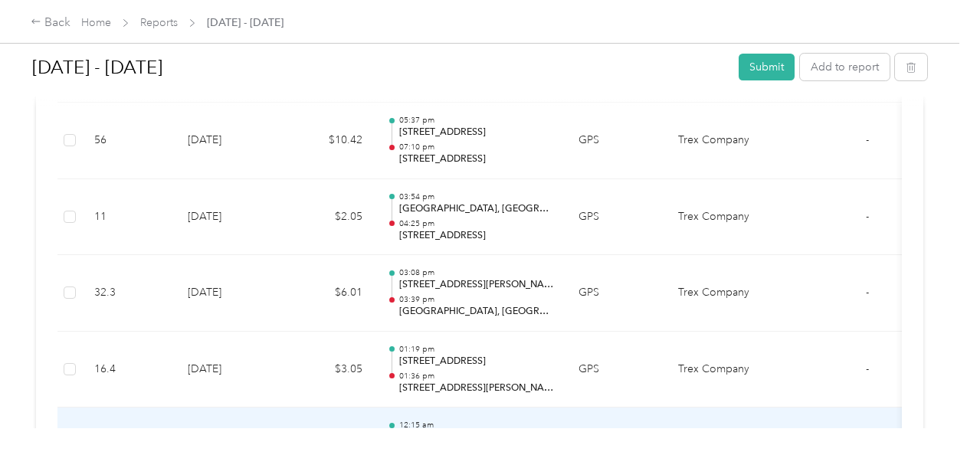
scroll to position [10285, 0]
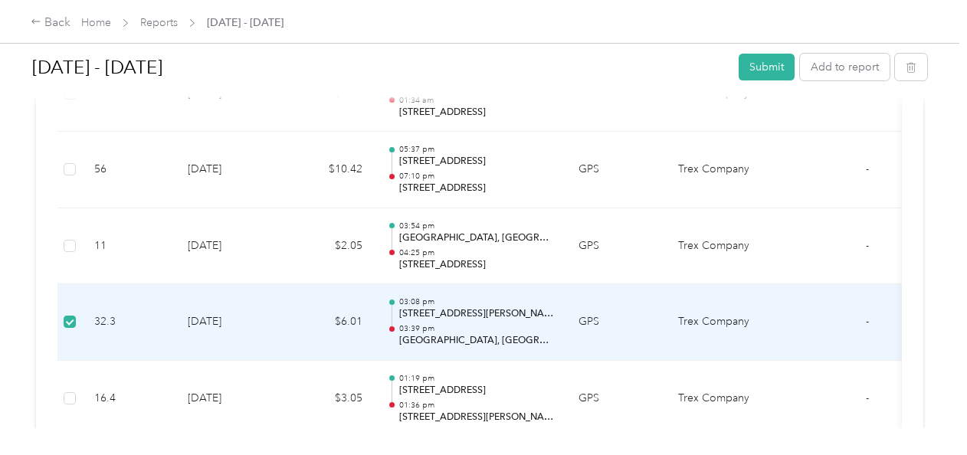
click at [615, 291] on td "GPS" at bounding box center [616, 322] width 100 height 77
click at [618, 284] on td "GPS" at bounding box center [616, 322] width 100 height 77
click at [562, 295] on td "03:08 pm 3901 Irving Mall, North Irving, Irving, TX 03:39 pm Denton, TX" at bounding box center [471, 322] width 192 height 77
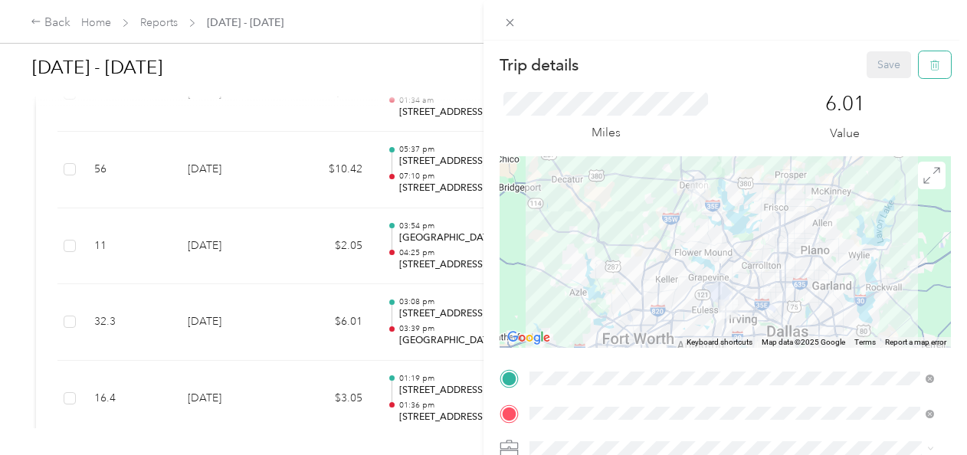
click at [929, 66] on icon "button" at bounding box center [934, 65] width 11 height 11
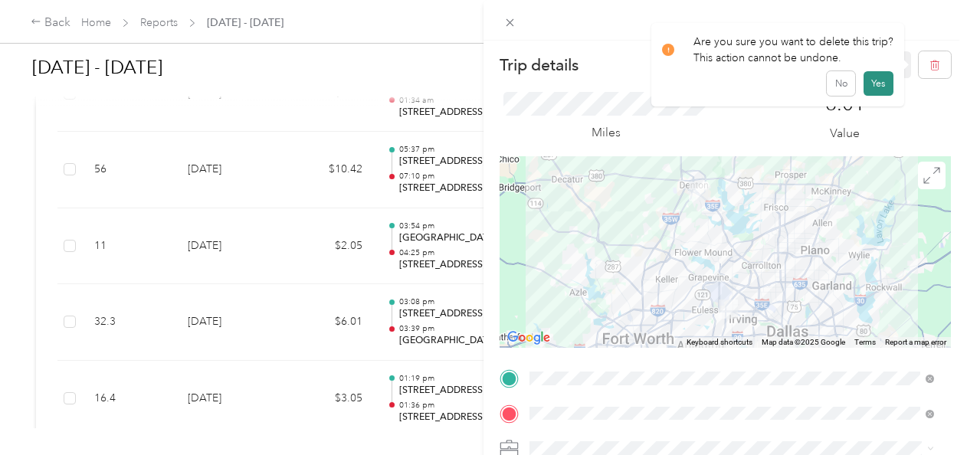
click at [879, 84] on button "Yes" at bounding box center [879, 83] width 30 height 25
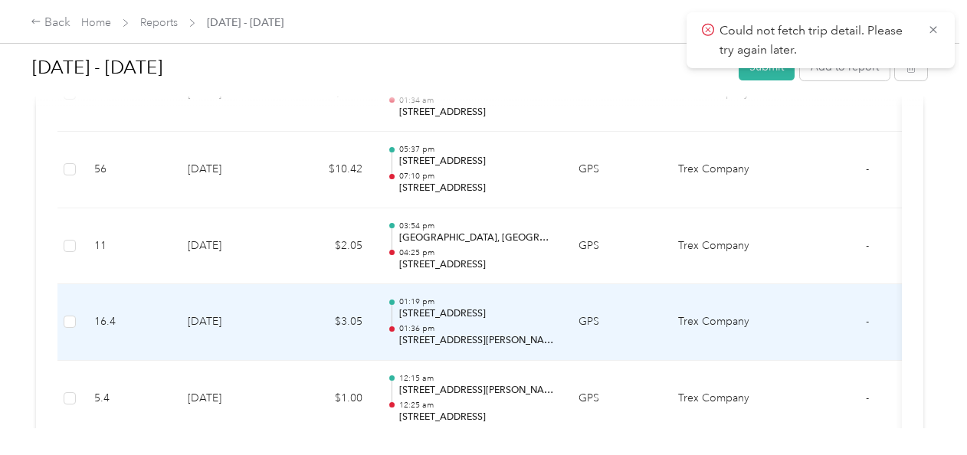
click at [510, 323] on p "01:36 pm" at bounding box center [476, 328] width 155 height 11
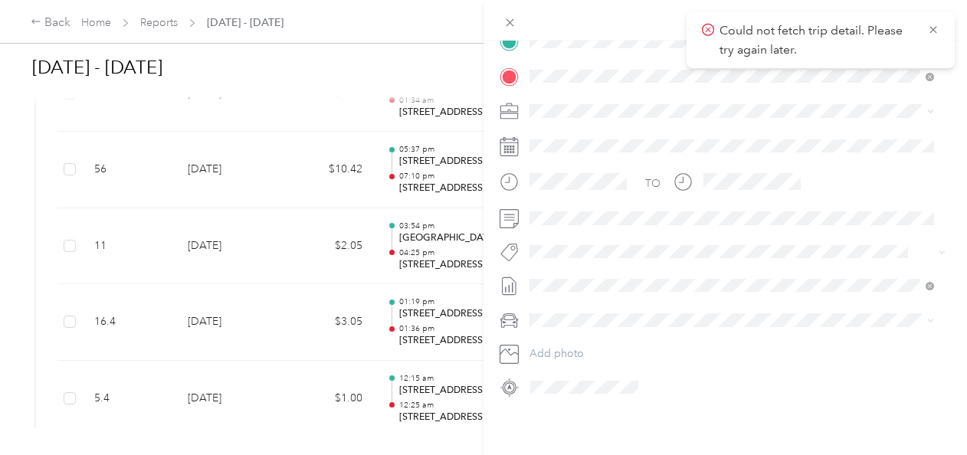
scroll to position [0, 0]
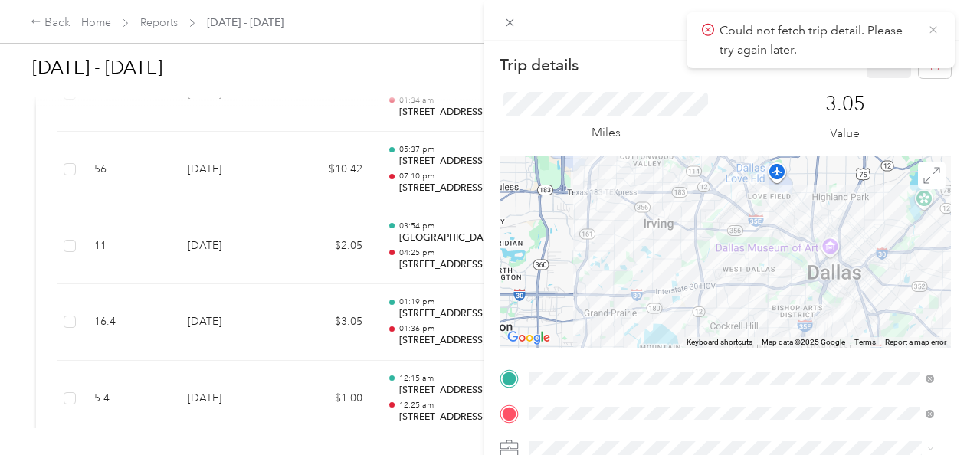
click at [936, 30] on icon at bounding box center [933, 30] width 12 height 14
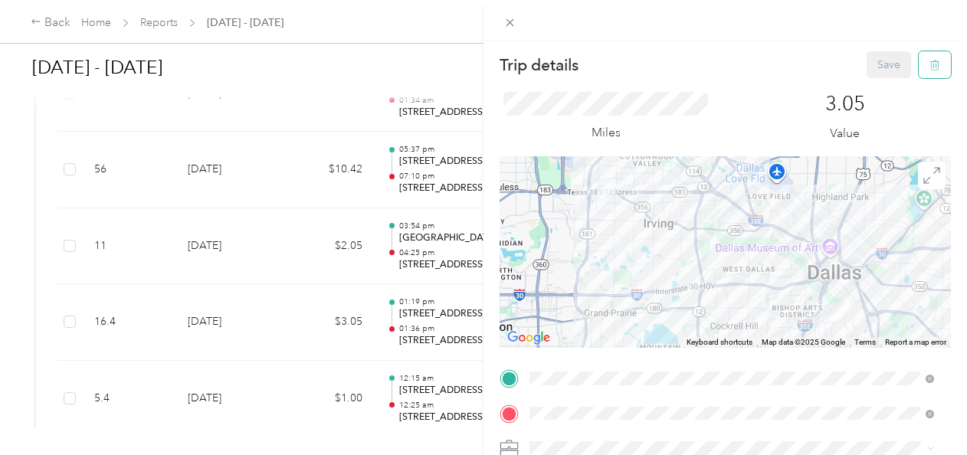
click at [934, 63] on button "button" at bounding box center [935, 64] width 32 height 27
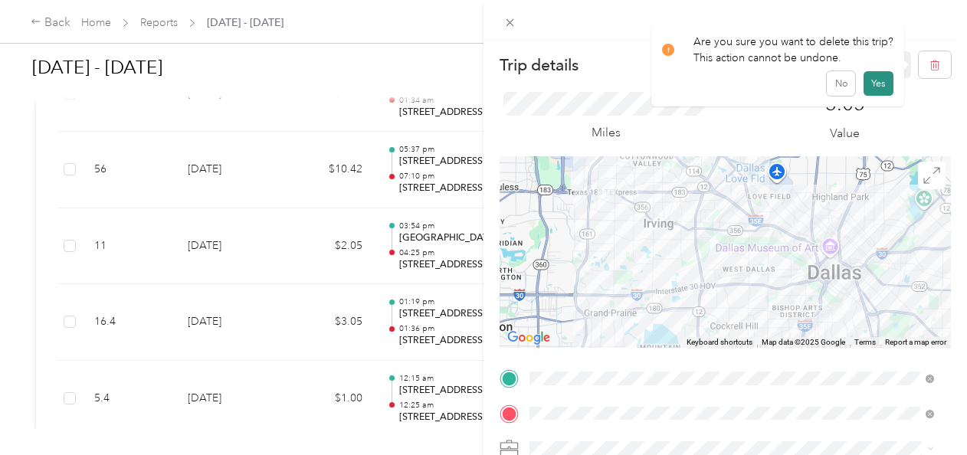
click at [878, 80] on button "Yes" at bounding box center [879, 83] width 30 height 25
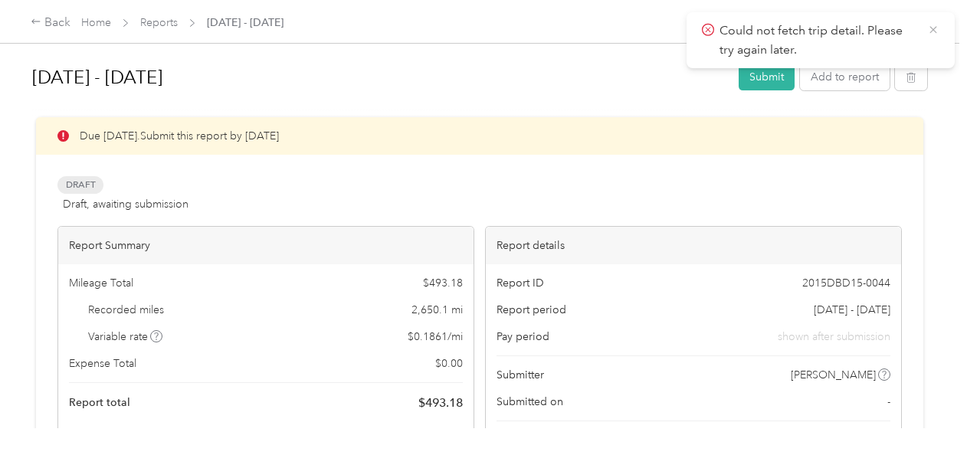
click at [936, 31] on icon at bounding box center [933, 30] width 12 height 14
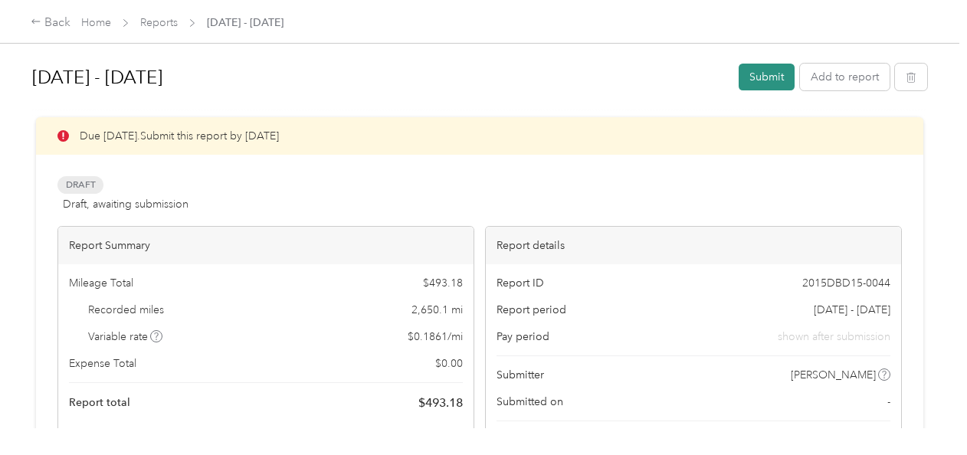
click at [768, 75] on button "Submit" at bounding box center [767, 77] width 56 height 27
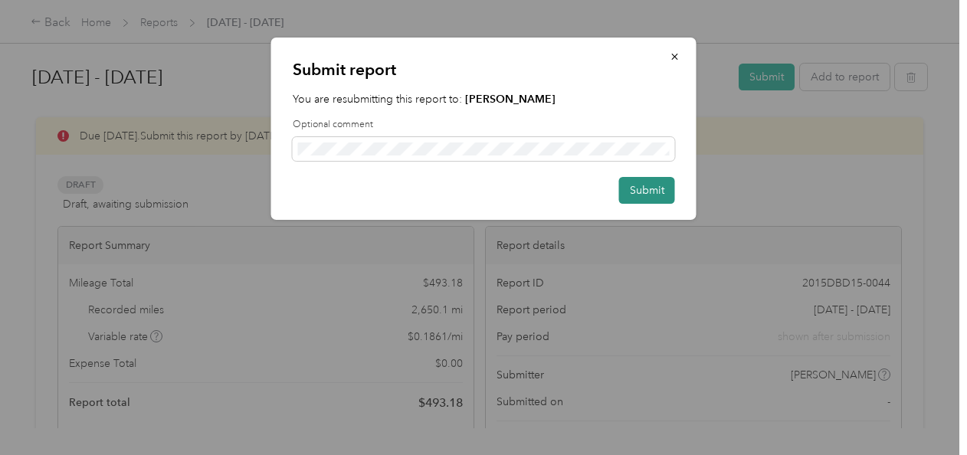
click at [642, 192] on button "Submit" at bounding box center [647, 190] width 56 height 27
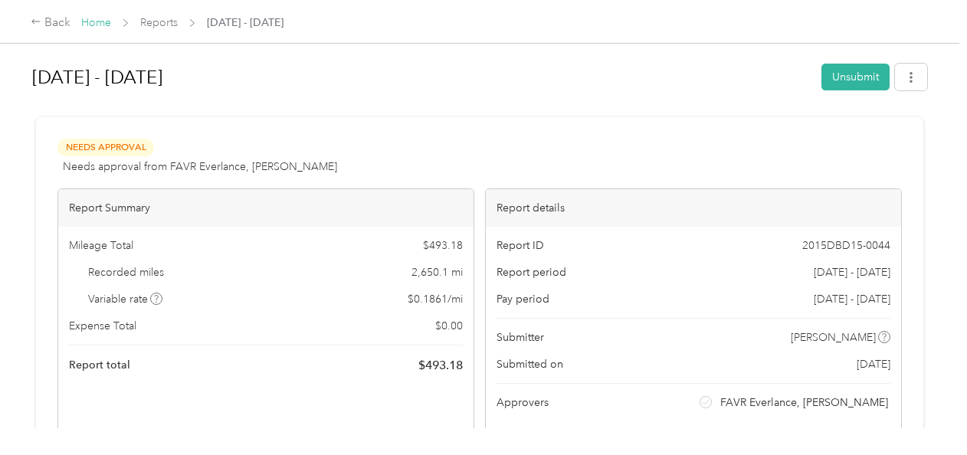
click at [91, 21] on link "Home" at bounding box center [96, 22] width 30 height 13
